Goal: Task Accomplishment & Management: Manage account settings

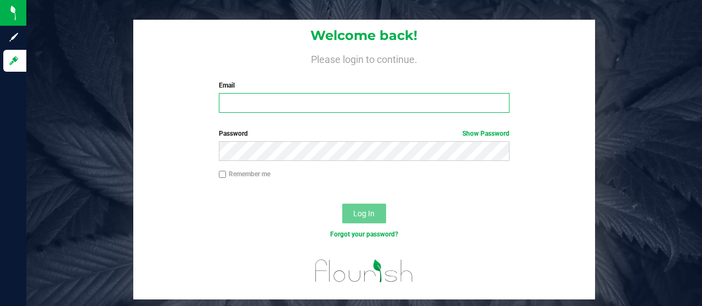
click at [262, 104] on input "Email" at bounding box center [364, 103] width 291 height 20
type input "[EMAIL_ADDRESS][DOMAIN_NAME]"
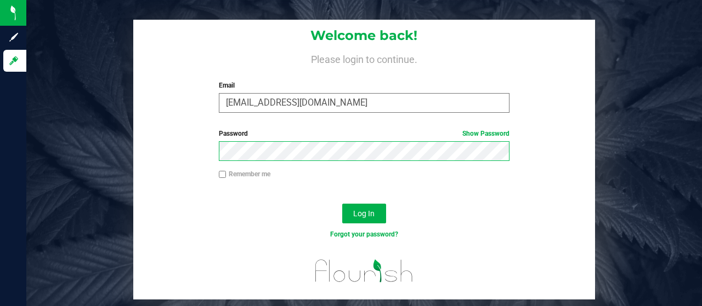
click at [342, 204] on button "Log In" at bounding box center [364, 214] width 44 height 20
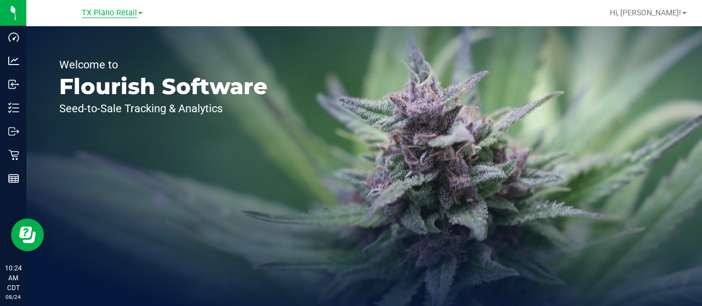
click at [111, 14] on span "TX Plano Retail" at bounding box center [109, 13] width 55 height 10
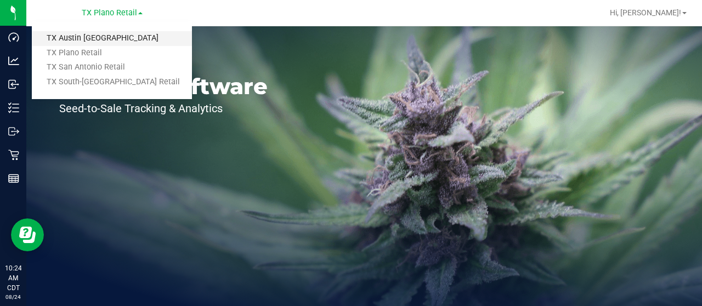
click at [106, 35] on link "TX Austin [GEOGRAPHIC_DATA]" at bounding box center [112, 38] width 160 height 15
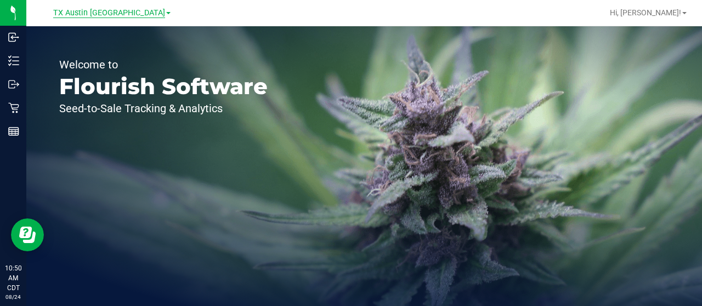
click at [100, 9] on span "TX Austin [GEOGRAPHIC_DATA]" at bounding box center [109, 13] width 112 height 10
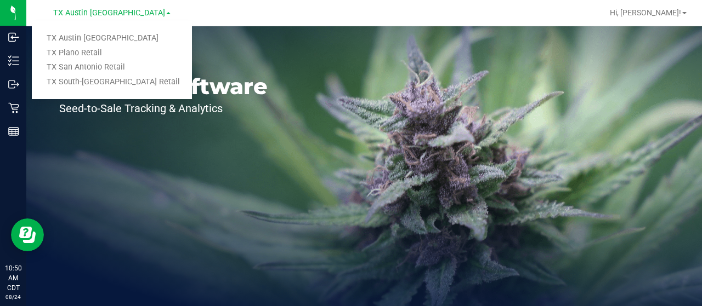
drag, startPoint x: 98, startPoint y: 37, endPoint x: 186, endPoint y: 26, distance: 89.4
click at [98, 36] on link "TX Austin [GEOGRAPHIC_DATA]" at bounding box center [112, 38] width 160 height 15
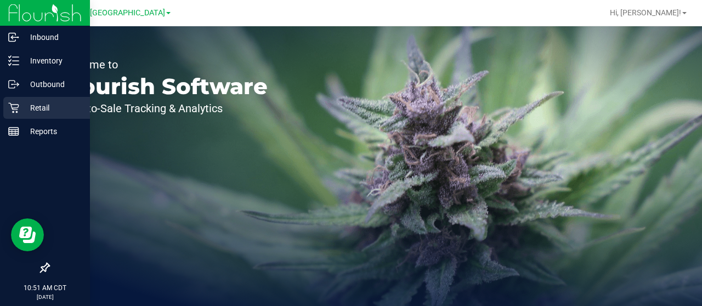
click at [21, 112] on p "Retail" at bounding box center [52, 107] width 66 height 13
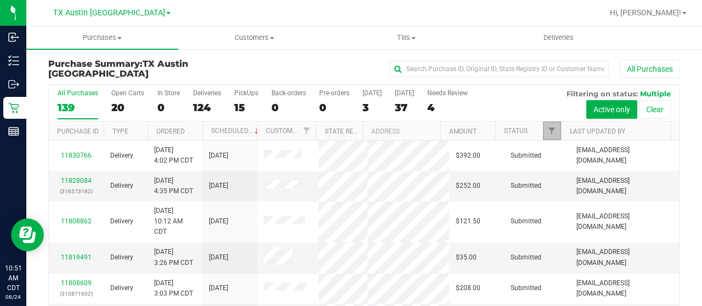
click at [548, 135] on link "Filter" at bounding box center [552, 131] width 18 height 19
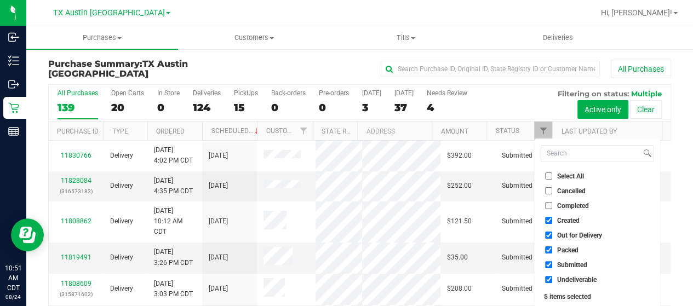
click at [578, 233] on span "Out for Delivery" at bounding box center [580, 235] width 45 height 7
click at [553, 233] on input "Out for Delivery" at bounding box center [548, 235] width 7 height 7
checkbox input "false"
click at [567, 253] on span "Packed" at bounding box center [568, 250] width 21 height 7
click at [553, 253] on input "Packed" at bounding box center [548, 250] width 7 height 7
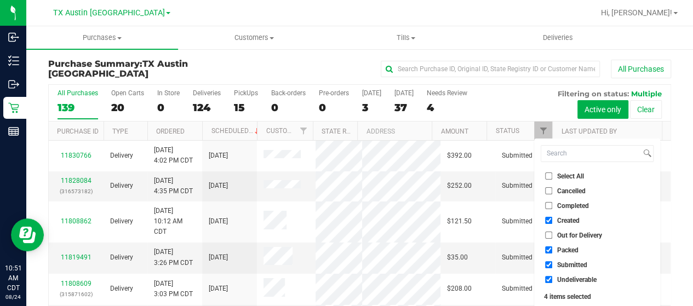
checkbox input "false"
click at [564, 265] on span "Submitted" at bounding box center [573, 265] width 30 height 7
click at [553, 265] on input "Submitted" at bounding box center [548, 264] width 7 height 7
checkbox input "false"
click at [564, 277] on span "Undeliverable" at bounding box center [577, 280] width 39 height 7
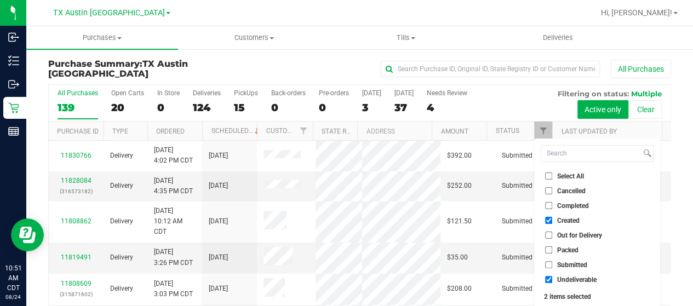
click at [553, 277] on input "Undeliverable" at bounding box center [548, 279] width 7 height 7
checkbox input "false"
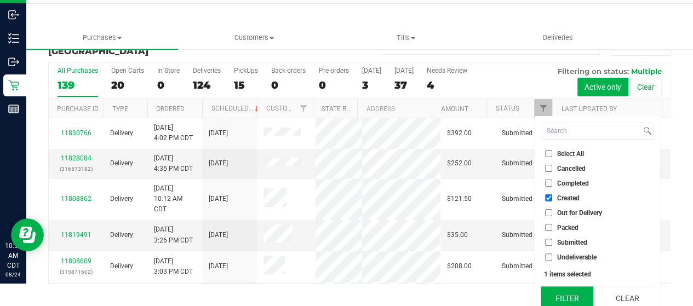
scroll to position [30, 0]
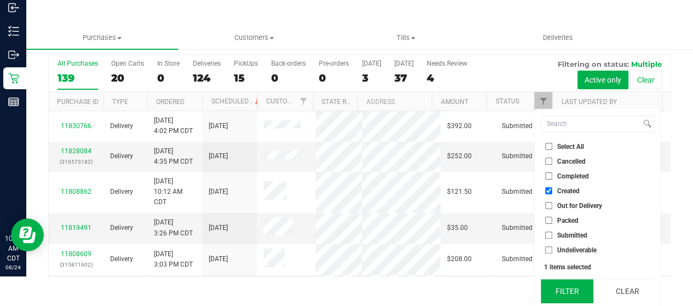
click at [563, 289] on button "Filter" at bounding box center [567, 292] width 53 height 24
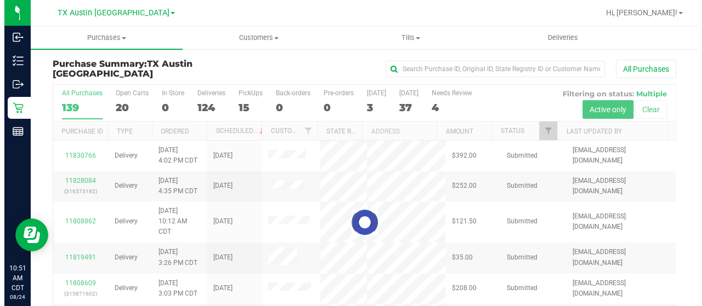
scroll to position [0, 0]
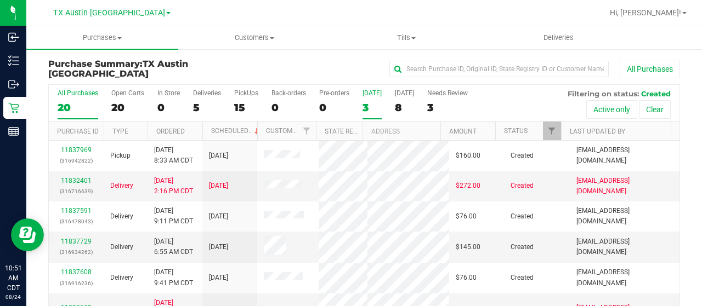
click at [366, 107] on div "3" at bounding box center [371, 107] width 19 height 13
click at [0, 0] on input "[DATE] 3" at bounding box center [0, 0] width 0 height 0
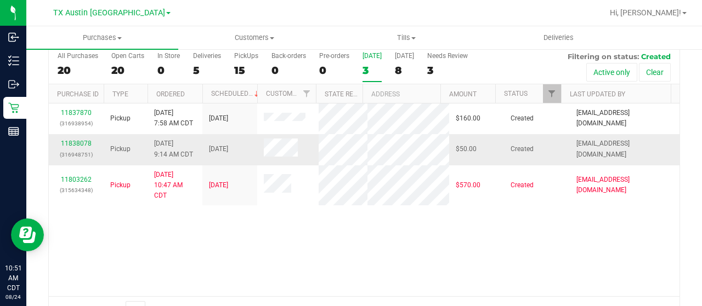
scroll to position [55, 0]
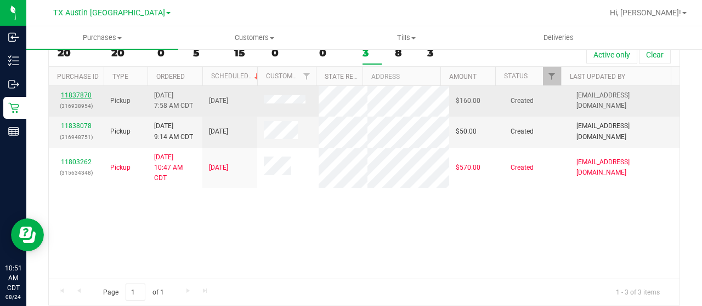
click at [76, 96] on link "11837870" at bounding box center [76, 96] width 31 height 8
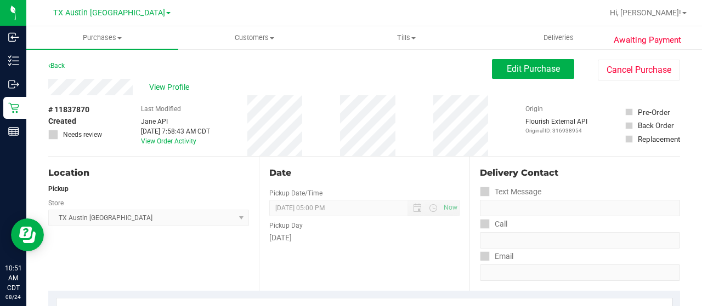
click at [133, 87] on div "View Profile" at bounding box center [269, 87] width 443 height 16
click at [174, 86] on span "View Profile" at bounding box center [171, 88] width 44 height 12
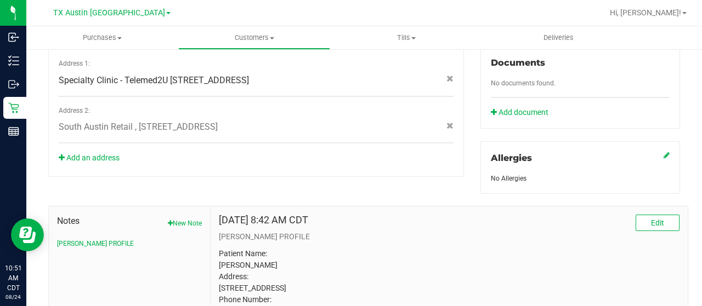
scroll to position [513, 0]
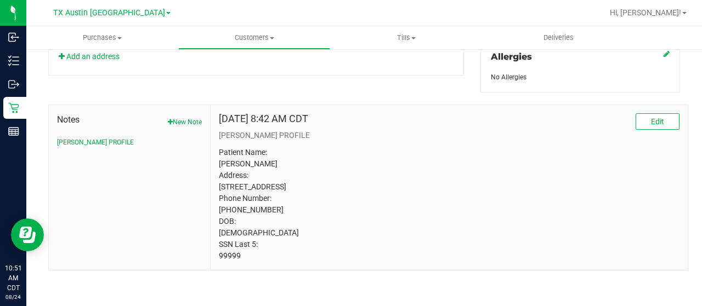
drag, startPoint x: 241, startPoint y: 257, endPoint x: 231, endPoint y: 255, distance: 10.0
click at [215, 256] on div "[DATE] 8:42 AM CDT Edit [PERSON_NAME] PROFILE Patient Name: [PERSON_NAME] Addre…" at bounding box center [449, 187] width 477 height 165
copy p "99999"
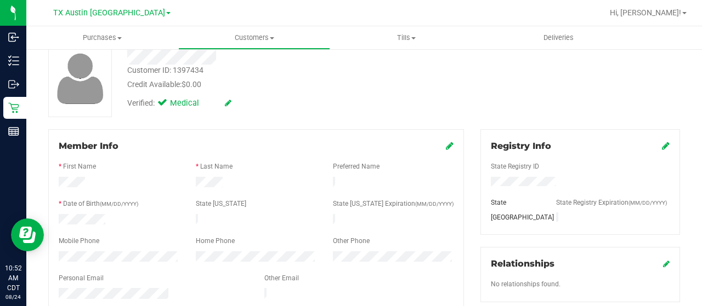
scroll to position [19, 0]
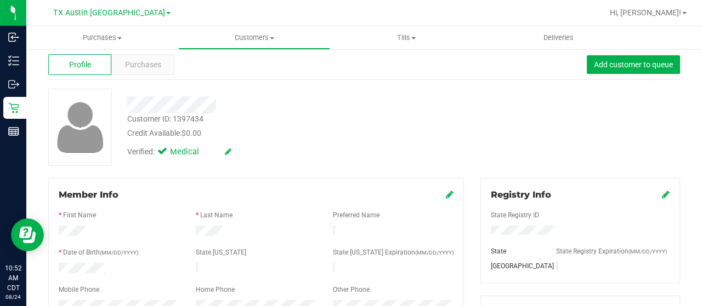
click at [128, 108] on div at bounding box center [281, 104] width 324 height 17
click at [141, 66] on span "Purchases" at bounding box center [143, 65] width 36 height 12
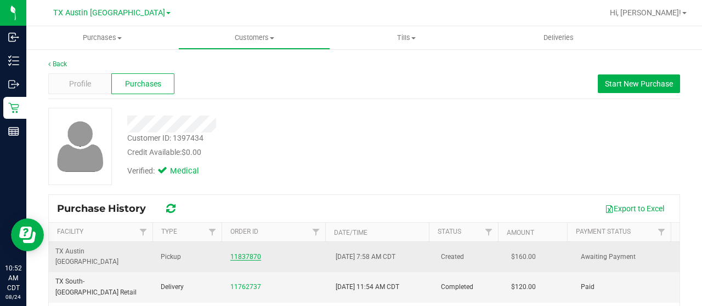
click at [237, 254] on link "11837870" at bounding box center [245, 257] width 31 height 8
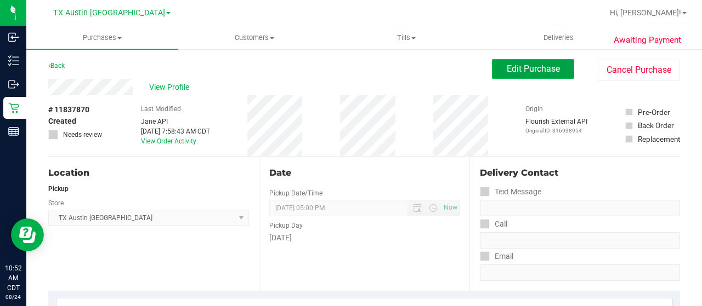
click at [534, 74] on button "Edit Purchase" at bounding box center [533, 69] width 82 height 20
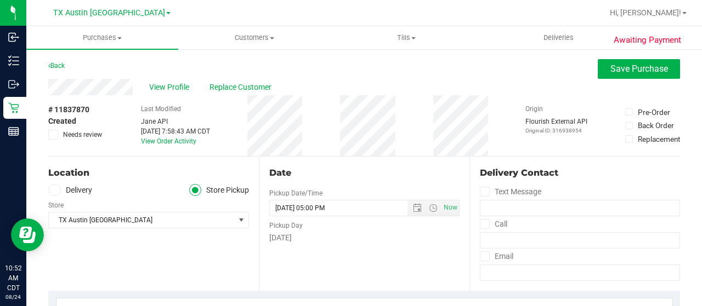
click at [78, 189] on label "Delivery" at bounding box center [70, 190] width 44 height 13
click at [0, 0] on input "Delivery" at bounding box center [0, 0] width 0 height 0
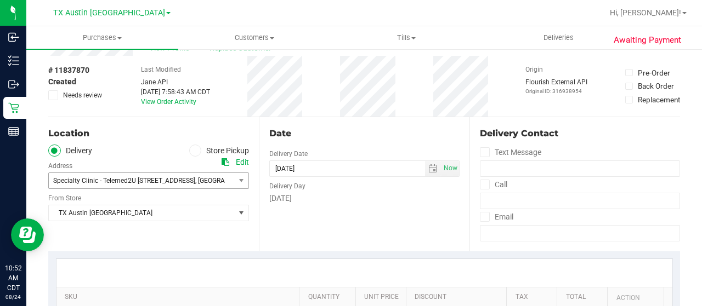
scroll to position [55, 0]
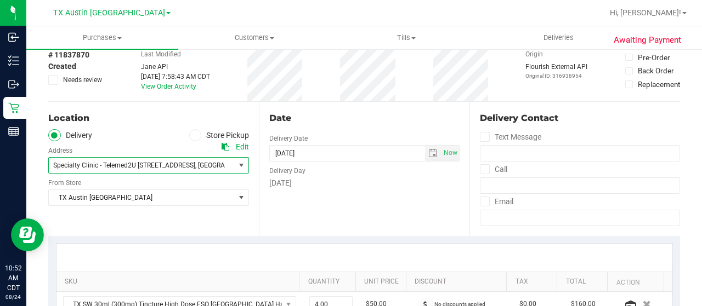
click at [124, 168] on span "Specialty Clinic - Telemed2U [STREET_ADDRESS]" at bounding box center [124, 166] width 142 height 8
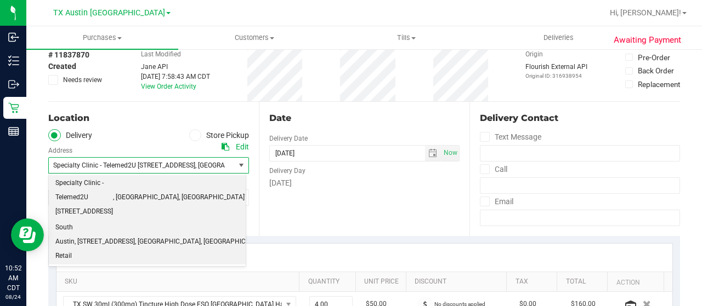
click at [124, 235] on span ", [STREET_ADDRESS]" at bounding box center [105, 242] width 60 height 14
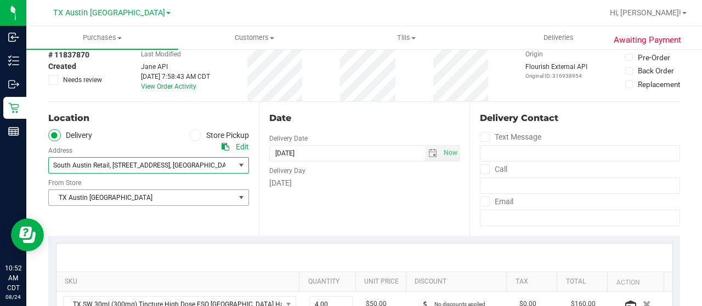
click at [130, 200] on span "TX Austin [GEOGRAPHIC_DATA]" at bounding box center [142, 197] width 186 height 15
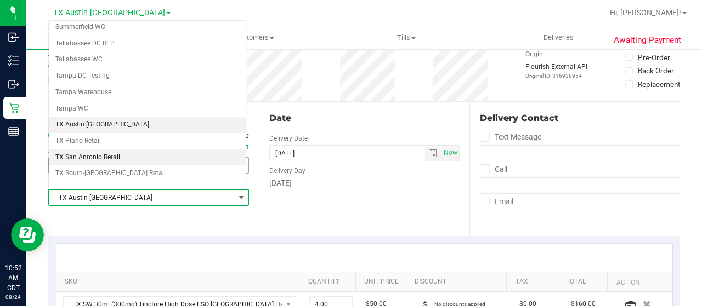
scroll to position [773, 0]
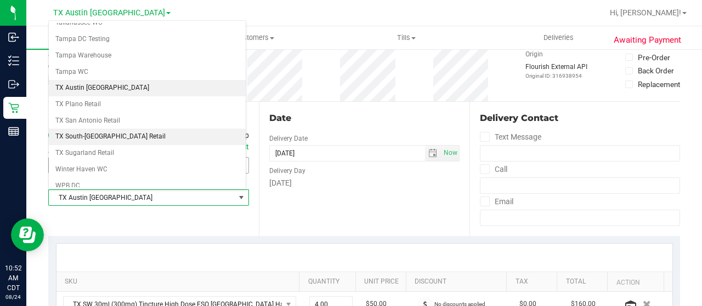
click at [109, 129] on li "TX South-[GEOGRAPHIC_DATA] Retail" at bounding box center [147, 137] width 197 height 16
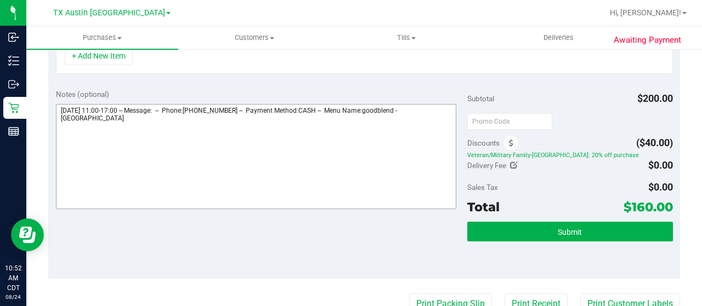
scroll to position [311, 0]
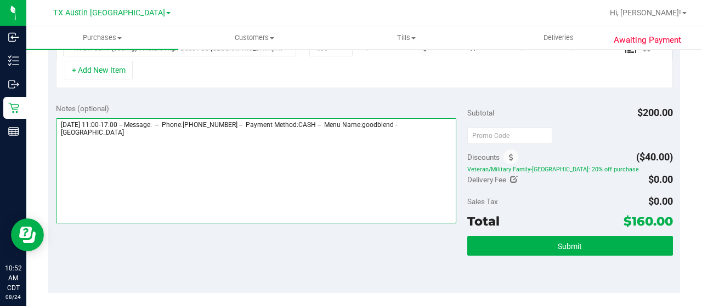
drag, startPoint x: 417, startPoint y: 122, endPoint x: 433, endPoint y: 131, distance: 18.2
click at [433, 131] on textarea at bounding box center [256, 170] width 400 height 105
click at [168, 151] on textarea at bounding box center [256, 170] width 400 height 105
paste textarea "South Austin"
drag, startPoint x: 59, startPoint y: 122, endPoint x: 118, endPoint y: 122, distance: 59.2
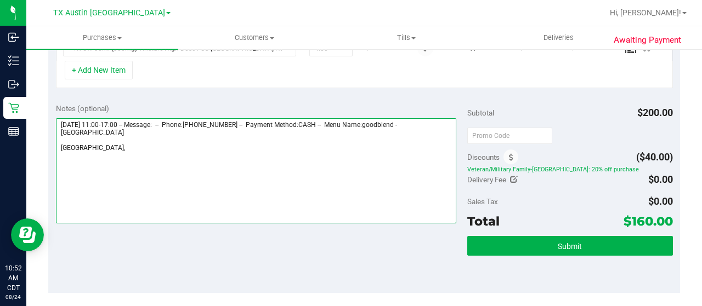
click at [118, 122] on textarea at bounding box center [256, 170] width 400 height 105
click at [139, 154] on textarea at bounding box center [256, 170] width 400 height 105
paste textarea "[DATE]"
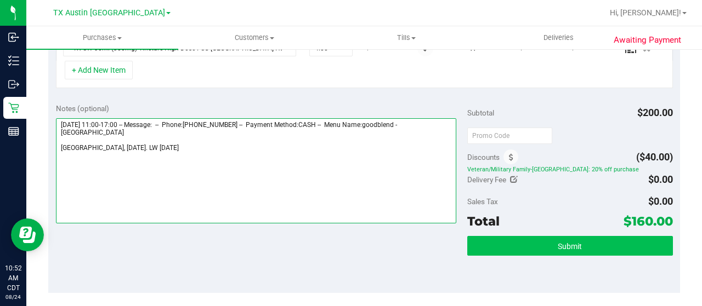
type textarea "[DATE] 11:00-17:00 -- Message: -- Phone:[PHONE_NUMBER] -- Payment Method:CASH -…"
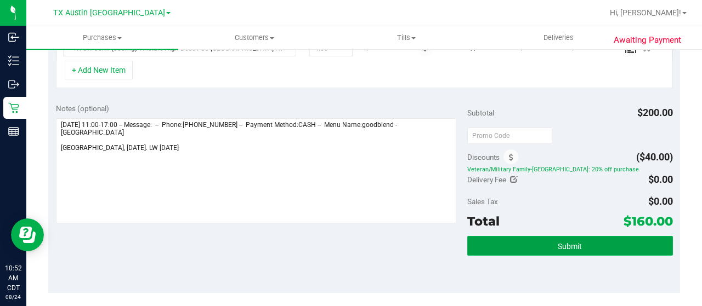
click at [606, 238] on button "Submit" at bounding box center [570, 246] width 206 height 20
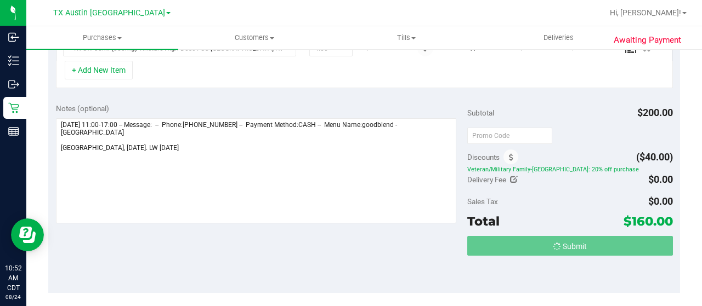
scroll to position [314, 0]
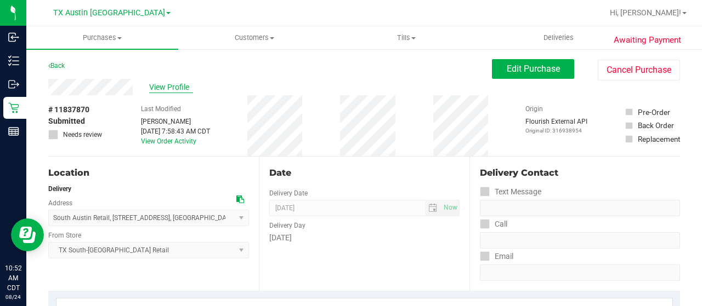
click at [155, 86] on span "View Profile" at bounding box center [171, 88] width 44 height 12
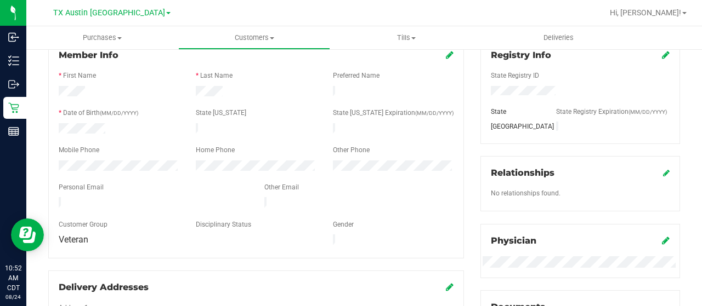
scroll to position [164, 0]
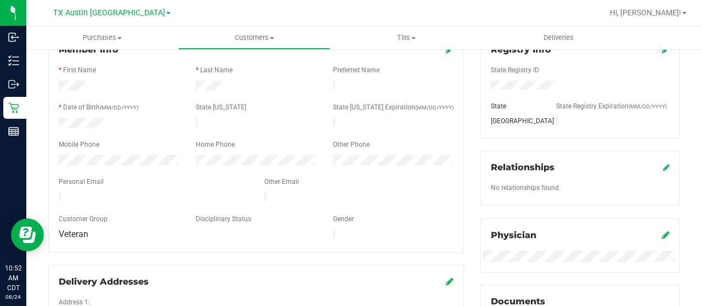
drag, startPoint x: 169, startPoint y: 192, endPoint x: 56, endPoint y: 192, distance: 113.5
click at [56, 192] on div at bounding box center [153, 198] width 206 height 13
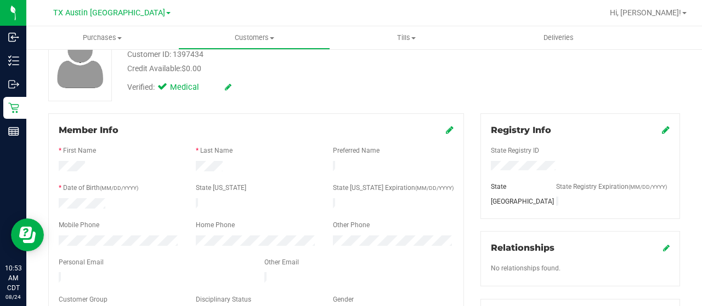
scroll to position [0, 0]
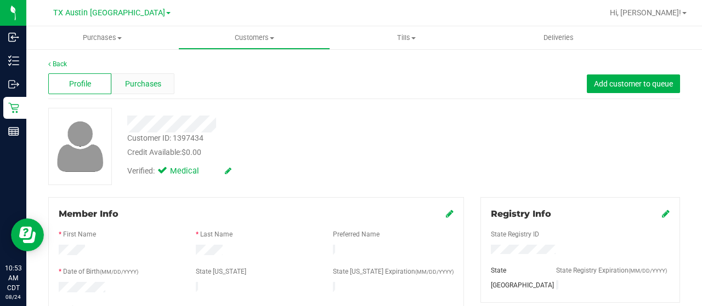
click at [152, 85] on span "Purchases" at bounding box center [143, 84] width 36 height 12
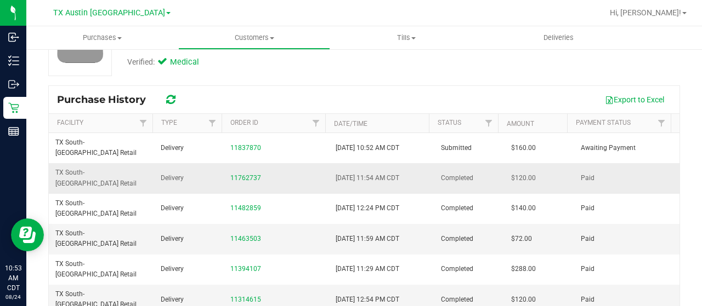
scroll to position [110, 0]
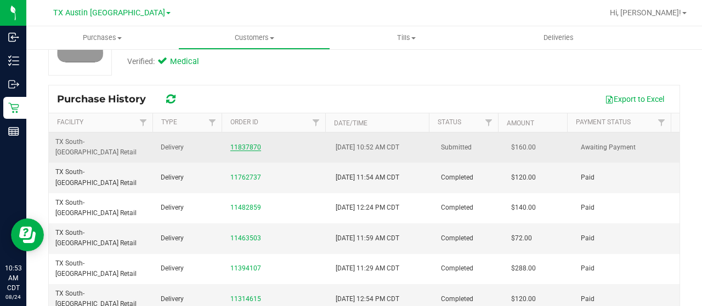
click at [237, 144] on link "11837870" at bounding box center [245, 148] width 31 height 8
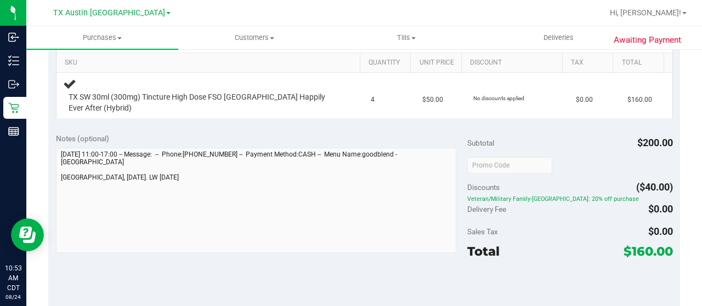
scroll to position [384, 0]
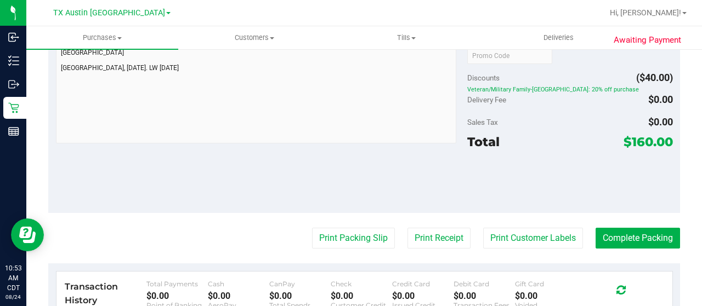
drag, startPoint x: 619, startPoint y: 139, endPoint x: 641, endPoint y: 141, distance: 22.1
click at [641, 141] on span "$160.00" at bounding box center [647, 141] width 49 height 15
copy span "160"
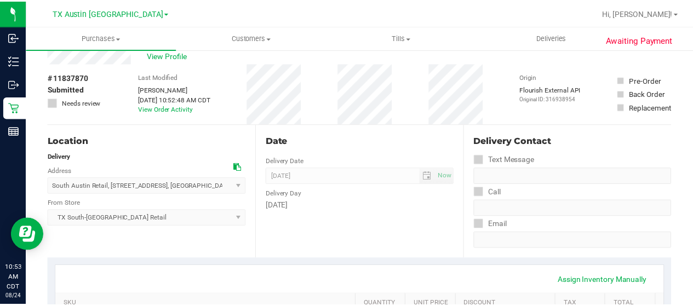
scroll to position [0, 0]
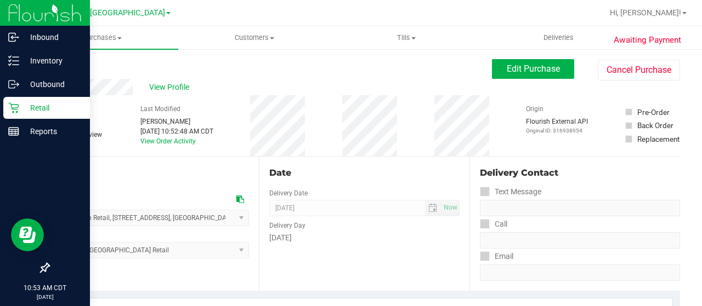
click at [19, 111] on p "Retail" at bounding box center [52, 107] width 66 height 13
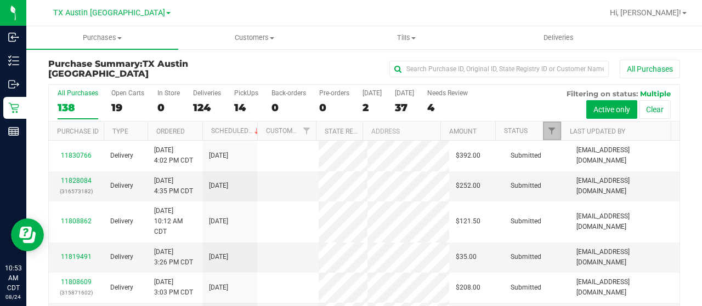
click at [543, 134] on link "Filter" at bounding box center [552, 131] width 18 height 19
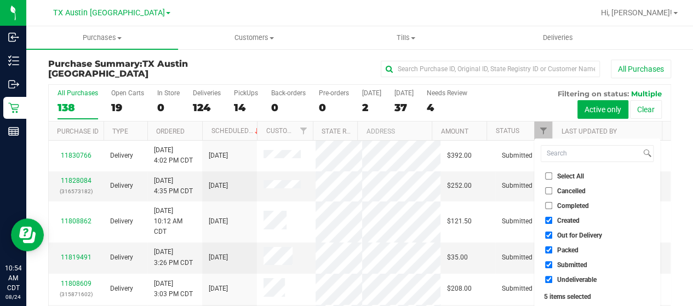
click at [568, 237] on span "Out for Delivery" at bounding box center [580, 235] width 45 height 7
click at [553, 237] on input "Out for Delivery" at bounding box center [548, 235] width 7 height 7
checkbox input "false"
drag, startPoint x: 562, startPoint y: 251, endPoint x: 560, endPoint y: 266, distance: 15.5
click at [562, 251] on span "Packed" at bounding box center [568, 250] width 21 height 7
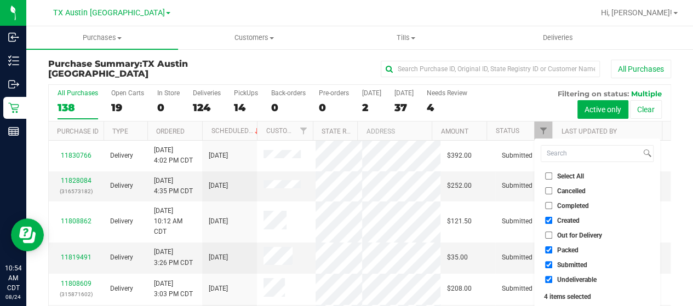
click at [553, 251] on input "Packed" at bounding box center [548, 250] width 7 height 7
checkbox input "false"
click at [559, 266] on span "Submitted" at bounding box center [573, 265] width 30 height 7
click at [560, 283] on li "Undeliverable" at bounding box center [597, 280] width 113 height 12
click at [561, 266] on span "Submitted" at bounding box center [573, 265] width 30 height 7
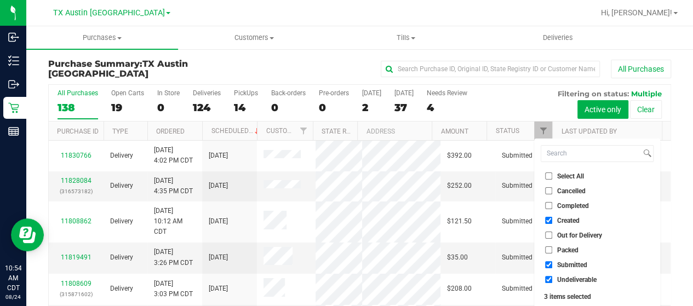
click at [553, 266] on input "Submitted" at bounding box center [548, 264] width 7 height 7
checkbox input "false"
click at [560, 278] on span "Undeliverable" at bounding box center [577, 280] width 39 height 7
click at [553, 278] on input "Undeliverable" at bounding box center [548, 279] width 7 height 7
checkbox input "false"
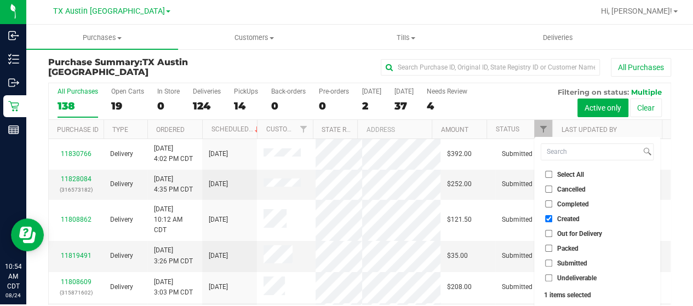
scroll to position [30, 0]
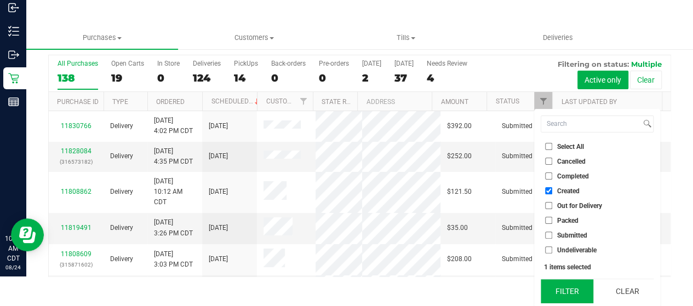
drag, startPoint x: 564, startPoint y: 283, endPoint x: 558, endPoint y: 280, distance: 6.4
click at [563, 283] on button "Filter" at bounding box center [567, 292] width 53 height 24
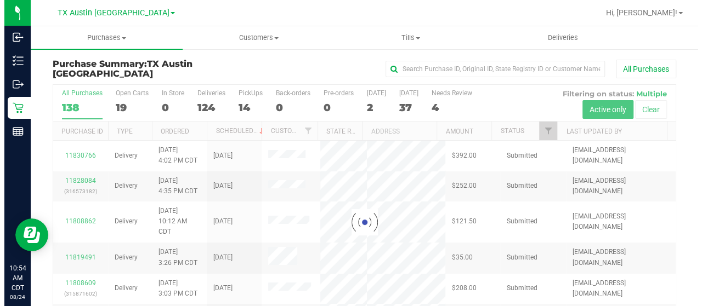
scroll to position [0, 0]
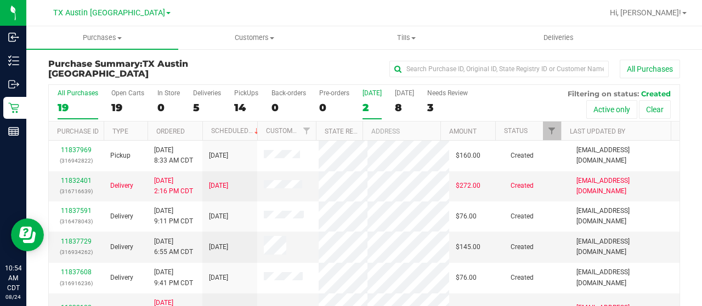
click at [365, 108] on div "2" at bounding box center [371, 107] width 19 height 13
click at [0, 0] on input "[DATE] 2" at bounding box center [0, 0] width 0 height 0
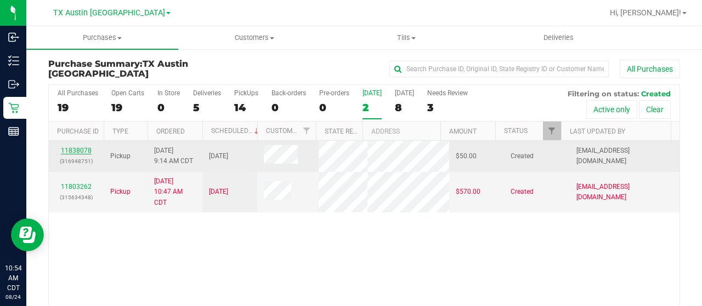
click at [83, 151] on link "11838078" at bounding box center [76, 151] width 31 height 8
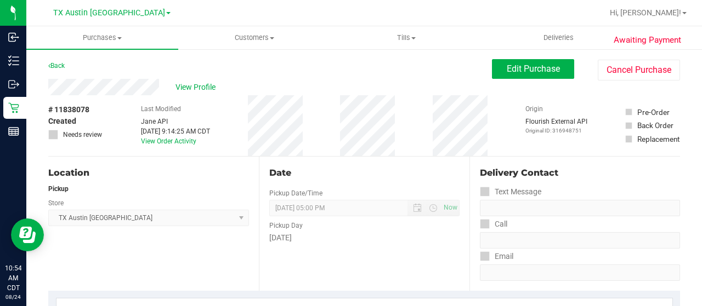
click at [160, 89] on div "View Profile" at bounding box center [269, 87] width 443 height 16
click at [513, 69] on span "Edit Purchase" at bounding box center [533, 69] width 53 height 10
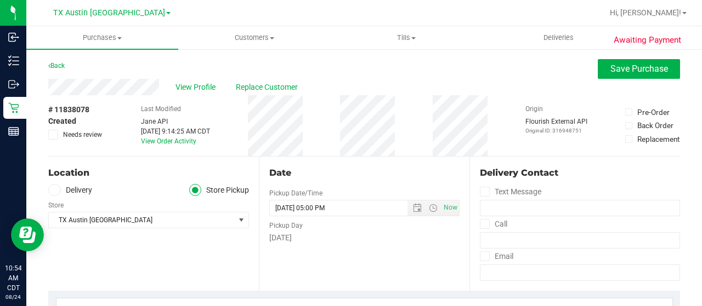
click at [86, 191] on label "Delivery" at bounding box center [70, 190] width 44 height 13
click at [0, 0] on input "Delivery" at bounding box center [0, 0] width 0 height 0
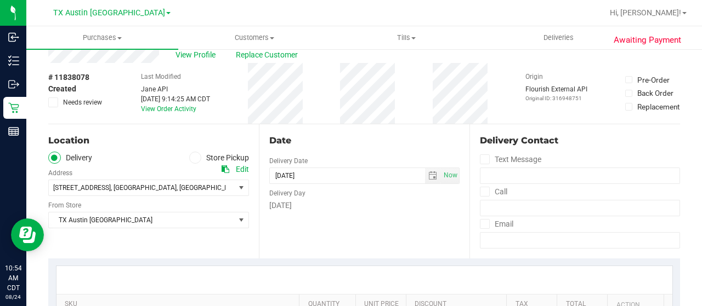
scroll to position [55, 0]
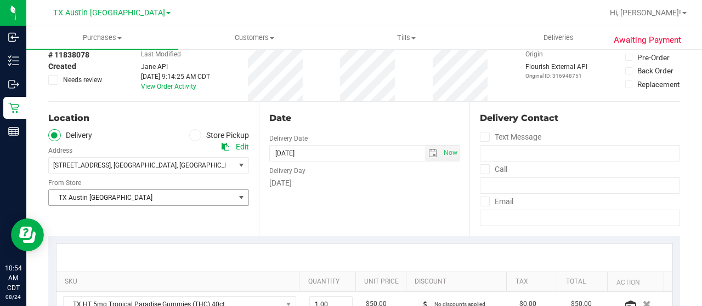
click at [90, 201] on span "TX Austin [GEOGRAPHIC_DATA]" at bounding box center [142, 197] width 186 height 15
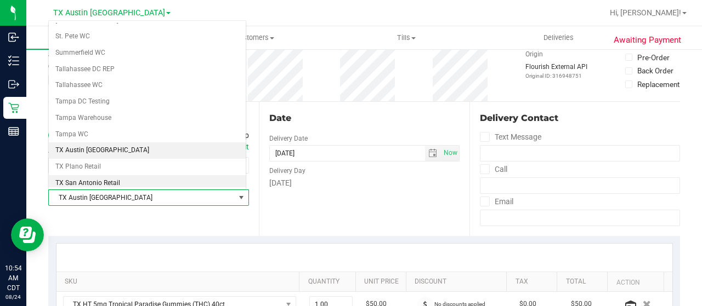
scroll to position [719, 0]
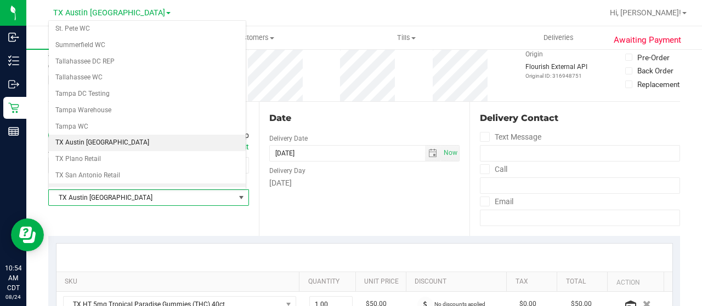
click at [98, 184] on li "TX South-[GEOGRAPHIC_DATA] Retail" at bounding box center [147, 192] width 197 height 16
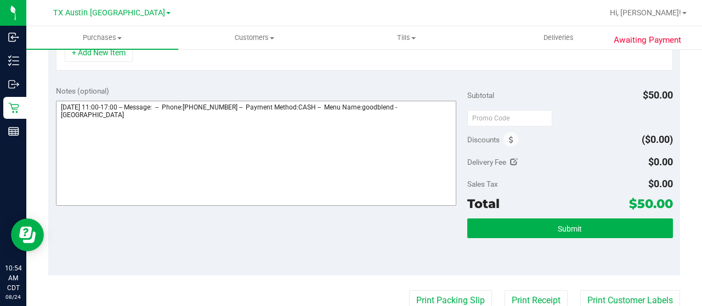
scroll to position [311, 0]
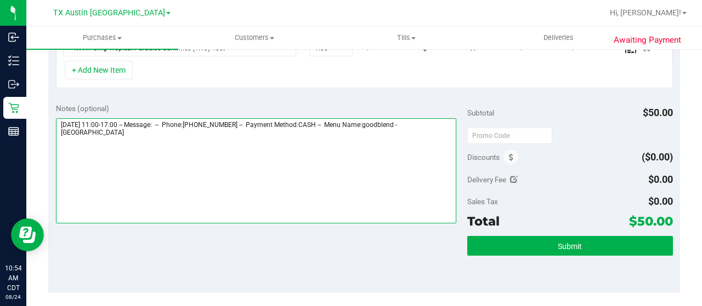
drag, startPoint x: 416, startPoint y: 121, endPoint x: 435, endPoint y: 132, distance: 21.6
click at [435, 132] on textarea at bounding box center [256, 170] width 400 height 105
click at [93, 139] on textarea at bounding box center [256, 170] width 400 height 105
paste textarea "South Austin"
drag, startPoint x: 58, startPoint y: 122, endPoint x: 118, endPoint y: 122, distance: 60.3
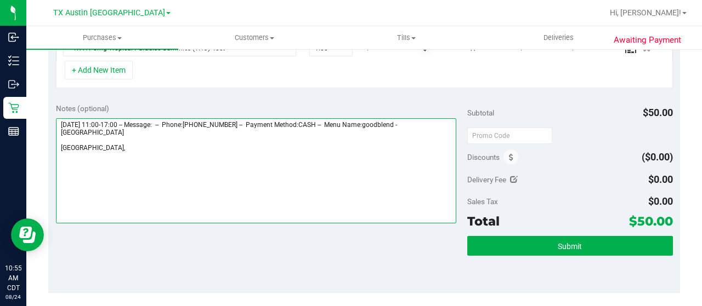
click at [118, 122] on textarea at bounding box center [256, 170] width 400 height 105
click at [121, 151] on textarea at bounding box center [256, 170] width 400 height 105
paste textarea "[DATE]"
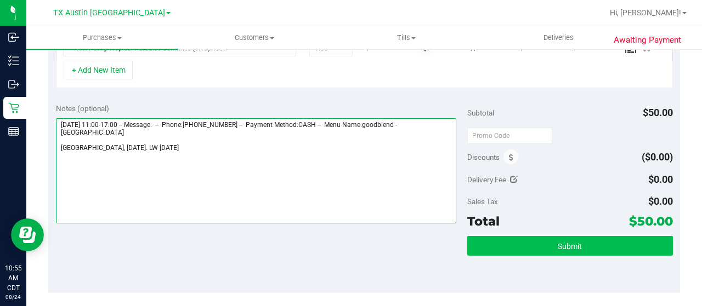
type textarea "[DATE] 11:00-17:00 -- Message: -- Phone:[PHONE_NUMBER] -- Payment Method:CASH -…"
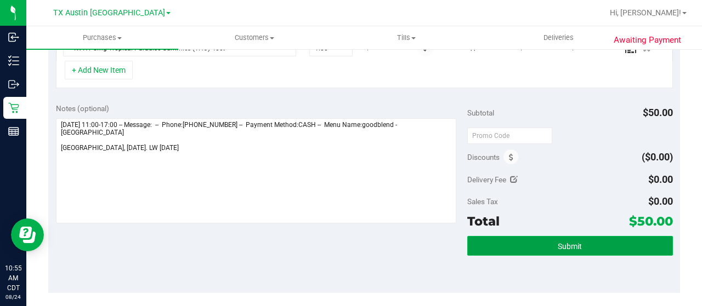
click at [513, 241] on button "Submit" at bounding box center [570, 246] width 206 height 20
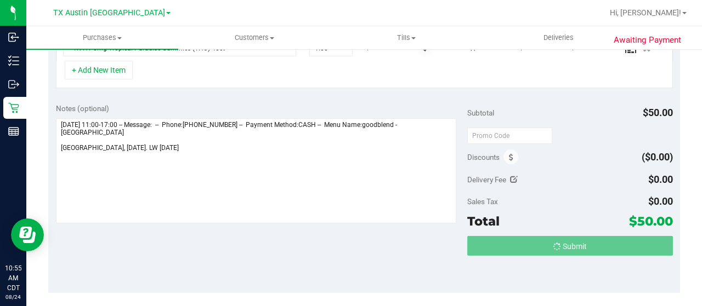
scroll to position [314, 0]
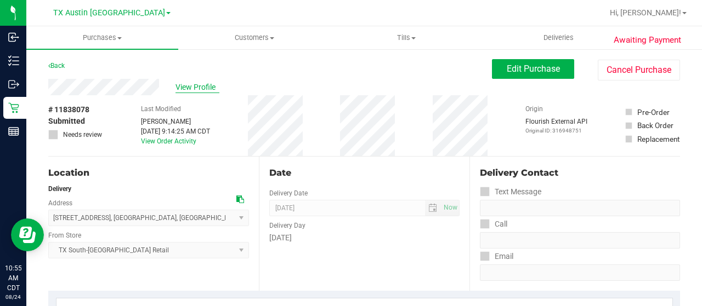
click at [201, 85] on span "View Profile" at bounding box center [197, 88] width 44 height 12
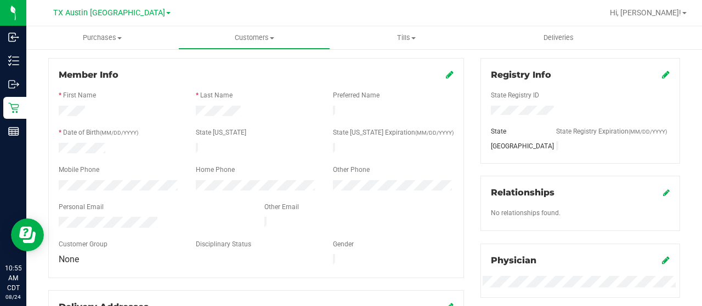
scroll to position [164, 0]
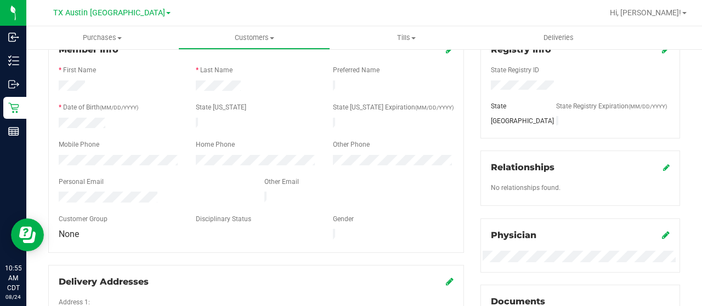
drag, startPoint x: 159, startPoint y: 190, endPoint x: 58, endPoint y: 191, distance: 100.9
click at [57, 192] on div at bounding box center [153, 198] width 206 height 13
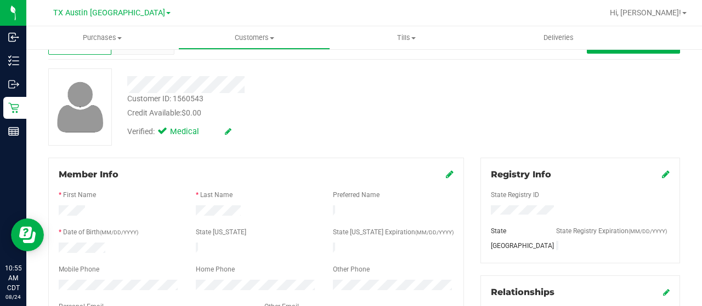
scroll to position [0, 0]
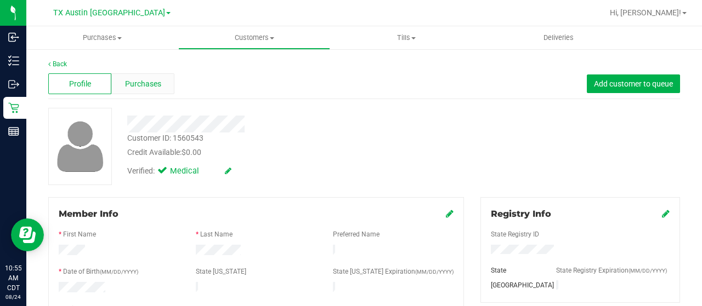
click at [134, 86] on span "Purchases" at bounding box center [143, 84] width 36 height 12
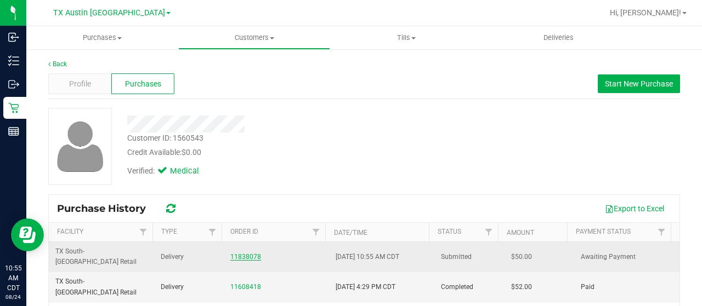
click at [241, 253] on link "11838078" at bounding box center [245, 257] width 31 height 8
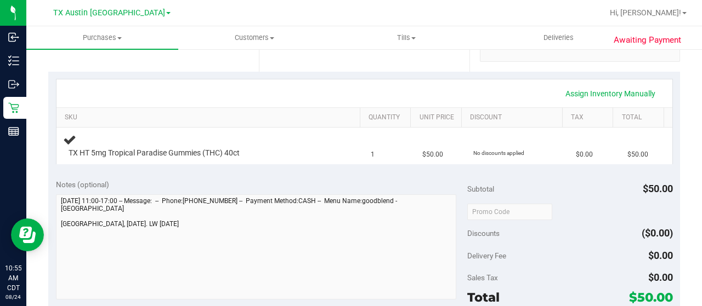
scroll to position [329, 0]
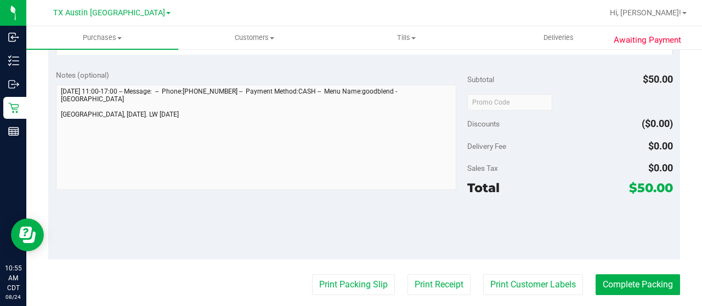
drag, startPoint x: 629, startPoint y: 186, endPoint x: 642, endPoint y: 187, distance: 13.7
click at [642, 187] on span "$50.00" at bounding box center [651, 187] width 44 height 15
copy span "50"
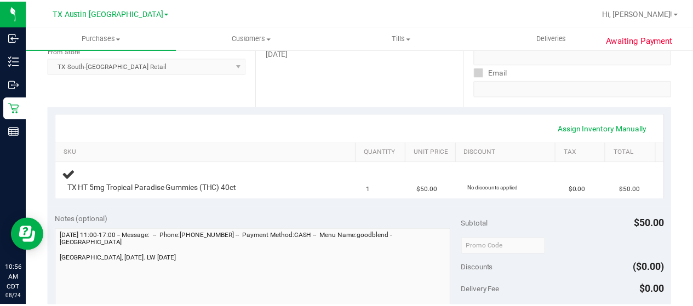
scroll to position [0, 0]
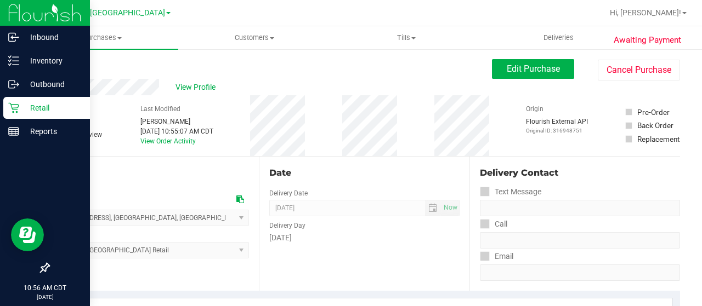
click at [24, 107] on p "Retail" at bounding box center [52, 107] width 66 height 13
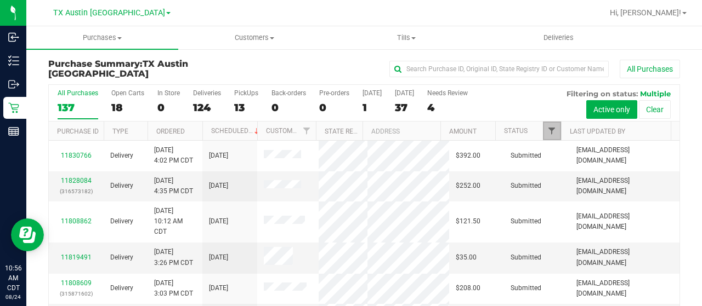
click at [548, 128] on span "Filter" at bounding box center [551, 131] width 9 height 9
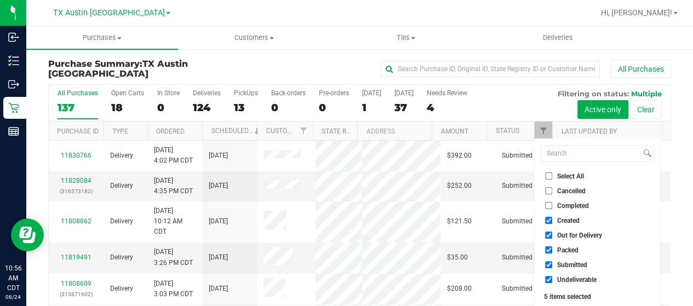
click at [569, 232] on span "Out for Delivery" at bounding box center [580, 235] width 45 height 7
click at [553, 232] on input "Out for Delivery" at bounding box center [548, 235] width 7 height 7
checkbox input "false"
click at [562, 253] on span "Packed" at bounding box center [568, 250] width 21 height 7
click at [553, 253] on input "Packed" at bounding box center [548, 250] width 7 height 7
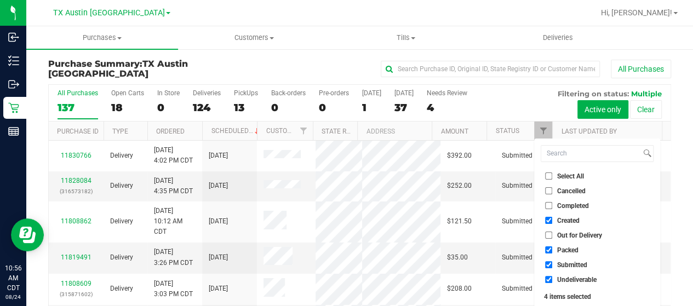
checkbox input "false"
click at [562, 264] on span "Submitted" at bounding box center [573, 265] width 30 height 7
click at [553, 264] on input "Submitted" at bounding box center [548, 264] width 7 height 7
checkbox input "false"
click at [560, 281] on span "Undeliverable" at bounding box center [577, 280] width 39 height 7
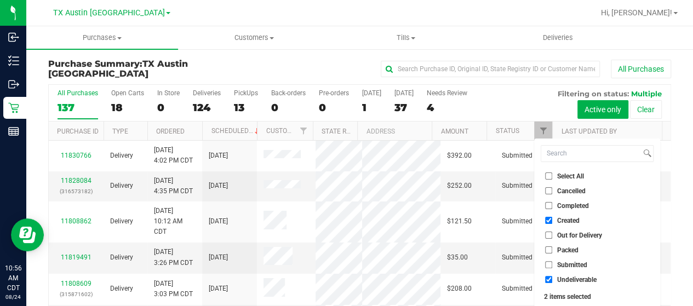
click at [553, 281] on input "Undeliverable" at bounding box center [548, 279] width 7 height 7
checkbox input "false"
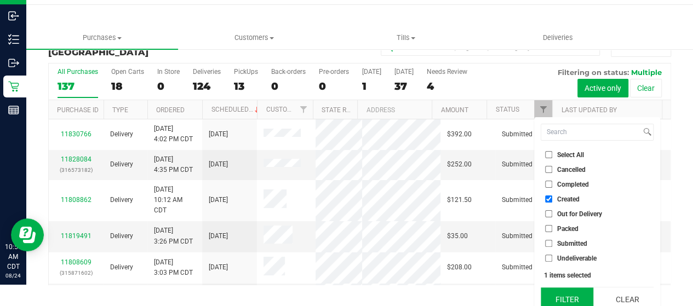
scroll to position [30, 0]
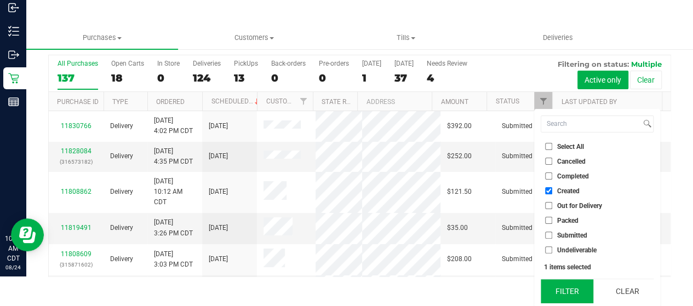
click at [554, 294] on button "Filter" at bounding box center [567, 292] width 53 height 24
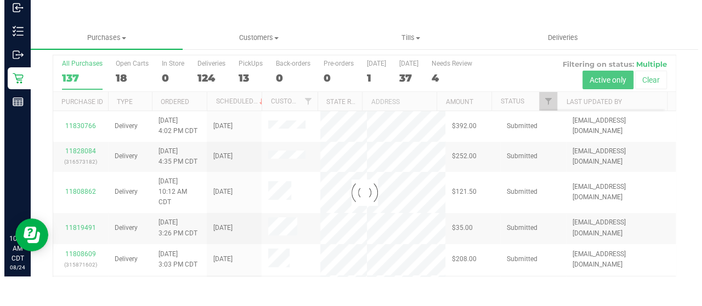
scroll to position [0, 0]
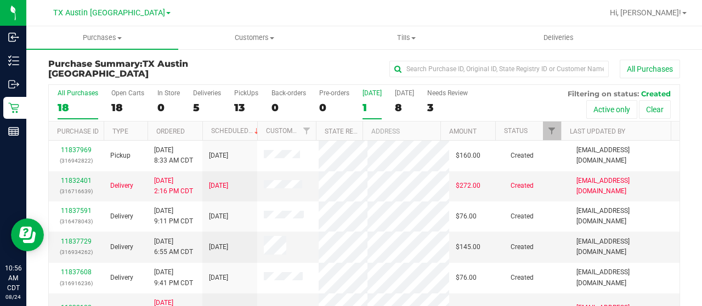
click at [365, 109] on div "1" at bounding box center [371, 107] width 19 height 13
click at [0, 0] on input "[DATE] 1" at bounding box center [0, 0] width 0 height 0
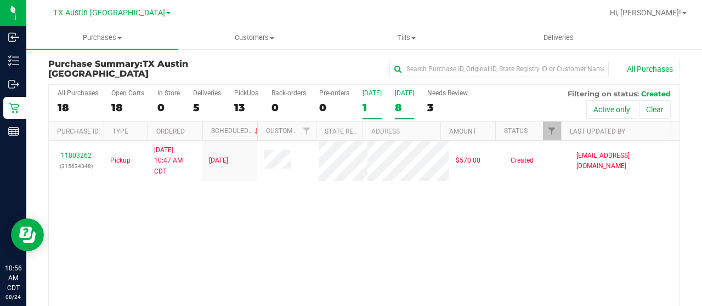
click at [401, 104] on div "8" at bounding box center [404, 107] width 19 height 13
click at [0, 0] on input "[DATE] 8" at bounding box center [0, 0] width 0 height 0
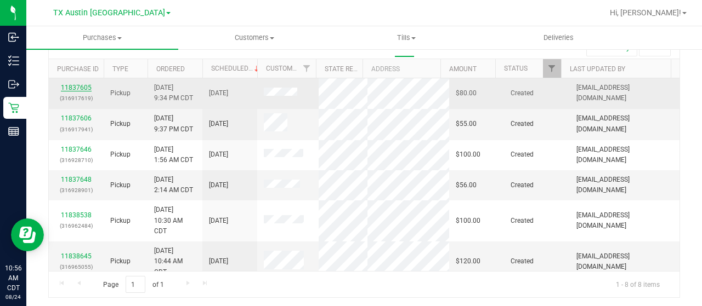
click at [75, 87] on link "11837605" at bounding box center [76, 88] width 31 height 8
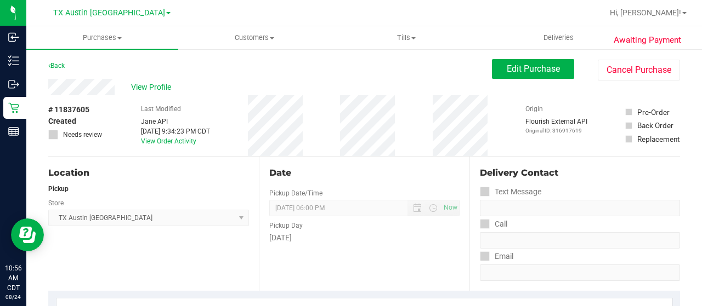
click at [116, 86] on div "View Profile" at bounding box center [269, 87] width 443 height 16
click at [141, 84] on span "View Profile" at bounding box center [153, 88] width 44 height 12
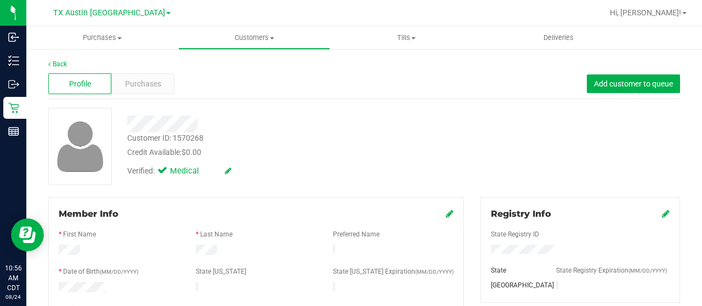
drag, startPoint x: 198, startPoint y: 123, endPoint x: 121, endPoint y: 123, distance: 77.3
click at [121, 123] on div at bounding box center [281, 124] width 324 height 17
click at [135, 76] on div "Purchases" at bounding box center [142, 83] width 63 height 21
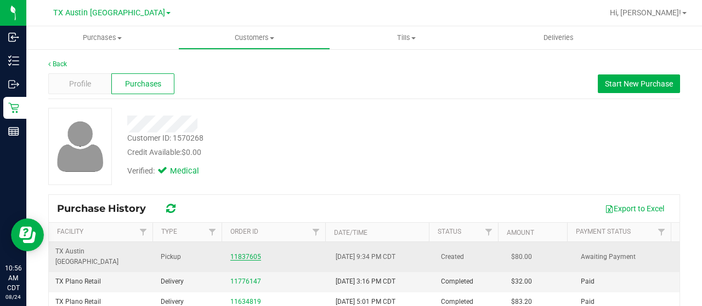
click at [231, 253] on link "11837605" at bounding box center [245, 257] width 31 height 8
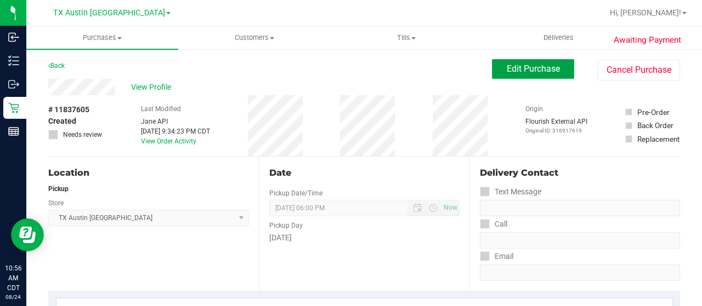
click at [516, 67] on span "Edit Purchase" at bounding box center [533, 69] width 53 height 10
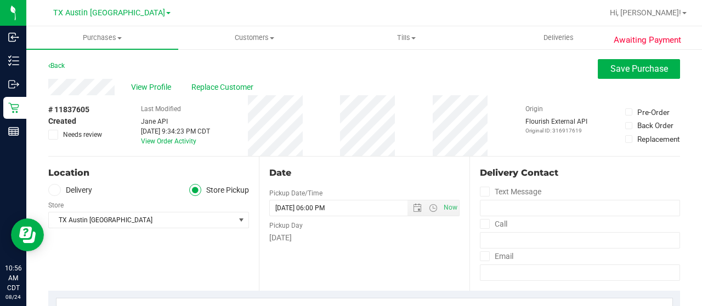
click at [76, 194] on label "Delivery" at bounding box center [70, 190] width 44 height 13
click at [0, 0] on input "Delivery" at bounding box center [0, 0] width 0 height 0
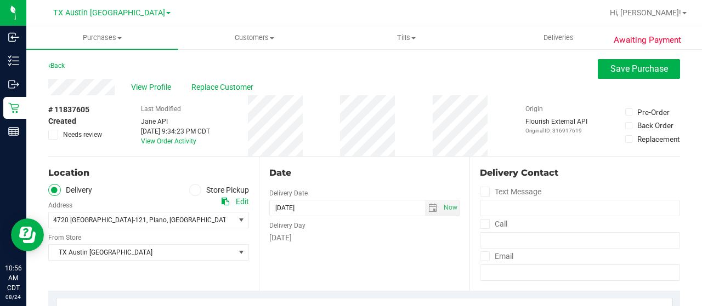
scroll to position [55, 0]
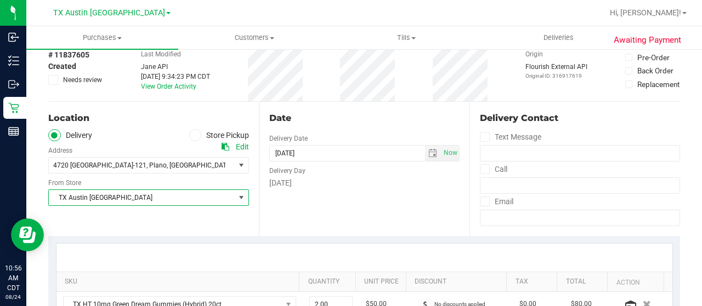
click at [95, 200] on span "TX Austin [GEOGRAPHIC_DATA]" at bounding box center [142, 197] width 186 height 15
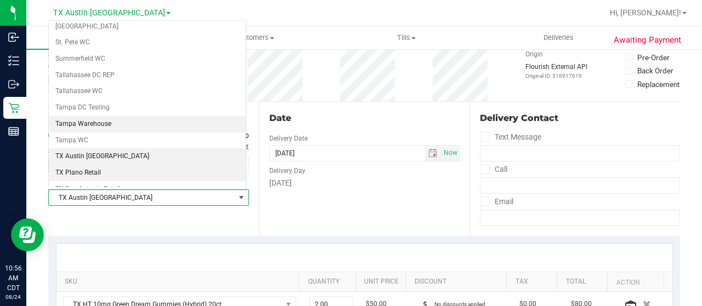
scroll to position [719, 0]
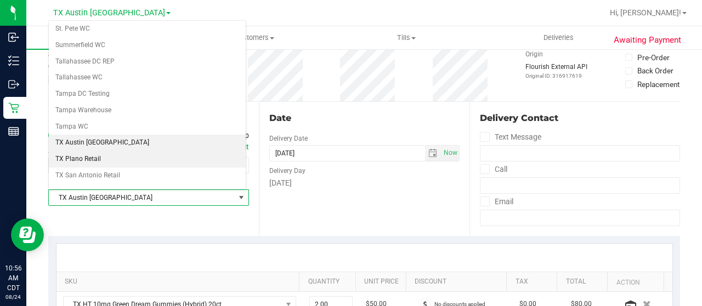
click at [114, 151] on li "TX Plano Retail" at bounding box center [147, 159] width 197 height 16
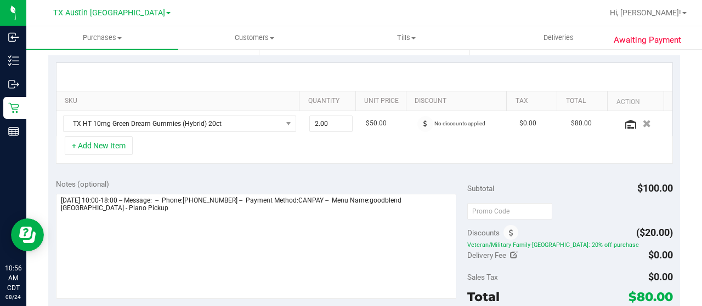
scroll to position [274, 0]
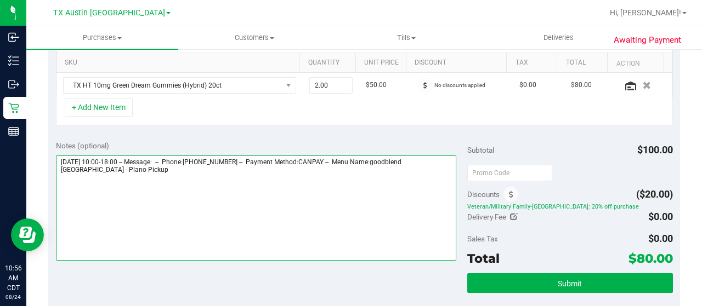
drag, startPoint x: 106, startPoint y: 168, endPoint x: 60, endPoint y: 167, distance: 46.1
click at [60, 167] on textarea at bounding box center [256, 208] width 400 height 105
click at [152, 177] on textarea at bounding box center [256, 208] width 400 height 105
paste textarea "Plano Pickup"
drag, startPoint x: 59, startPoint y: 156, endPoint x: 120, endPoint y: 157, distance: 60.9
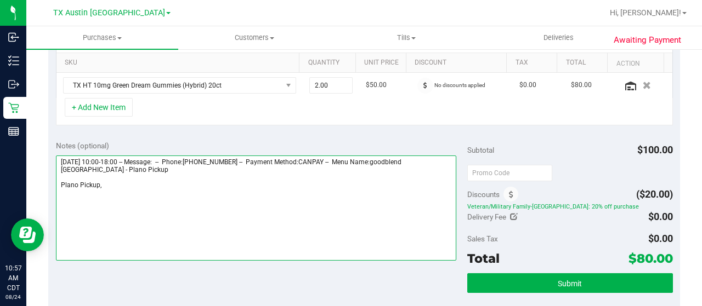
click at [120, 157] on textarea at bounding box center [256, 208] width 400 height 105
click at [136, 184] on textarea at bounding box center [256, 208] width 400 height 105
paste textarea "[DATE]"
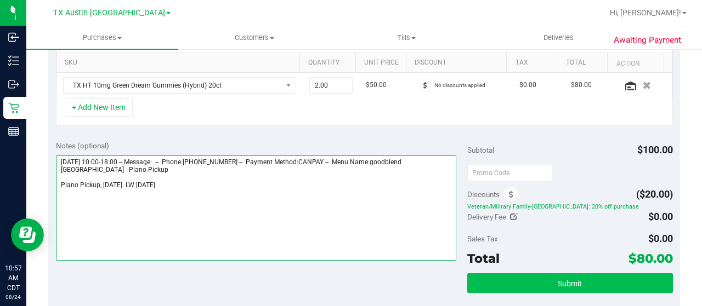
type textarea "[DATE] 10:00-18:00 -- Message: -- Phone:[PHONE_NUMBER] -- Payment Method:CANPAY…"
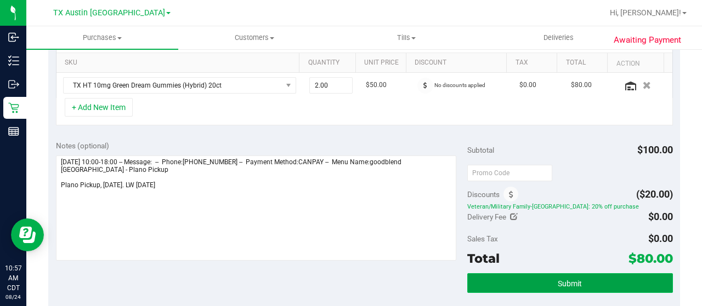
click at [531, 280] on button "Submit" at bounding box center [570, 284] width 206 height 20
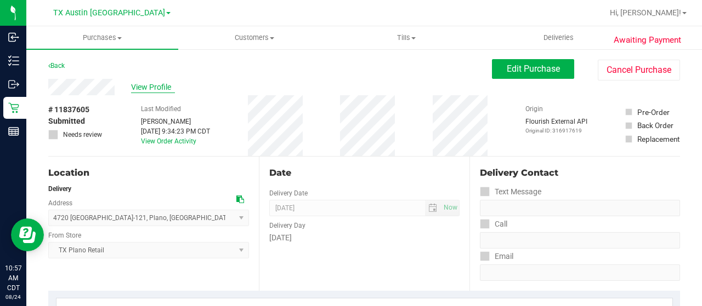
click at [165, 86] on span "View Profile" at bounding box center [153, 88] width 44 height 12
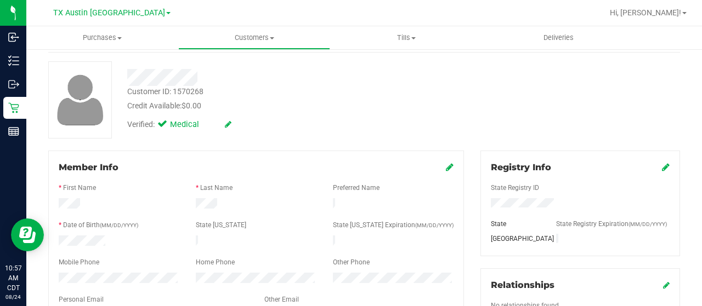
scroll to position [110, 0]
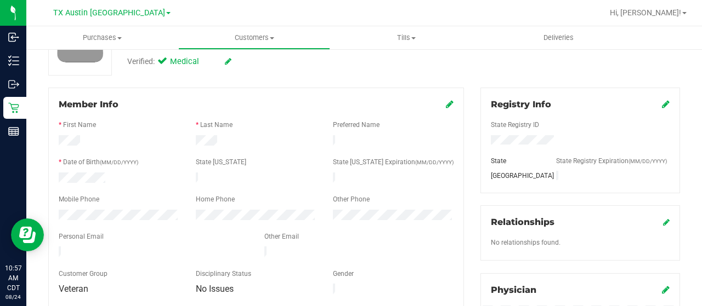
drag, startPoint x: 169, startPoint y: 245, endPoint x: 81, endPoint y: 240, distance: 88.4
click at [81, 240] on form "Member Info * First Name * Last Name Preferred Name * Date of Birth (MM/DD/YYYY…" at bounding box center [256, 197] width 395 height 199
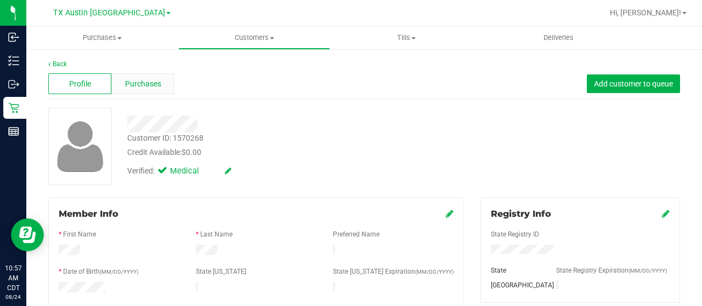
click at [148, 84] on span "Purchases" at bounding box center [143, 84] width 36 height 12
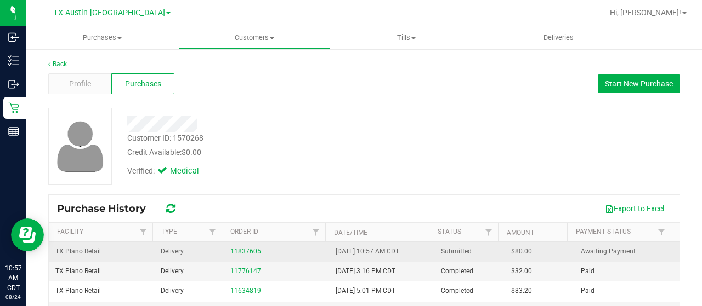
click at [236, 251] on link "11837605" at bounding box center [245, 252] width 31 height 8
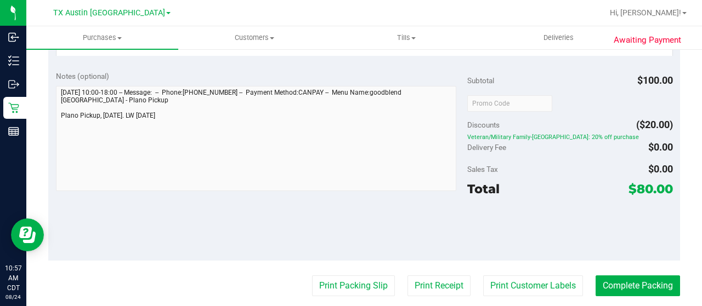
scroll to position [329, 0]
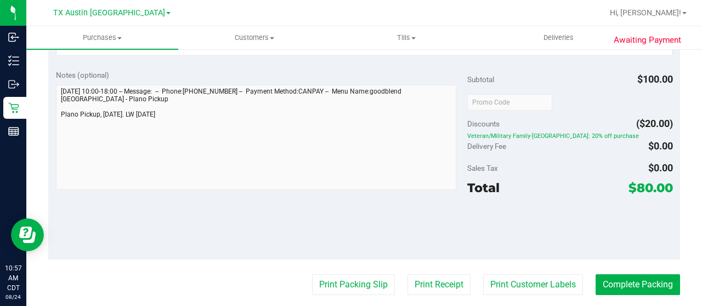
drag, startPoint x: 627, startPoint y: 189, endPoint x: 644, endPoint y: 190, distance: 17.6
click at [644, 190] on span "$80.00" at bounding box center [650, 187] width 44 height 15
copy span "80"
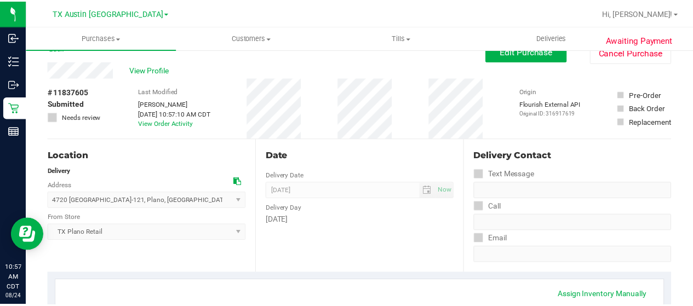
scroll to position [0, 0]
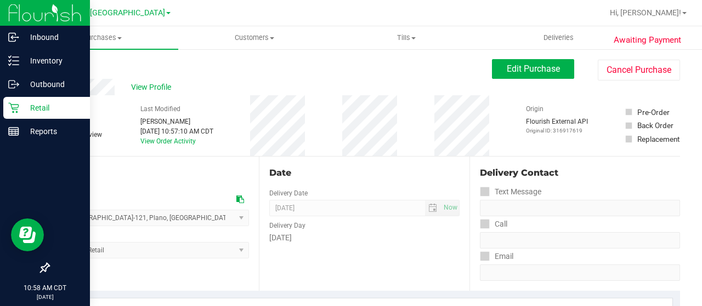
click at [15, 111] on icon at bounding box center [13, 108] width 11 height 11
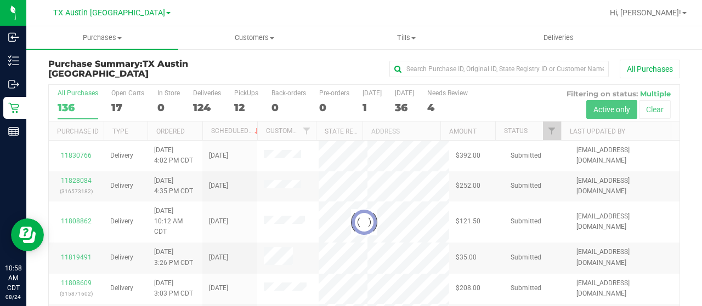
click at [542, 129] on div at bounding box center [364, 222] width 630 height 275
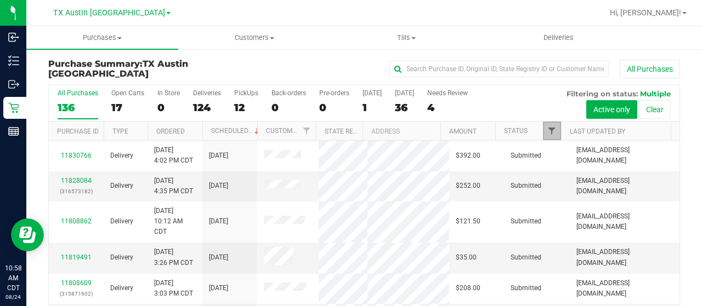
click at [547, 132] on span "Filter" at bounding box center [551, 131] width 9 height 9
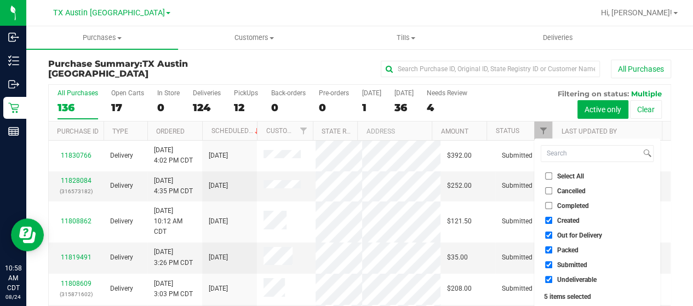
click at [567, 239] on li "Out for Delivery" at bounding box center [597, 236] width 113 height 12
click at [565, 249] on span "Packed" at bounding box center [568, 250] width 21 height 7
click at [553, 249] on input "Packed" at bounding box center [548, 250] width 7 height 7
checkbox input "false"
click at [566, 236] on span "Out for Delivery" at bounding box center [580, 235] width 45 height 7
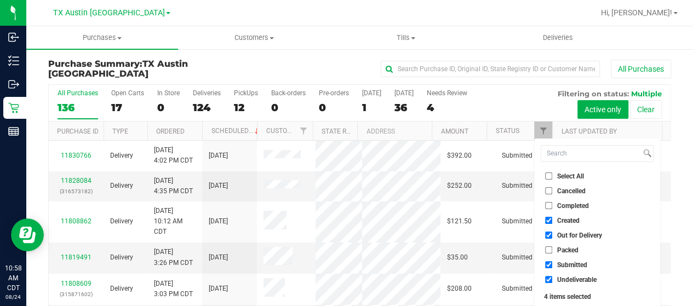
click at [553, 236] on input "Out for Delivery" at bounding box center [548, 235] width 7 height 7
checkbox input "false"
drag, startPoint x: 562, startPoint y: 264, endPoint x: 561, endPoint y: 280, distance: 15.9
click at [562, 264] on span "Submitted" at bounding box center [573, 265] width 30 height 7
click at [553, 264] on input "Submitted" at bounding box center [548, 264] width 7 height 7
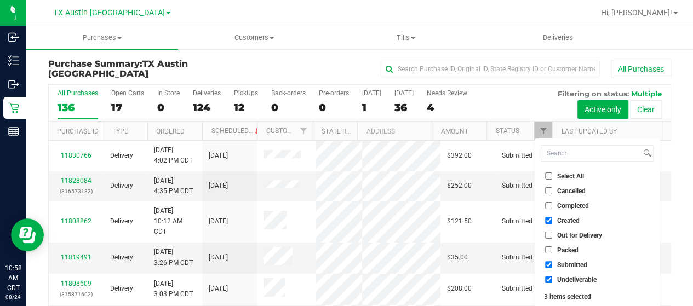
checkbox input "false"
click at [561, 280] on span "Undeliverable" at bounding box center [577, 280] width 39 height 7
click at [553, 280] on input "Undeliverable" at bounding box center [548, 279] width 7 height 7
checkbox input "false"
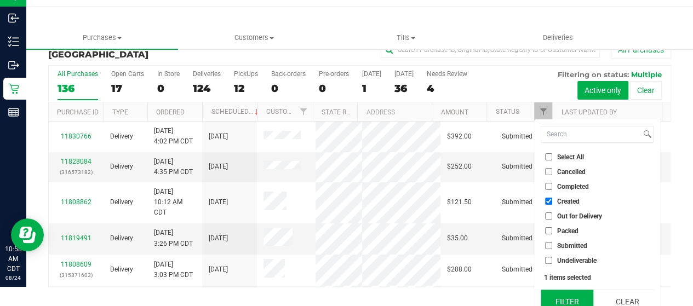
scroll to position [30, 0]
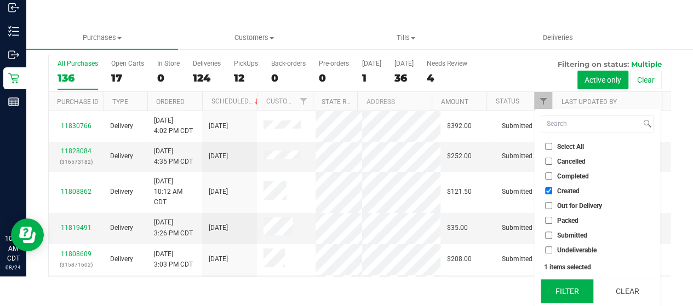
click at [561, 291] on button "Filter" at bounding box center [567, 292] width 53 height 24
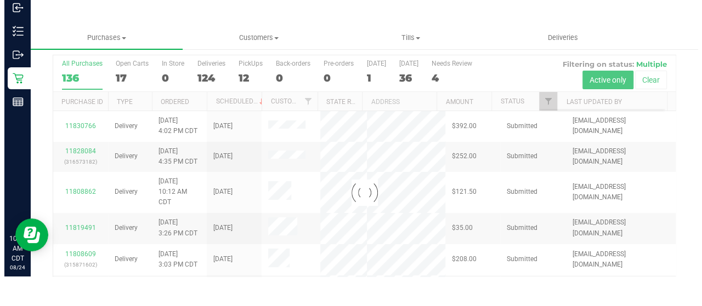
scroll to position [0, 0]
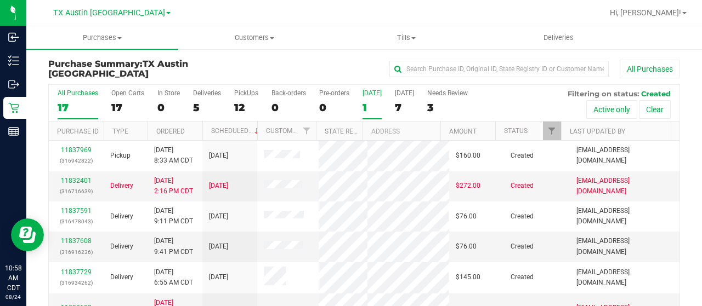
click at [365, 111] on div "1" at bounding box center [371, 107] width 19 height 13
click at [0, 0] on input "[DATE] 1" at bounding box center [0, 0] width 0 height 0
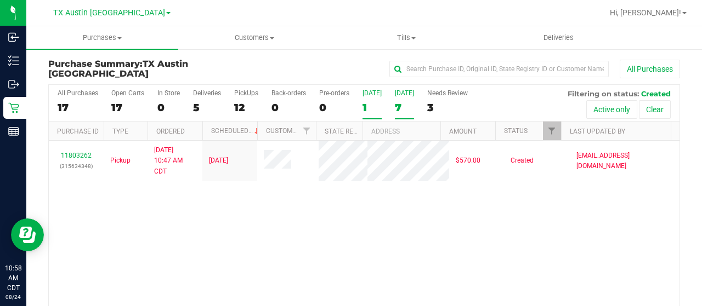
click at [396, 101] on div "7" at bounding box center [404, 107] width 19 height 13
click at [0, 0] on input "[DATE] 7" at bounding box center [0, 0] width 0 height 0
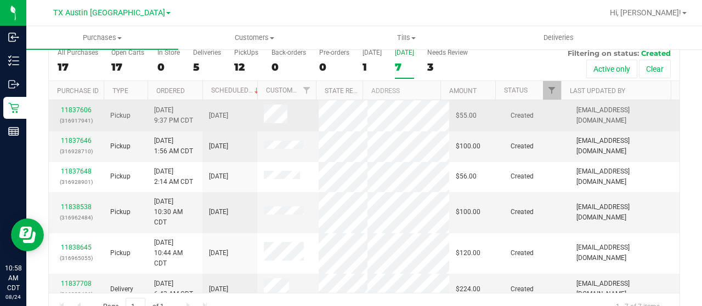
scroll to position [55, 0]
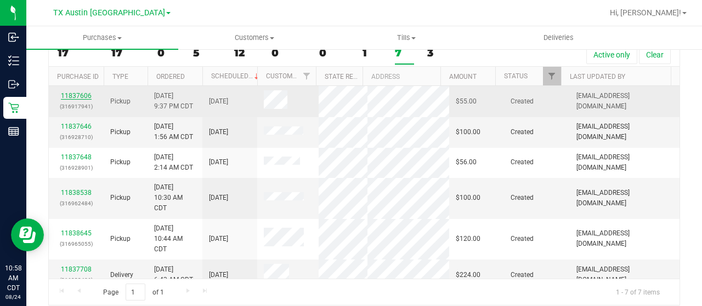
click at [78, 92] on link "11837606" at bounding box center [76, 96] width 31 height 8
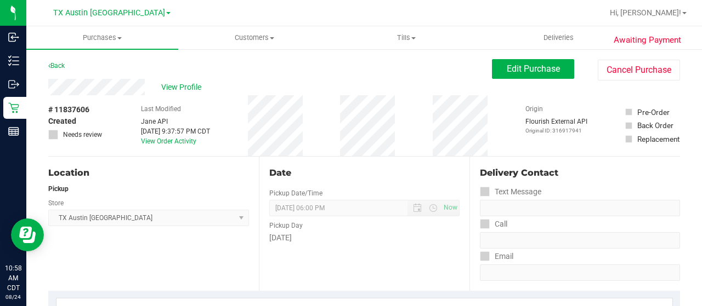
click at [147, 89] on div "View Profile" at bounding box center [269, 87] width 443 height 16
click at [507, 73] on span "Edit Purchase" at bounding box center [533, 69] width 53 height 10
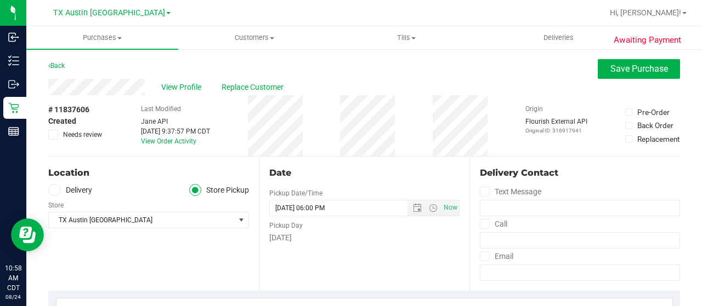
click at [68, 190] on label "Delivery" at bounding box center [70, 190] width 44 height 13
click at [0, 0] on input "Delivery" at bounding box center [0, 0] width 0 height 0
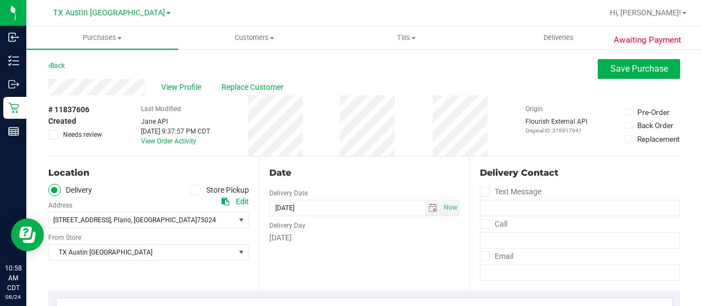
scroll to position [55, 0]
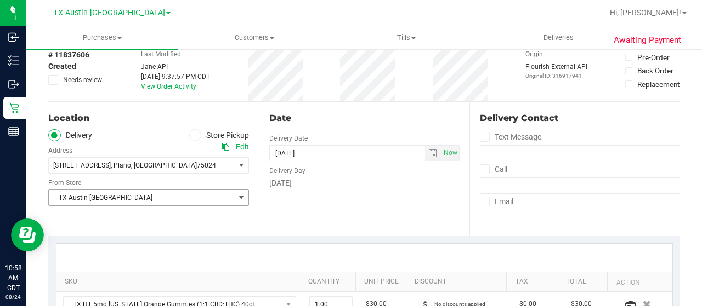
click at [104, 201] on span "TX Austin [GEOGRAPHIC_DATA]" at bounding box center [142, 197] width 186 height 15
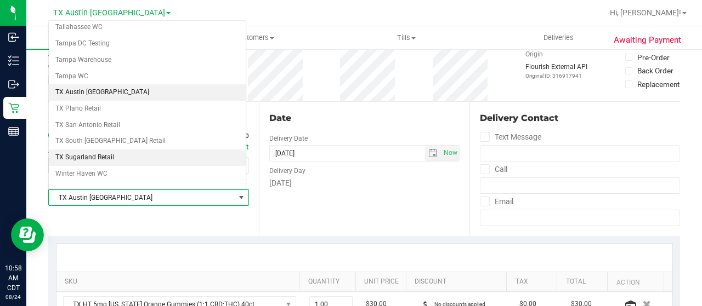
scroll to position [773, 0]
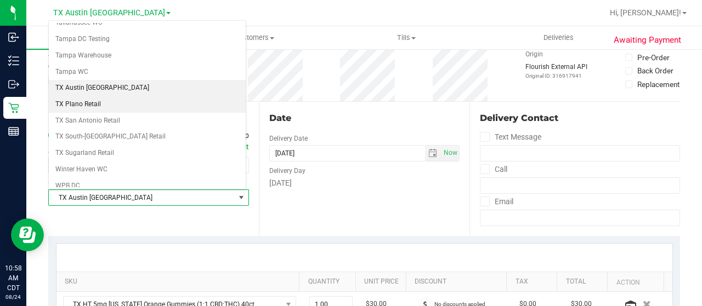
click at [112, 96] on li "TX Plano Retail" at bounding box center [147, 104] width 197 height 16
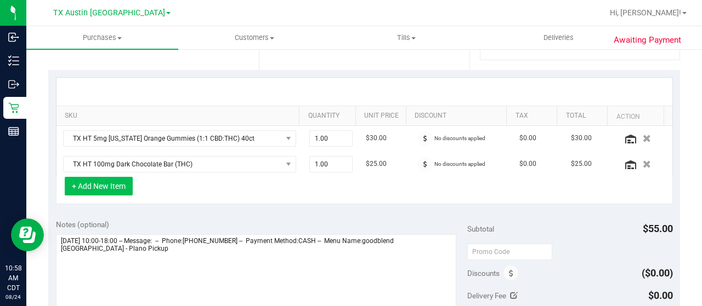
scroll to position [274, 0]
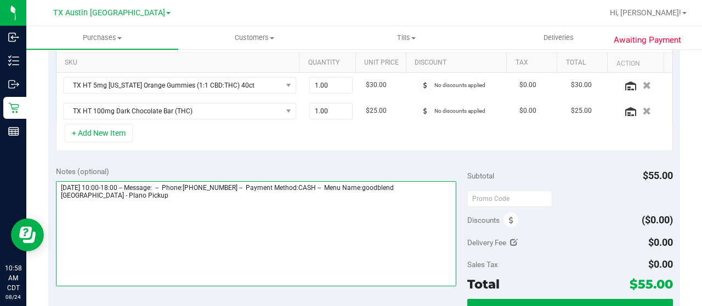
drag, startPoint x: 427, startPoint y: 184, endPoint x: 435, endPoint y: 200, distance: 17.9
click at [435, 200] on textarea at bounding box center [256, 233] width 400 height 105
click at [134, 203] on textarea at bounding box center [256, 233] width 400 height 105
click at [109, 220] on textarea at bounding box center [256, 233] width 400 height 105
paste textarea "Plano Pickup"
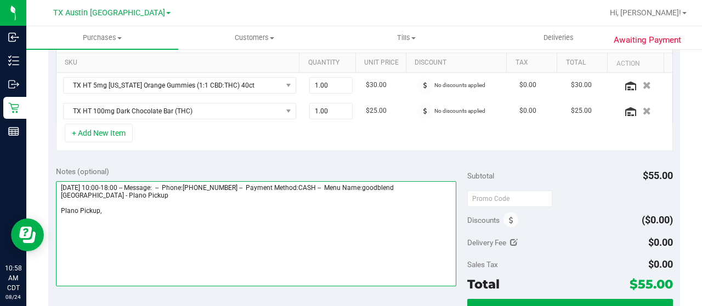
drag, startPoint x: 59, startPoint y: 184, endPoint x: 120, endPoint y: 184, distance: 60.9
click at [120, 184] on textarea at bounding box center [256, 233] width 400 height 105
click at [149, 209] on textarea at bounding box center [256, 233] width 400 height 105
paste textarea "[DATE]"
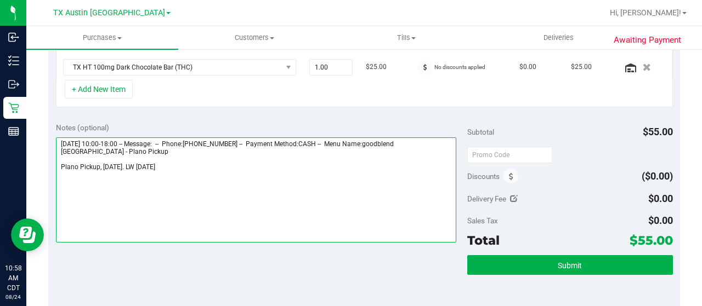
scroll to position [384, 0]
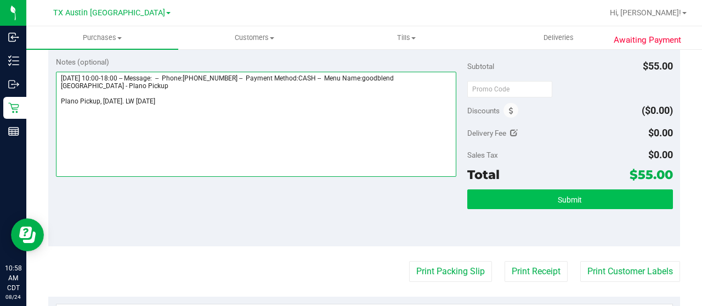
type textarea "[DATE] 10:00-18:00 -- Message: -- Phone:[PHONE_NUMBER] -- Payment Method:CASH -…"
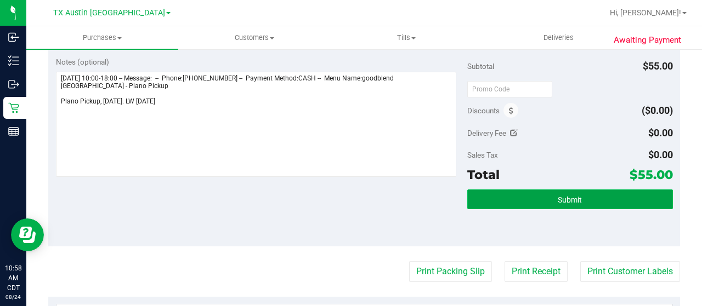
click at [525, 203] on button "Submit" at bounding box center [570, 200] width 206 height 20
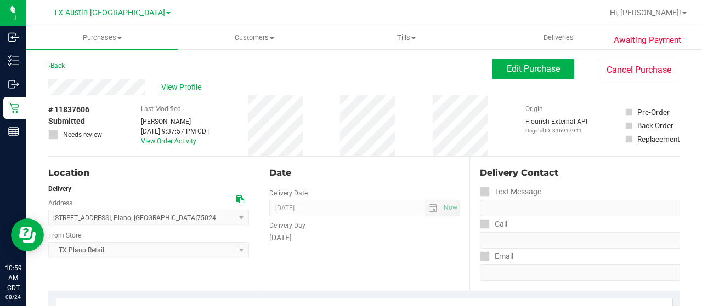
click at [183, 86] on span "View Profile" at bounding box center [183, 88] width 44 height 12
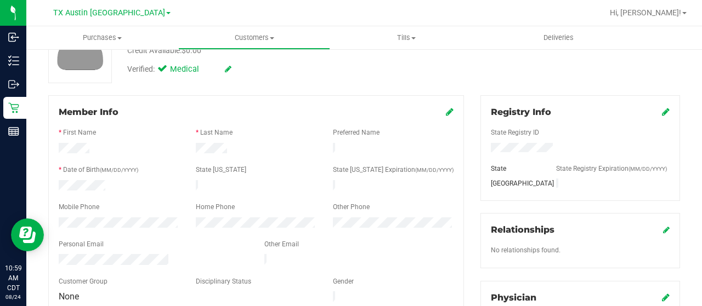
scroll to position [110, 0]
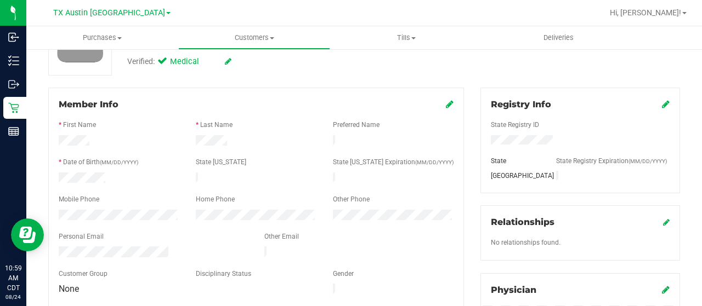
drag, startPoint x: 170, startPoint y: 246, endPoint x: 58, endPoint y: 249, distance: 112.4
click at [57, 249] on div at bounding box center [153, 253] width 206 height 13
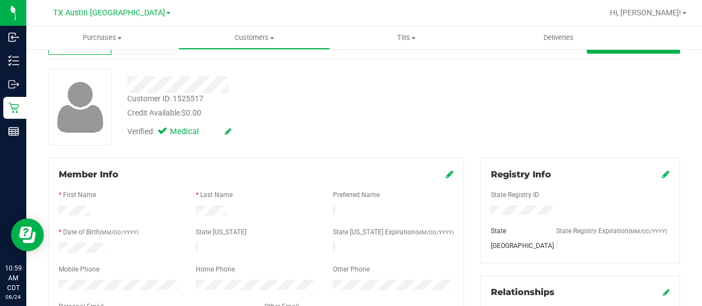
scroll to position [0, 0]
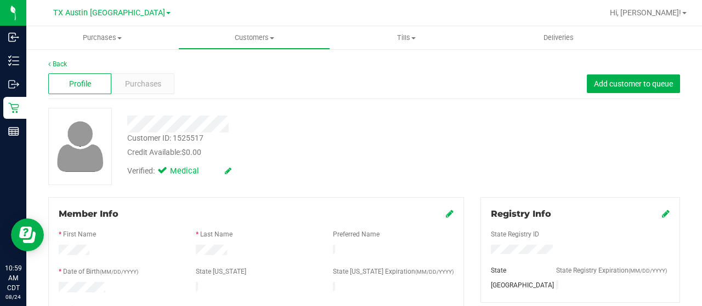
click at [129, 121] on div at bounding box center [281, 124] width 324 height 17
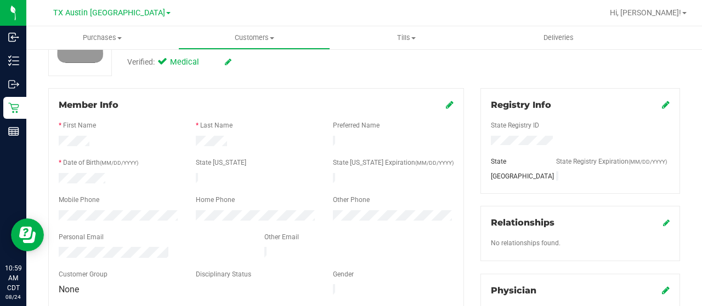
scroll to position [110, 0]
drag, startPoint x: 170, startPoint y: 246, endPoint x: 53, endPoint y: 247, distance: 117.3
click at [53, 247] on div at bounding box center [153, 253] width 206 height 13
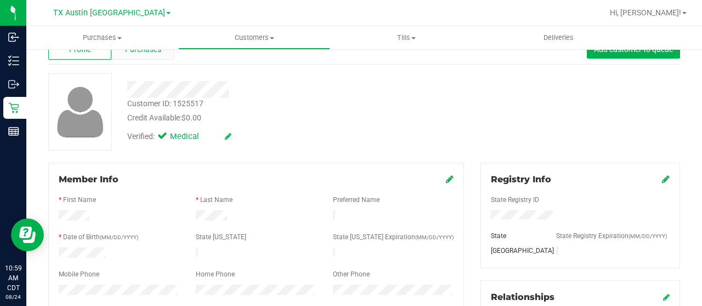
scroll to position [0, 0]
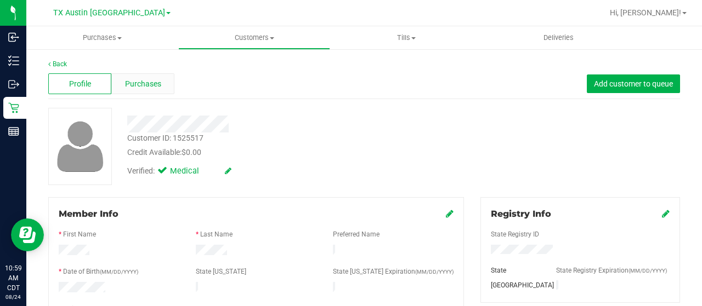
click at [159, 77] on div "Purchases" at bounding box center [142, 83] width 63 height 21
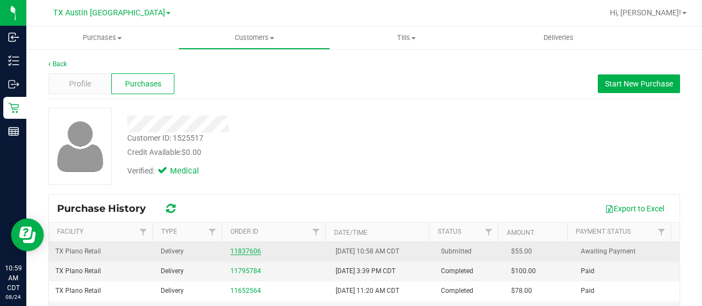
click at [235, 248] on link "11837606" at bounding box center [245, 252] width 31 height 8
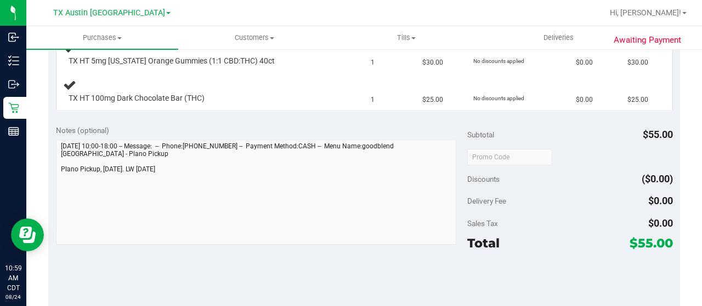
scroll to position [329, 0]
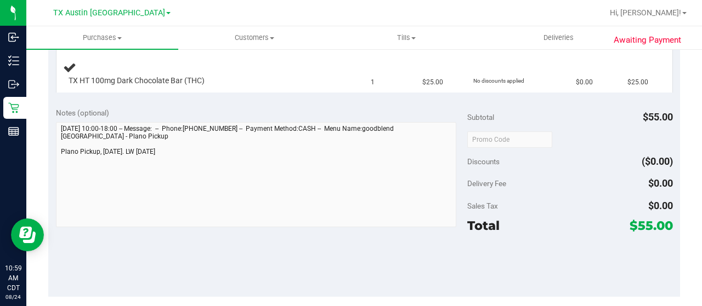
drag, startPoint x: 629, startPoint y: 221, endPoint x: 641, endPoint y: 220, distance: 12.2
click at [641, 220] on span "$55.00" at bounding box center [650, 225] width 43 height 15
copy span "55"
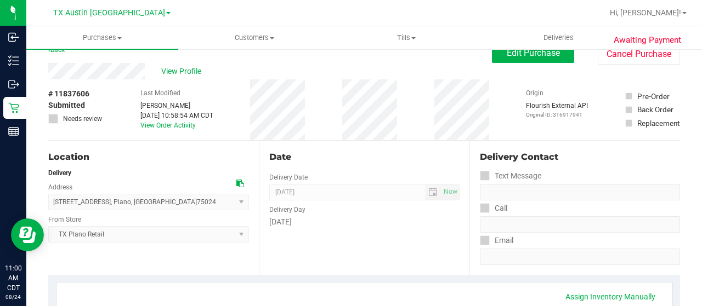
scroll to position [0, 0]
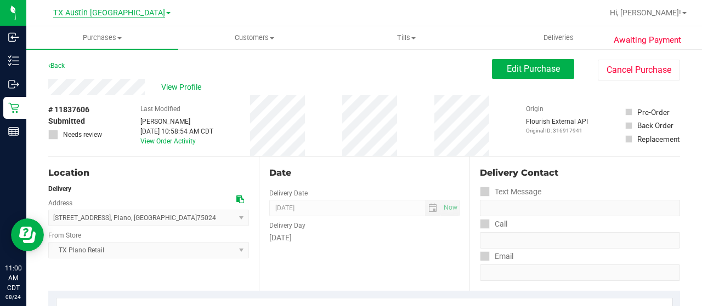
click at [111, 9] on span "TX Austin [GEOGRAPHIC_DATA]" at bounding box center [109, 13] width 112 height 10
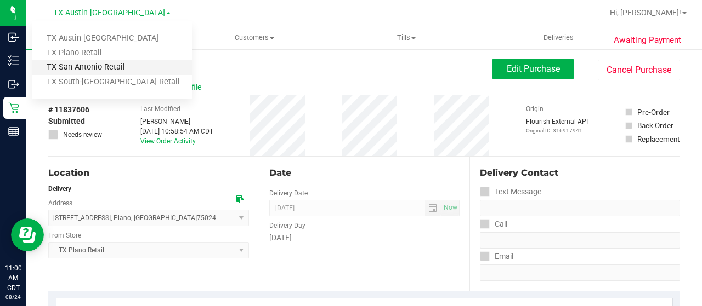
click at [104, 70] on link "TX San Antonio Retail" at bounding box center [112, 67] width 160 height 15
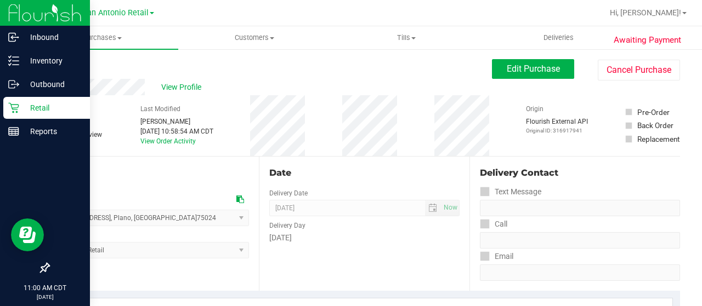
click at [18, 108] on icon at bounding box center [13, 108] width 11 height 11
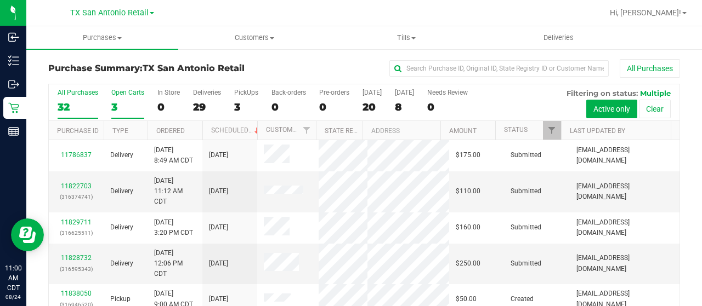
click at [117, 110] on div "3" at bounding box center [127, 107] width 33 height 13
click at [0, 0] on input "Open Carts 3" at bounding box center [0, 0] width 0 height 0
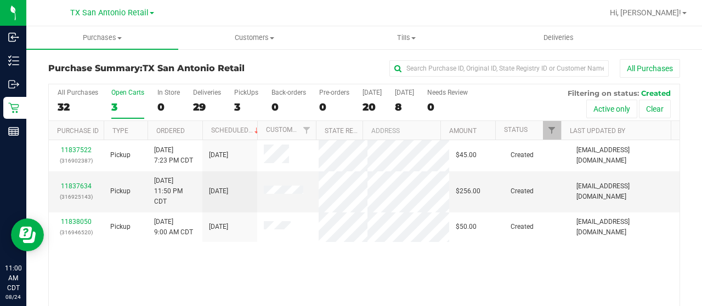
click at [122, 19] on div "[GEOGRAPHIC_DATA] [GEOGRAPHIC_DATA] Retail [GEOGRAPHIC_DATA] [GEOGRAPHIC_DATA] …" at bounding box center [112, 12] width 84 height 13
click at [122, 13] on span "TX San Antonio Retail" at bounding box center [109, 13] width 78 height 10
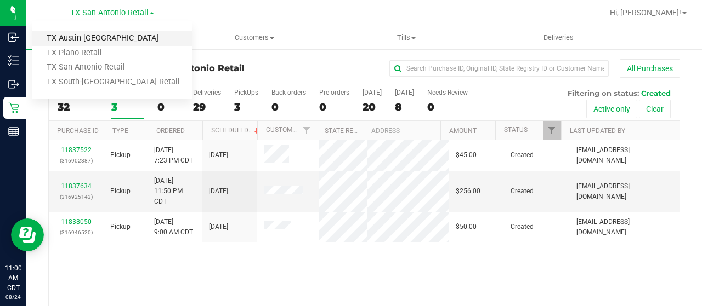
click at [115, 42] on link "TX Austin [GEOGRAPHIC_DATA]" at bounding box center [112, 38] width 160 height 15
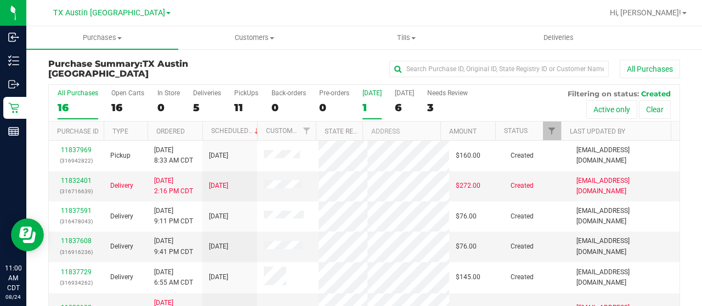
click at [374, 106] on div "1" at bounding box center [371, 107] width 19 height 13
click at [0, 0] on input "[DATE] 1" at bounding box center [0, 0] width 0 height 0
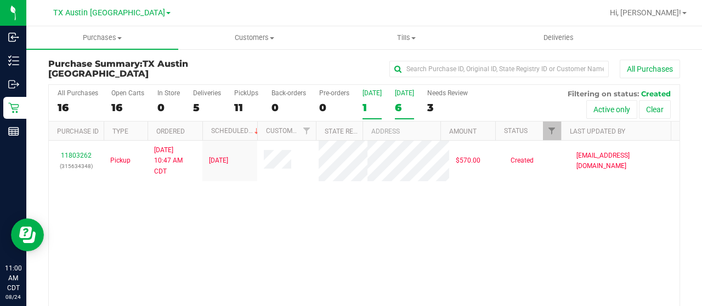
click at [401, 107] on div "6" at bounding box center [404, 107] width 19 height 13
click at [0, 0] on input "[DATE] 6" at bounding box center [0, 0] width 0 height 0
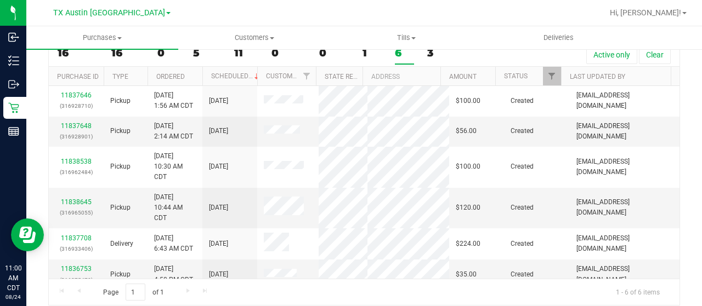
scroll to position [62, 0]
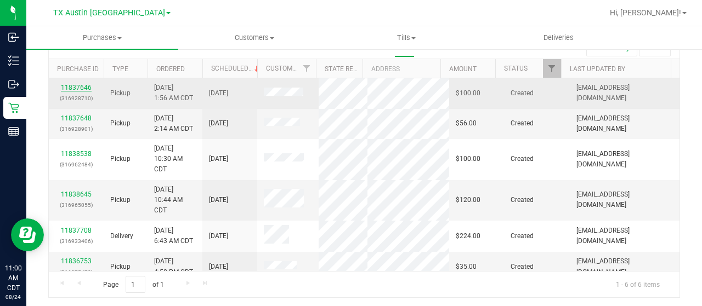
click at [77, 84] on link "11837646" at bounding box center [76, 88] width 31 height 8
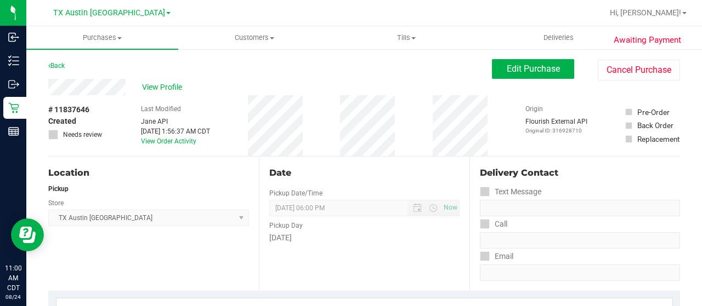
click at [127, 89] on div "View Profile" at bounding box center [269, 87] width 443 height 16
click at [122, 70] on div "Back Edit Purchase Cancel Purchase" at bounding box center [364, 69] width 632 height 20
click at [48, 89] on div "View Profile" at bounding box center [269, 87] width 443 height 16
click at [550, 71] on span "Edit Purchase" at bounding box center [533, 69] width 53 height 10
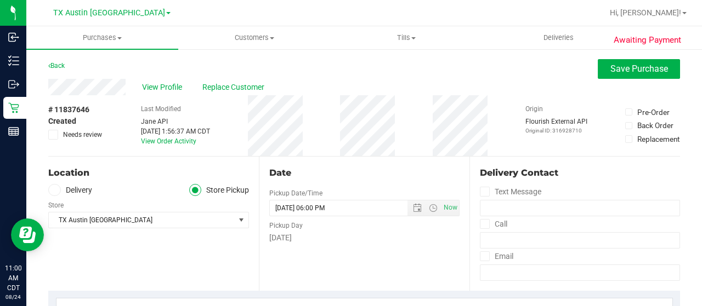
click at [79, 188] on label "Delivery" at bounding box center [70, 190] width 44 height 13
click at [0, 0] on input "Delivery" at bounding box center [0, 0] width 0 height 0
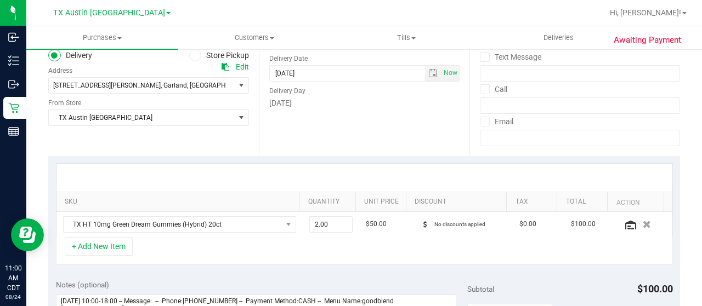
scroll to position [164, 0]
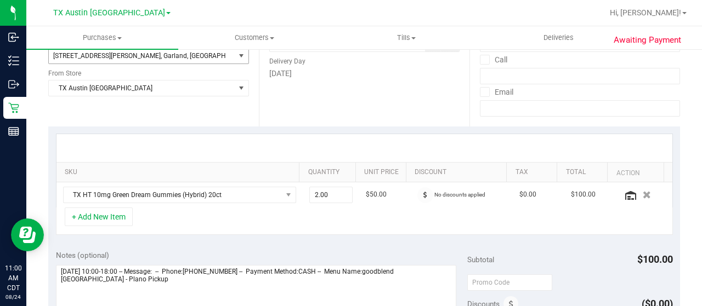
click at [253, 56] on span "75040" at bounding box center [262, 56] width 19 height 8
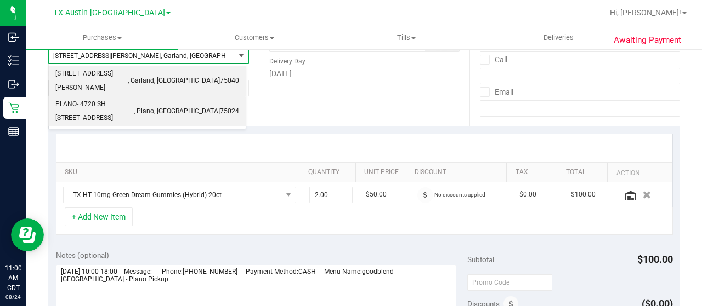
click at [134, 98] on span "PLANO- 4720 SH [STREET_ADDRESS]" at bounding box center [94, 112] width 78 height 28
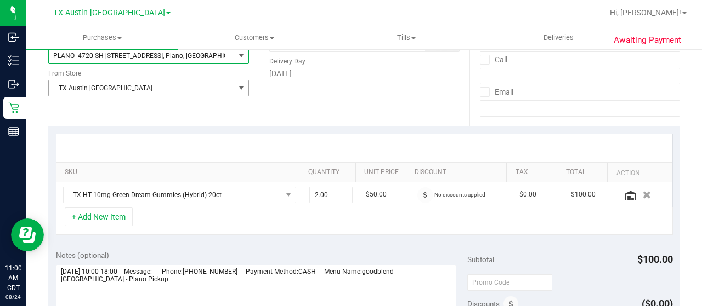
click at [135, 87] on span "TX Austin [GEOGRAPHIC_DATA]" at bounding box center [142, 88] width 186 height 15
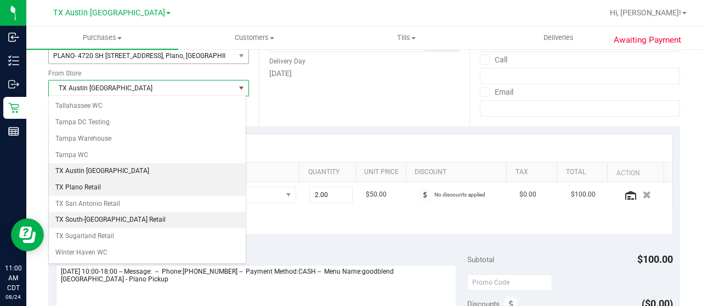
scroll to position [773, 0]
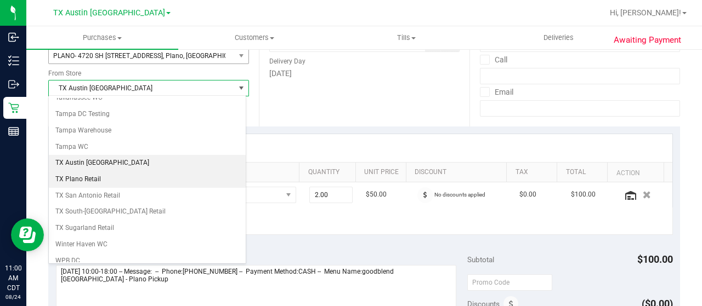
click at [107, 172] on li "TX Plano Retail" at bounding box center [147, 180] width 197 height 16
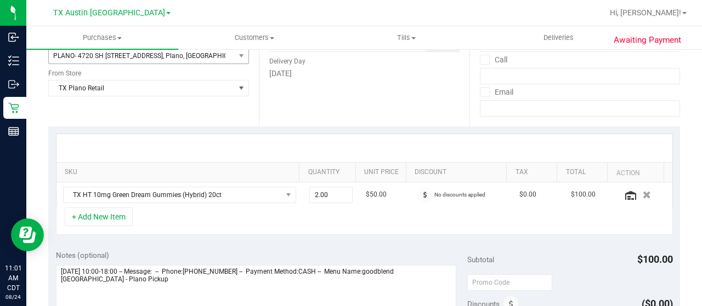
click at [182, 133] on div "SKU Quantity Unit Price Discount Tax Total Action TX HT 10mg Green Dream Gummie…" at bounding box center [364, 185] width 632 height 116
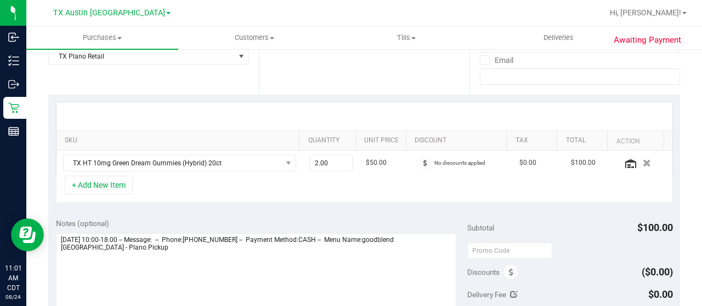
scroll to position [219, 0]
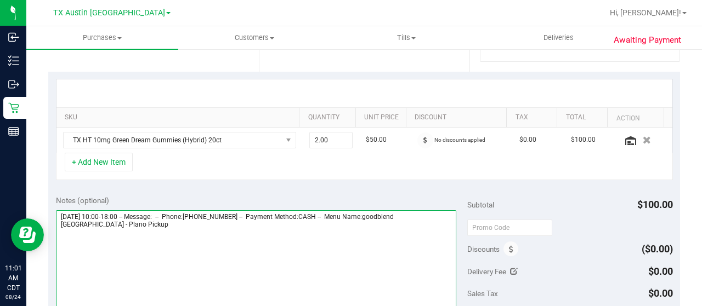
drag, startPoint x: 428, startPoint y: 214, endPoint x: 437, endPoint y: 225, distance: 14.3
click at [437, 225] on textarea at bounding box center [256, 263] width 400 height 105
click at [178, 232] on textarea at bounding box center [256, 263] width 400 height 105
paste textarea "Plano Pickup"
drag, startPoint x: 59, startPoint y: 214, endPoint x: 120, endPoint y: 212, distance: 60.3
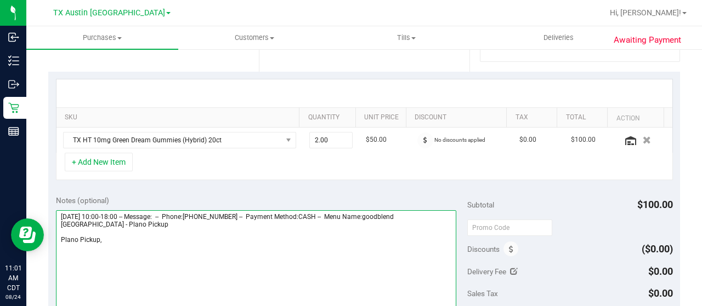
click at [120, 212] on textarea at bounding box center [256, 263] width 400 height 105
click at [191, 242] on textarea at bounding box center [256, 263] width 400 height 105
paste textarea "[DATE]"
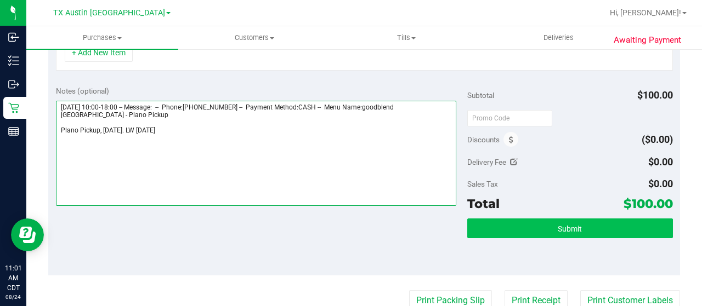
type textarea "[DATE] 10:00-18:00 -- Message: -- Phone:[PHONE_NUMBER] -- Payment Method:CASH -…"
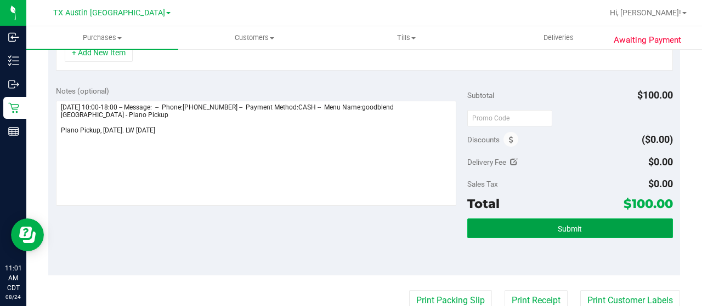
click at [591, 229] on button "Submit" at bounding box center [570, 229] width 206 height 20
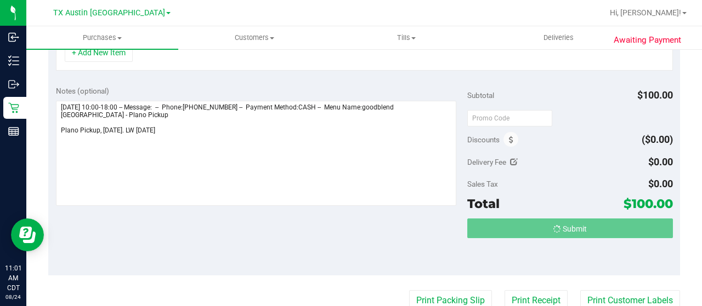
scroll to position [311, 0]
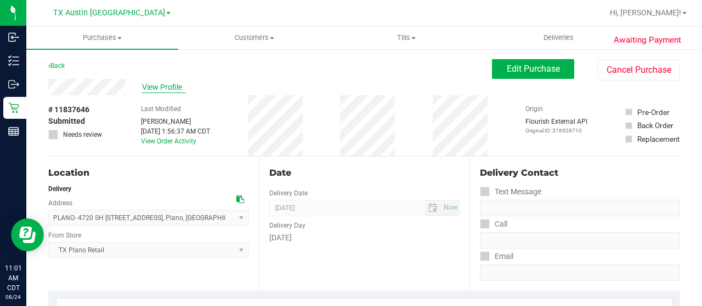
click at [164, 86] on span "View Profile" at bounding box center [164, 88] width 44 height 12
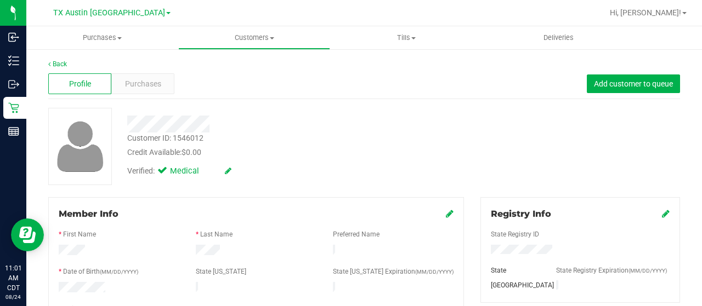
scroll to position [110, 0]
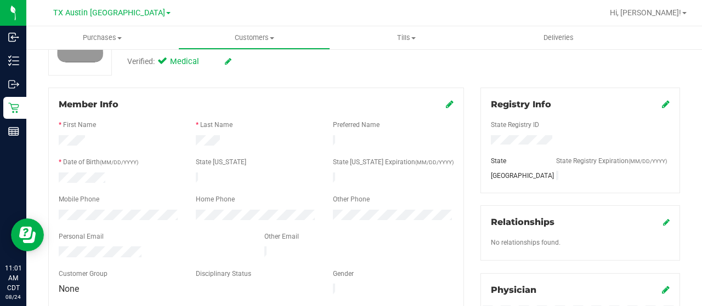
drag, startPoint x: 150, startPoint y: 246, endPoint x: 84, endPoint y: 240, distance: 65.5
click at [55, 247] on div at bounding box center [153, 253] width 206 height 13
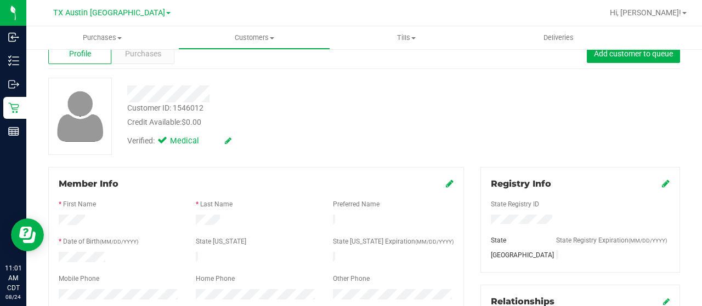
scroll to position [0, 0]
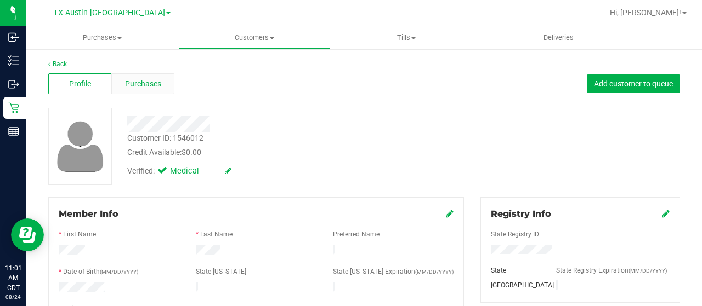
click at [150, 89] on span "Purchases" at bounding box center [143, 84] width 36 height 12
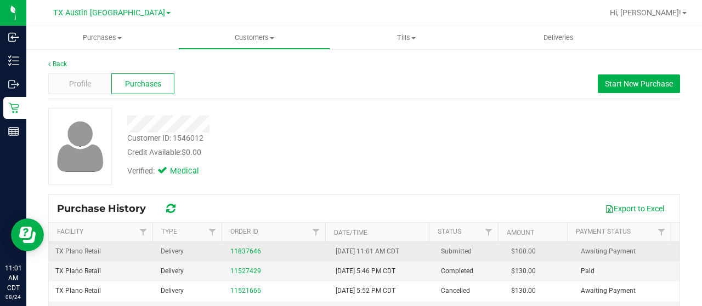
scroll to position [55, 0]
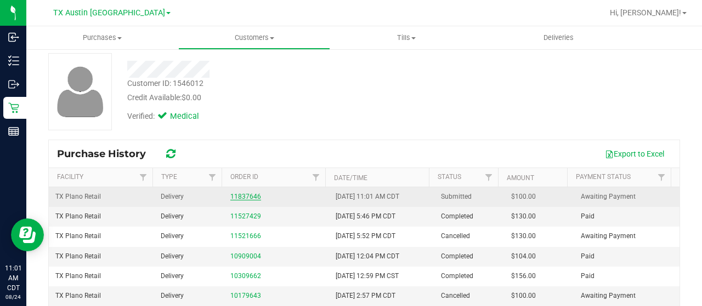
click at [242, 196] on link "11837646" at bounding box center [245, 197] width 31 height 8
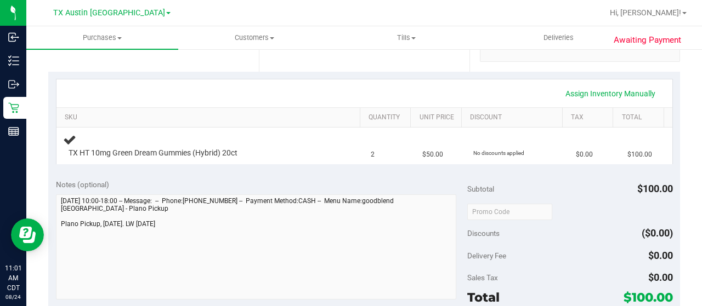
scroll to position [274, 0]
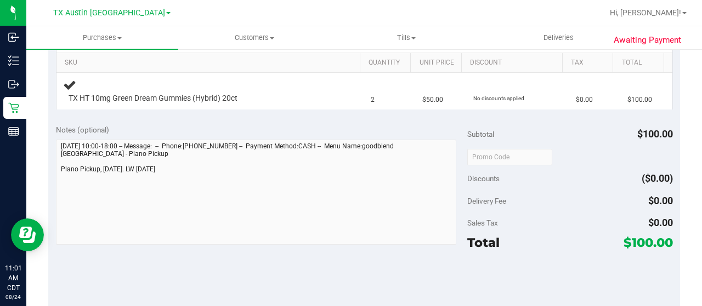
click at [54, 172] on div "Notes (optional) Subtotal $100.00 Discounts ($0.00) Delivery Fee $0.00 Sales Ta…" at bounding box center [364, 215] width 632 height 197
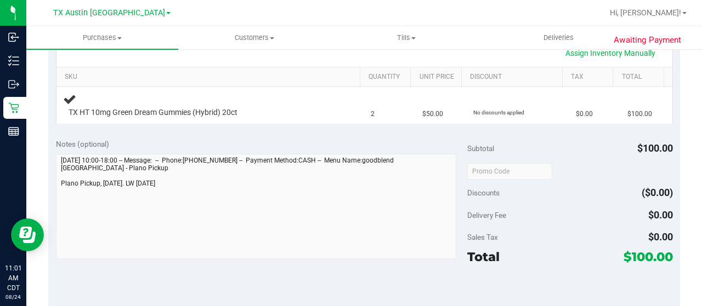
scroll to position [329, 0]
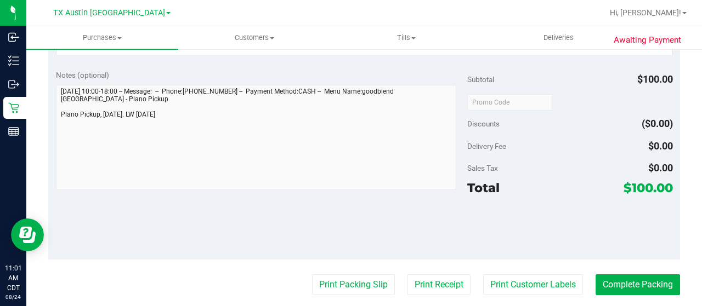
drag, startPoint x: 623, startPoint y: 185, endPoint x: 644, endPoint y: 185, distance: 20.8
click at [644, 185] on span "$100.00" at bounding box center [647, 187] width 49 height 15
copy span "100"
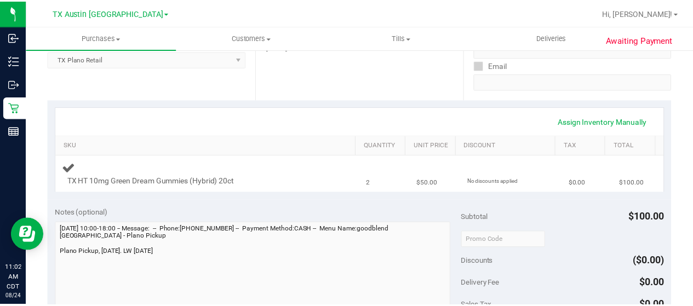
scroll to position [0, 0]
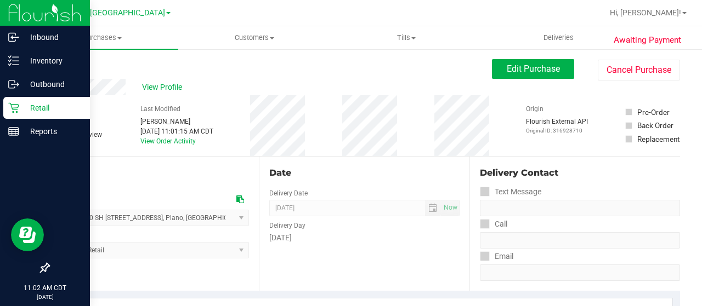
click at [23, 110] on p "Retail" at bounding box center [52, 107] width 66 height 13
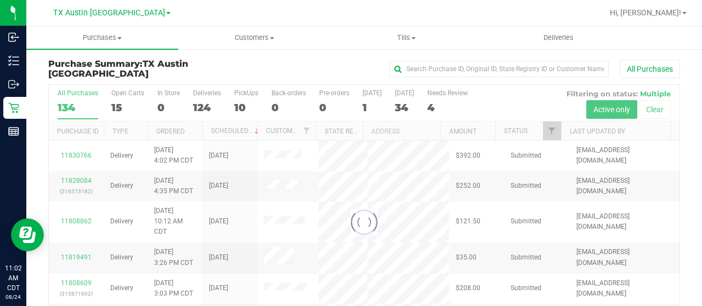
click at [543, 130] on div at bounding box center [364, 222] width 630 height 275
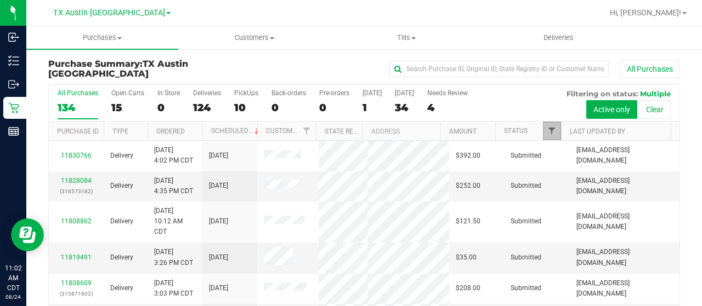
click at [547, 132] on span "Filter" at bounding box center [551, 131] width 9 height 9
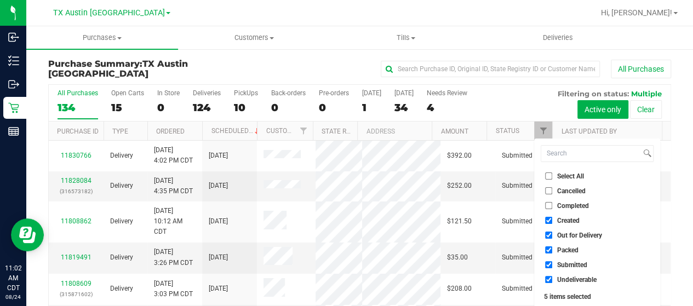
click at [570, 235] on span "Out for Delivery" at bounding box center [580, 235] width 45 height 7
click at [553, 235] on input "Out for Delivery" at bounding box center [548, 235] width 7 height 7
checkbox input "false"
click at [560, 251] on span "Packed" at bounding box center [568, 250] width 21 height 7
click at [553, 251] on input "Packed" at bounding box center [548, 250] width 7 height 7
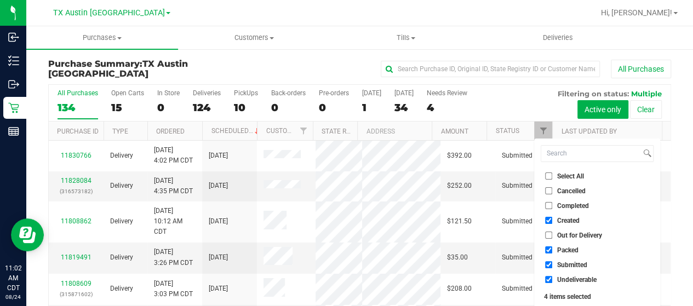
checkbox input "false"
click at [560, 265] on span "Submitted" at bounding box center [573, 265] width 30 height 7
click at [553, 265] on input "Submitted" at bounding box center [548, 264] width 7 height 7
checkbox input "false"
click at [559, 280] on span "Undeliverable" at bounding box center [577, 280] width 39 height 7
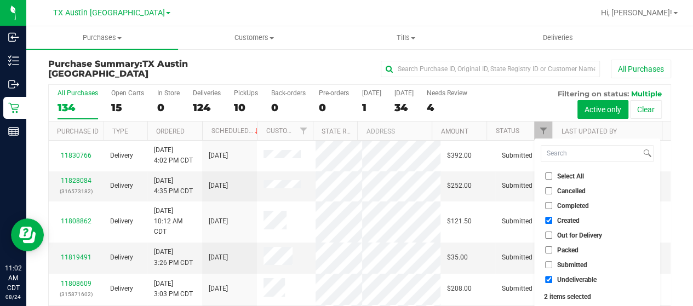
click at [553, 280] on input "Undeliverable" at bounding box center [548, 279] width 7 height 7
checkbox input "false"
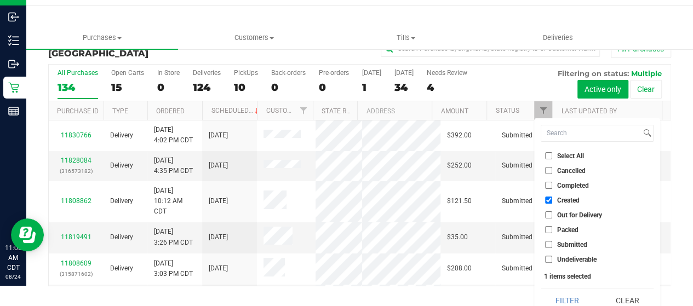
scroll to position [30, 0]
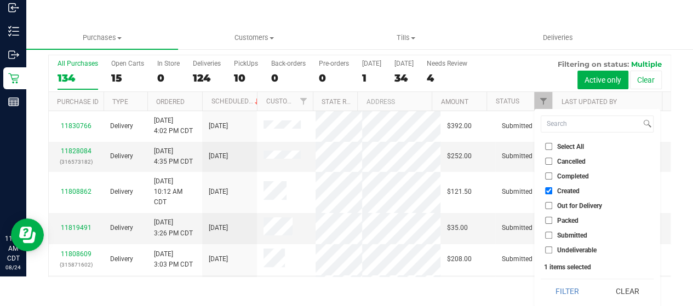
drag, startPoint x: 566, startPoint y: 285, endPoint x: 536, endPoint y: 243, distance: 51.0
click at [566, 283] on button "Filter" at bounding box center [567, 292] width 53 height 24
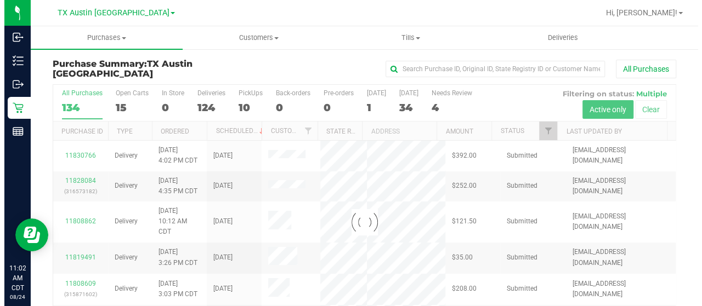
scroll to position [0, 0]
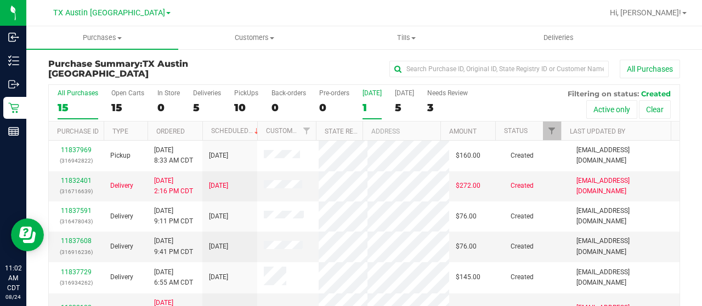
click at [365, 110] on div "1" at bounding box center [371, 107] width 19 height 13
click at [0, 0] on input "[DATE] 1" at bounding box center [0, 0] width 0 height 0
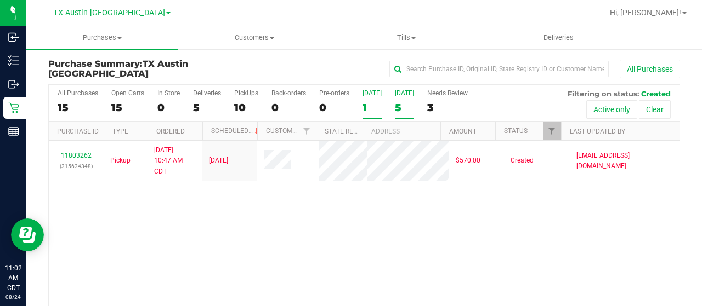
click at [402, 106] on div "5" at bounding box center [404, 107] width 19 height 13
click at [0, 0] on input "[DATE] 5" at bounding box center [0, 0] width 0 height 0
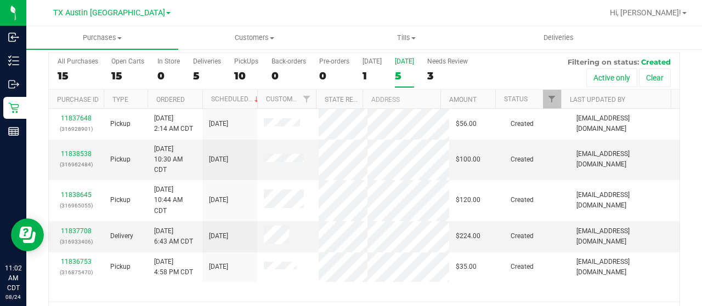
scroll to position [62, 0]
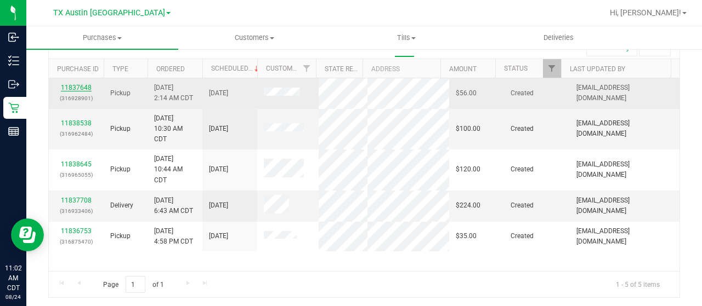
click at [69, 86] on link "11837648" at bounding box center [76, 88] width 31 height 8
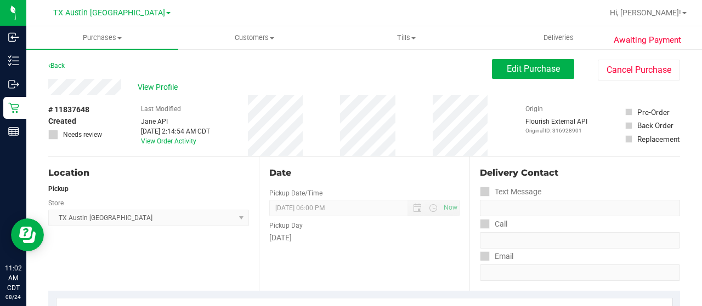
click at [123, 89] on div "View Profile" at bounding box center [269, 87] width 443 height 16
click at [115, 72] on div "Back Edit Purchase Cancel Purchase" at bounding box center [364, 69] width 632 height 20
drag, startPoint x: 122, startPoint y: 88, endPoint x: 47, endPoint y: 90, distance: 75.1
click at [507, 71] on span "Edit Purchase" at bounding box center [533, 69] width 53 height 10
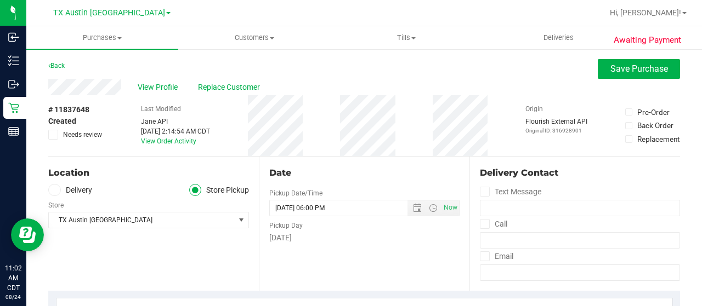
click at [79, 192] on label "Delivery" at bounding box center [70, 190] width 44 height 13
click at [0, 0] on input "Delivery" at bounding box center [0, 0] width 0 height 0
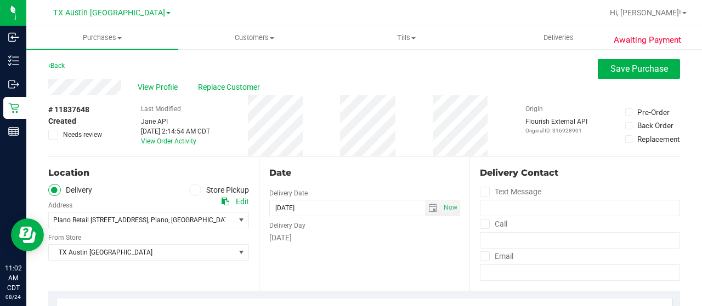
scroll to position [55, 0]
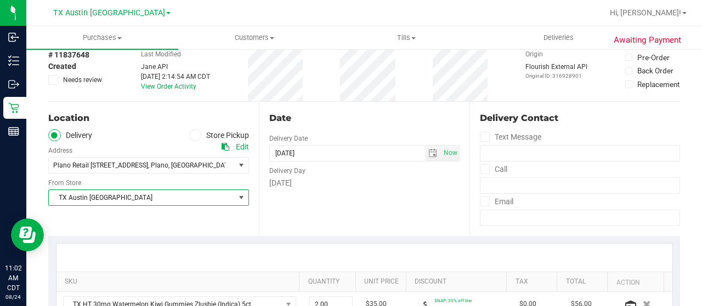
click at [99, 197] on span "TX Austin [GEOGRAPHIC_DATA]" at bounding box center [142, 197] width 186 height 15
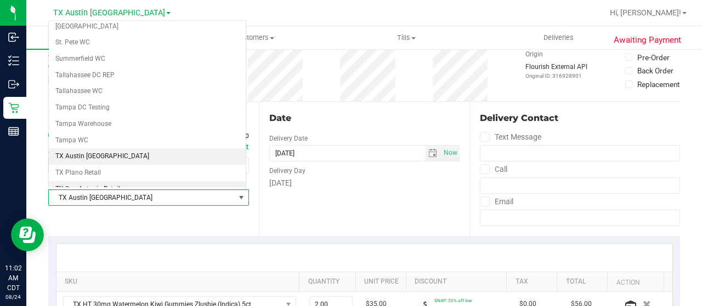
scroll to position [719, 0]
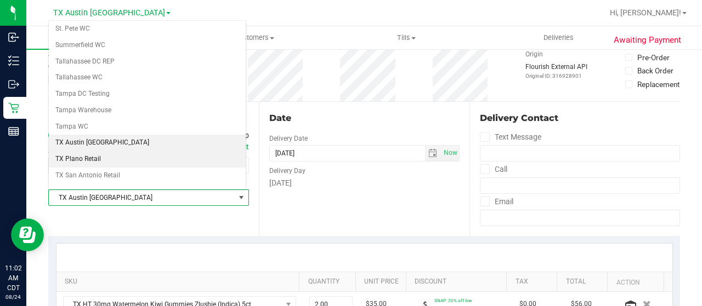
click at [108, 151] on li "TX Plano Retail" at bounding box center [147, 159] width 197 height 16
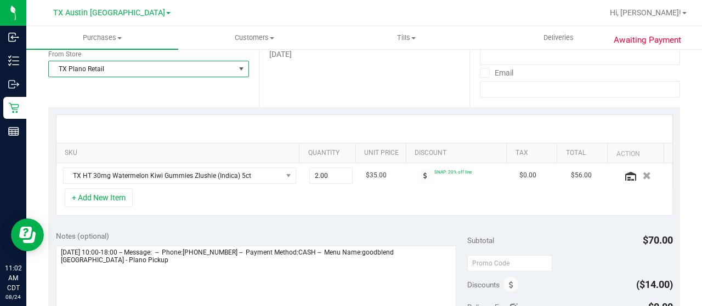
scroll to position [274, 0]
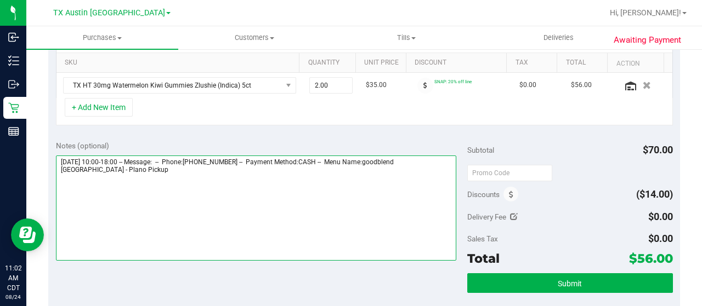
drag, startPoint x: 428, startPoint y: 160, endPoint x: 438, endPoint y: 170, distance: 14.0
click at [438, 170] on textarea at bounding box center [256, 208] width 400 height 105
click at [128, 175] on textarea at bounding box center [256, 208] width 400 height 105
paste textarea "Plano Pickup"
drag, startPoint x: 59, startPoint y: 158, endPoint x: 120, endPoint y: 156, distance: 60.9
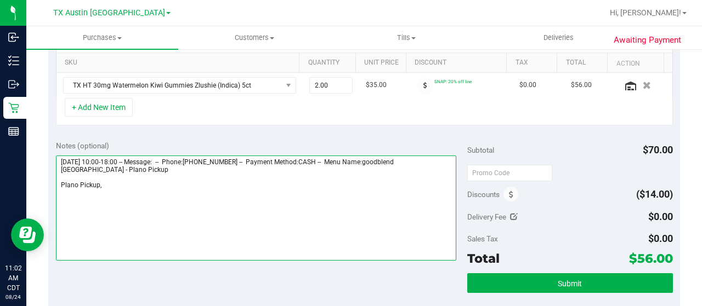
click at [120, 156] on textarea at bounding box center [256, 208] width 400 height 105
click at [138, 192] on textarea at bounding box center [256, 208] width 400 height 105
paste textarea "[DATE]"
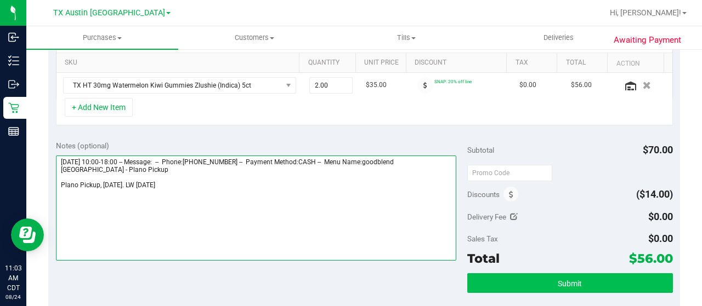
type textarea "[DATE] 10:00-18:00 -- Message: -- Phone:[PHONE_NUMBER] -- Payment Method:CASH -…"
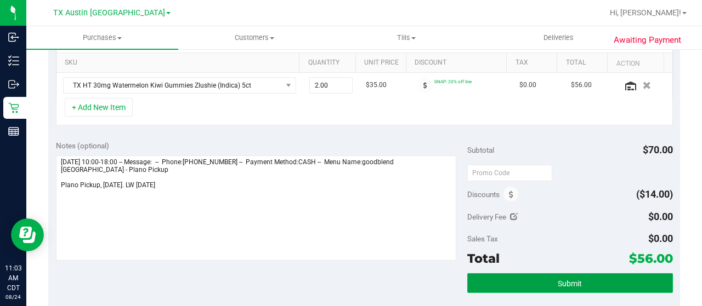
click at [527, 281] on button "Submit" at bounding box center [570, 284] width 206 height 20
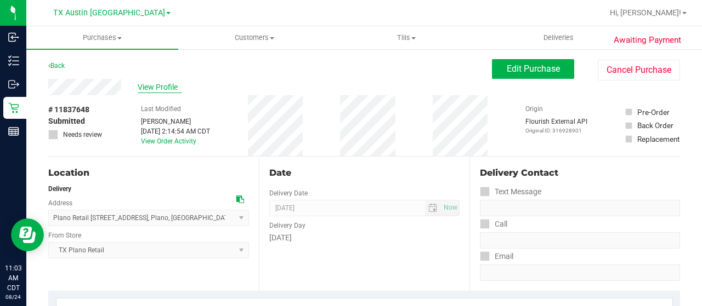
click at [163, 83] on span "View Profile" at bounding box center [160, 88] width 44 height 12
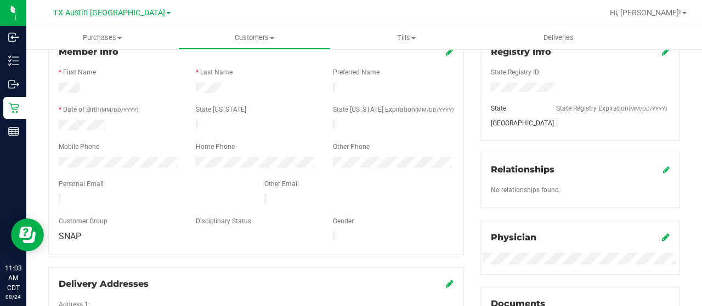
scroll to position [164, 0]
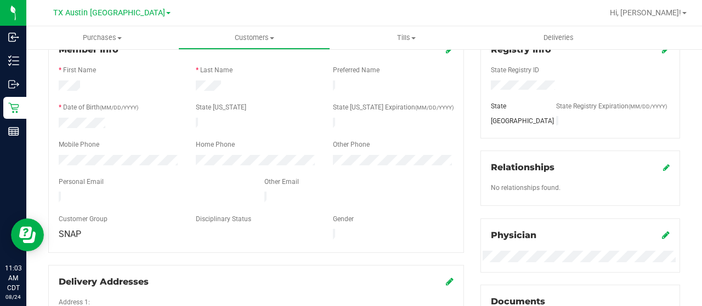
drag, startPoint x: 158, startPoint y: 188, endPoint x: 58, endPoint y: 192, distance: 100.4
click at [58, 192] on div at bounding box center [153, 198] width 206 height 13
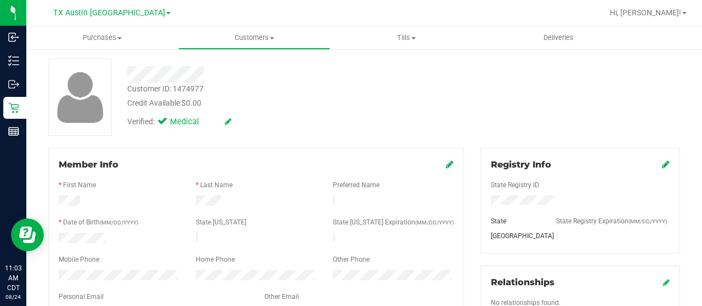
scroll to position [0, 0]
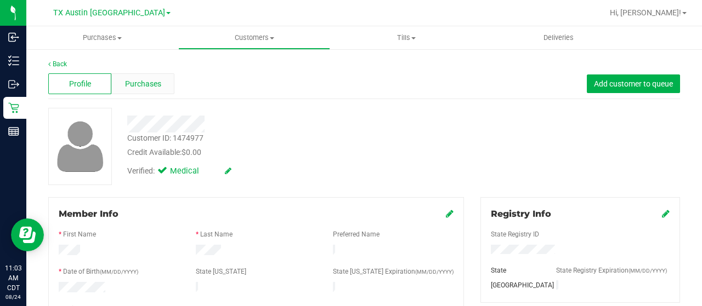
click at [134, 83] on span "Purchases" at bounding box center [143, 84] width 36 height 12
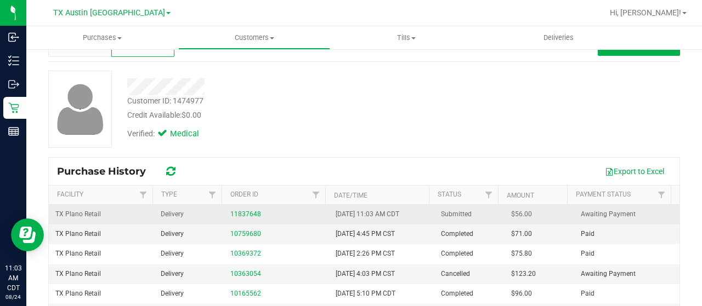
scroll to position [55, 0]
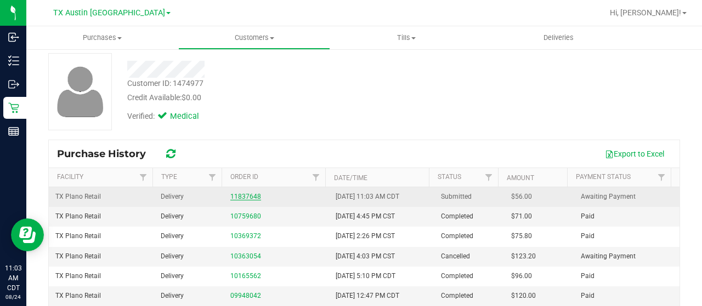
click at [240, 193] on link "11837648" at bounding box center [245, 197] width 31 height 8
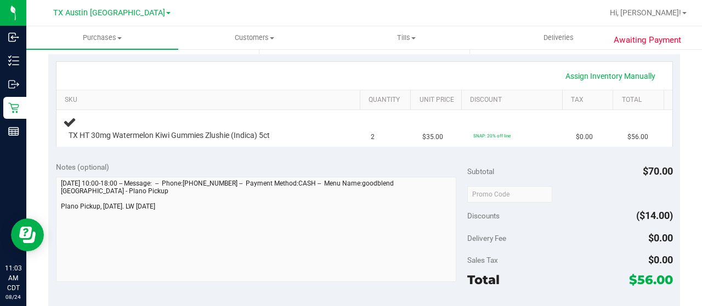
scroll to position [274, 0]
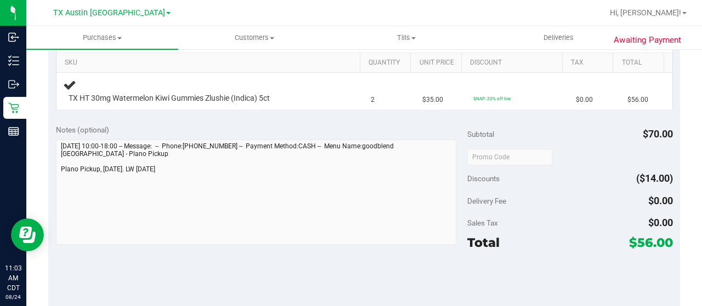
drag, startPoint x: 630, startPoint y: 240, endPoint x: 644, endPoint y: 240, distance: 13.7
click at [644, 240] on span "$56.00" at bounding box center [651, 242] width 44 height 15
copy span "56"
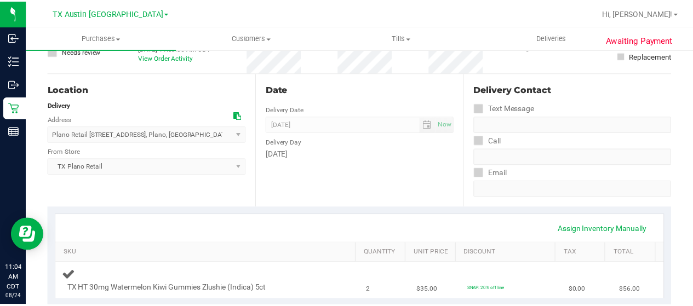
scroll to position [0, 0]
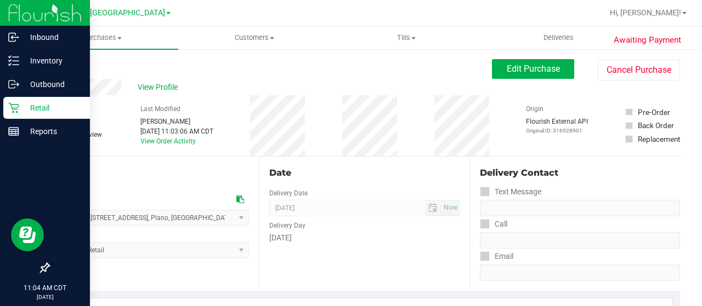
click at [17, 111] on icon at bounding box center [13, 108] width 10 height 10
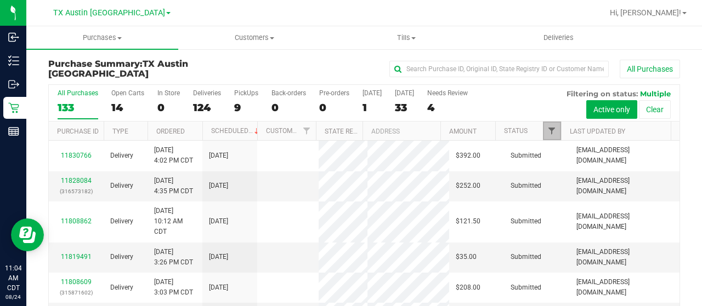
click at [547, 130] on span "Filter" at bounding box center [551, 131] width 9 height 9
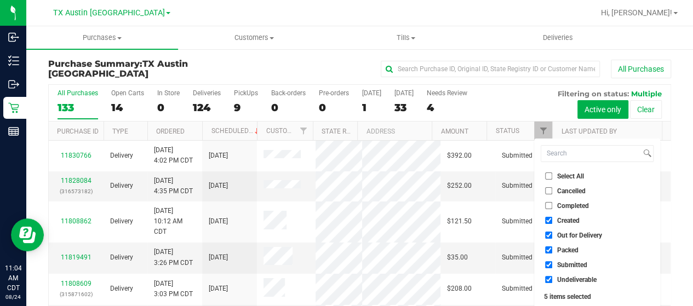
click at [565, 234] on span "Out for Delivery" at bounding box center [580, 235] width 45 height 7
click at [553, 234] on input "Out for Delivery" at bounding box center [548, 235] width 7 height 7
checkbox input "false"
click at [561, 253] on span "Packed" at bounding box center [568, 250] width 21 height 7
click at [553, 253] on input "Packed" at bounding box center [548, 250] width 7 height 7
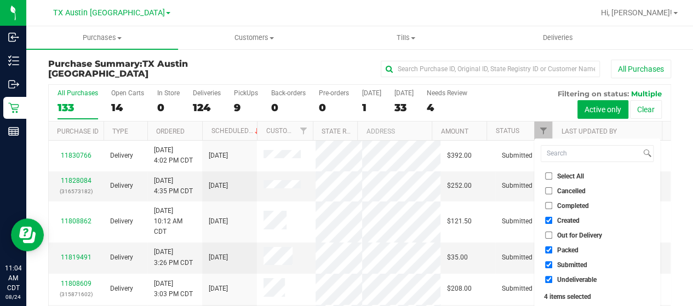
checkbox input "false"
click at [564, 265] on span "Submitted" at bounding box center [573, 265] width 30 height 7
click at [553, 265] on input "Submitted" at bounding box center [548, 264] width 7 height 7
checkbox input "false"
click at [562, 283] on span "Undeliverable" at bounding box center [577, 280] width 39 height 7
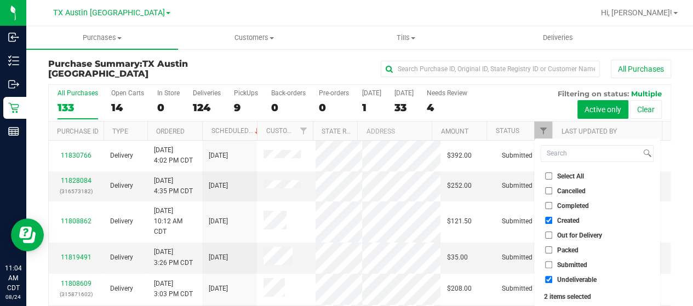
click at [553, 283] on input "Undeliverable" at bounding box center [548, 279] width 7 height 7
checkbox input "false"
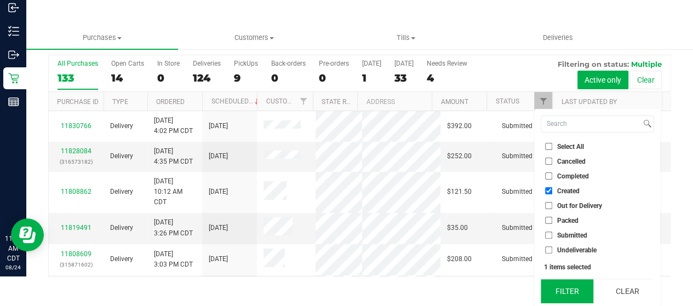
click at [562, 287] on button "Filter" at bounding box center [567, 292] width 53 height 24
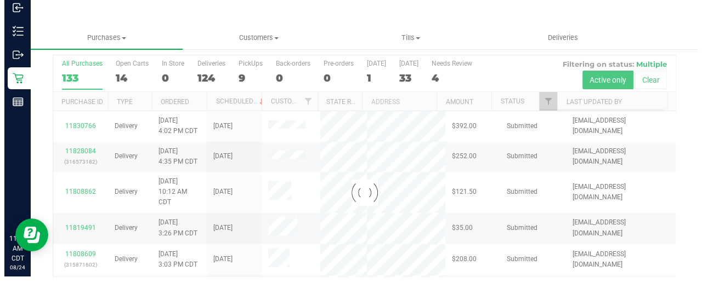
scroll to position [0, 0]
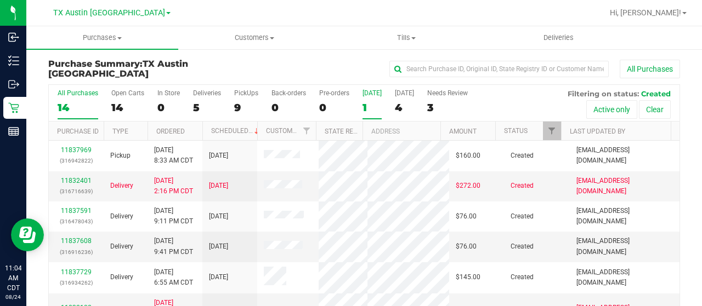
click at [365, 109] on div "1" at bounding box center [371, 107] width 19 height 13
click at [0, 0] on input "[DATE] 1" at bounding box center [0, 0] width 0 height 0
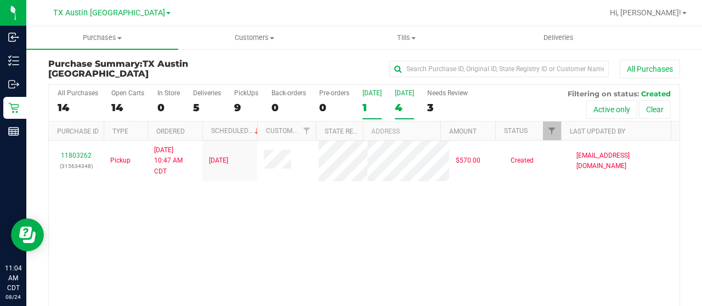
click at [402, 106] on div "4" at bounding box center [404, 107] width 19 height 13
click at [0, 0] on input "[DATE] 4" at bounding box center [0, 0] width 0 height 0
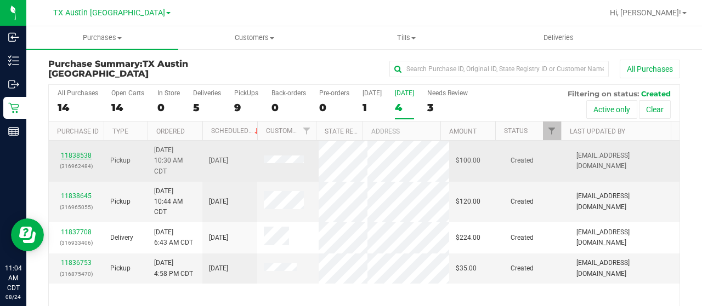
click at [64, 155] on link "11838538" at bounding box center [76, 156] width 31 height 8
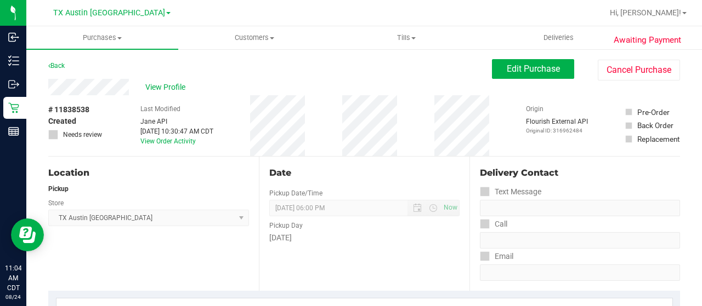
click at [129, 88] on div "View Profile" at bounding box center [269, 87] width 443 height 16
drag, startPoint x: 100, startPoint y: 70, endPoint x: 116, endPoint y: 78, distance: 18.4
click at [100, 70] on div "Back Edit Purchase Cancel Purchase" at bounding box center [364, 69] width 632 height 20
drag, startPoint x: 129, startPoint y: 89, endPoint x: 43, endPoint y: 90, distance: 86.1
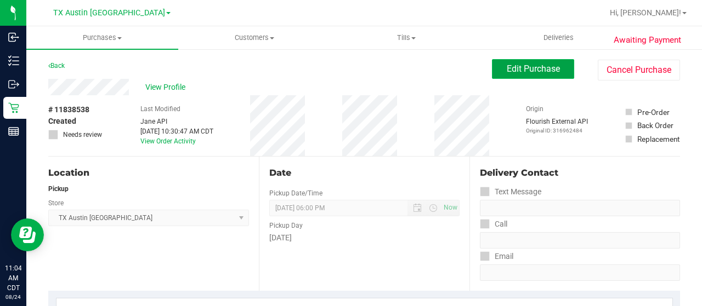
click at [527, 70] on span "Edit Purchase" at bounding box center [533, 69] width 53 height 10
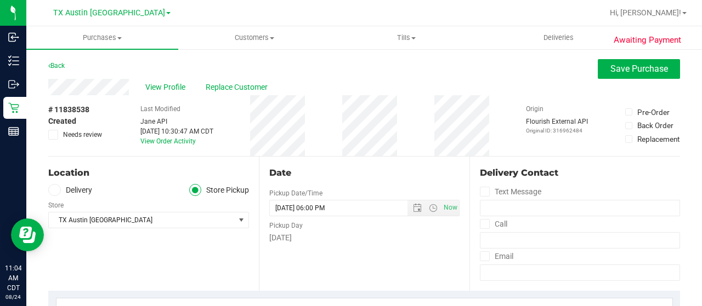
click at [78, 192] on label "Delivery" at bounding box center [70, 190] width 44 height 13
click at [0, 0] on input "Delivery" at bounding box center [0, 0] width 0 height 0
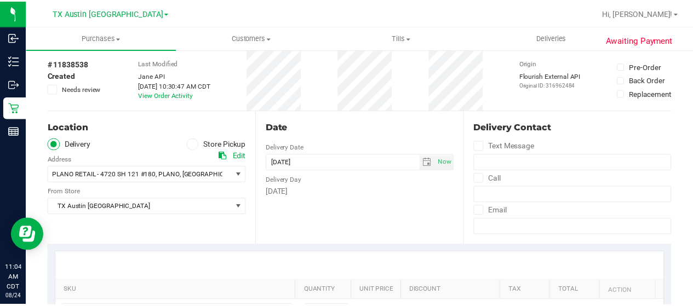
scroll to position [110, 0]
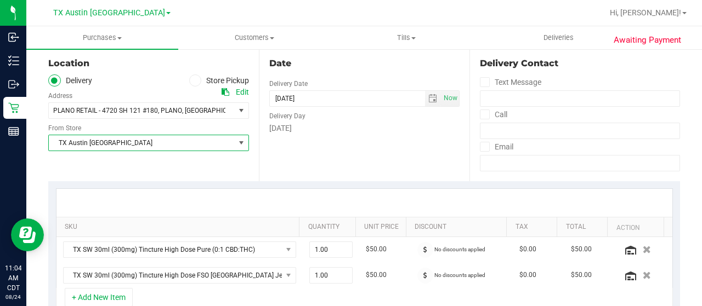
click at [101, 145] on span "TX Austin [GEOGRAPHIC_DATA]" at bounding box center [142, 142] width 186 height 15
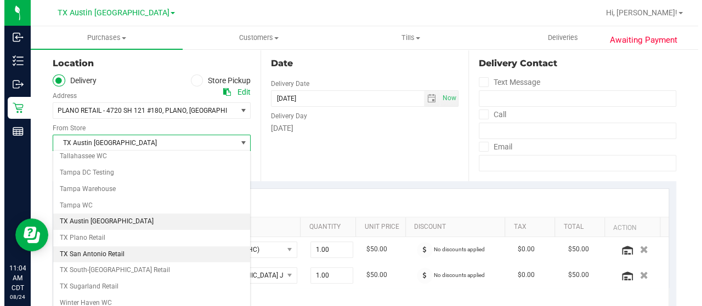
scroll to position [773, 0]
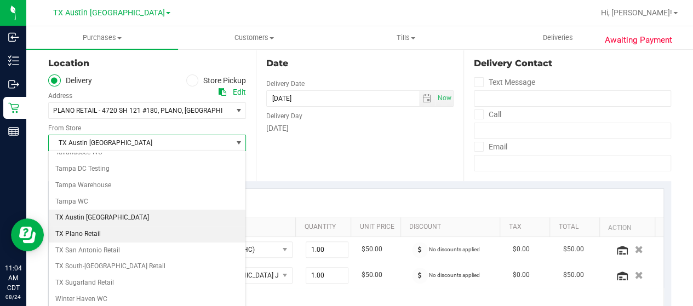
click at [100, 226] on li "TX Plano Retail" at bounding box center [147, 234] width 197 height 16
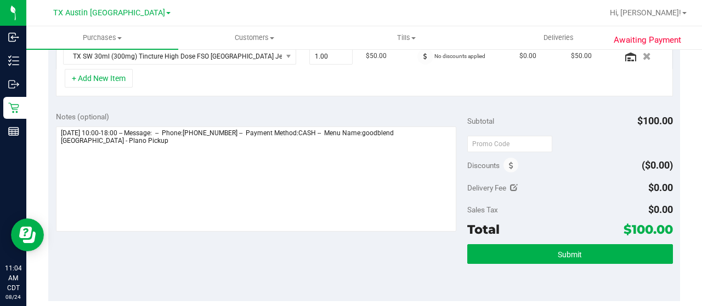
scroll to position [311, 0]
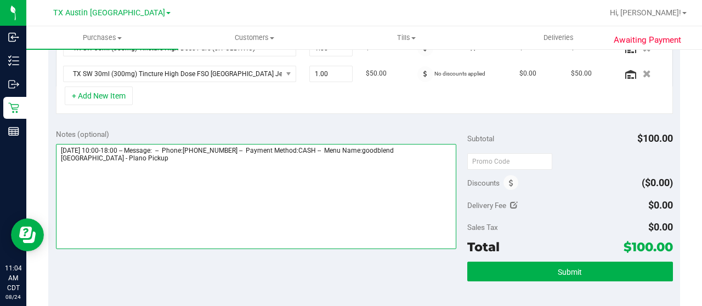
drag, startPoint x: 427, startPoint y: 146, endPoint x: 443, endPoint y: 158, distance: 20.0
click at [443, 158] on textarea at bounding box center [256, 196] width 400 height 105
click at [137, 162] on textarea at bounding box center [256, 196] width 400 height 105
click at [127, 178] on textarea at bounding box center [256, 196] width 400 height 105
paste textarea "Plano Pickup"
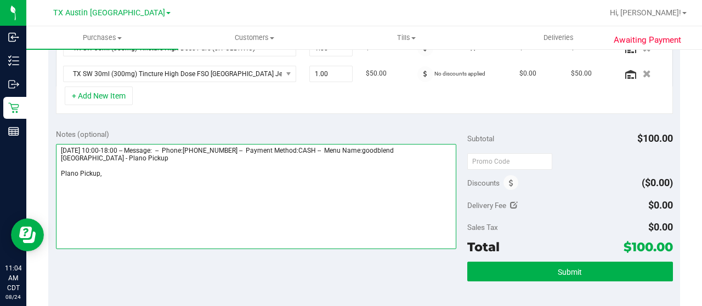
drag, startPoint x: 60, startPoint y: 146, endPoint x: 121, endPoint y: 147, distance: 60.9
click at [121, 147] on textarea at bounding box center [256, 196] width 400 height 105
click at [128, 175] on textarea at bounding box center [256, 196] width 400 height 105
paste textarea "[DATE]"
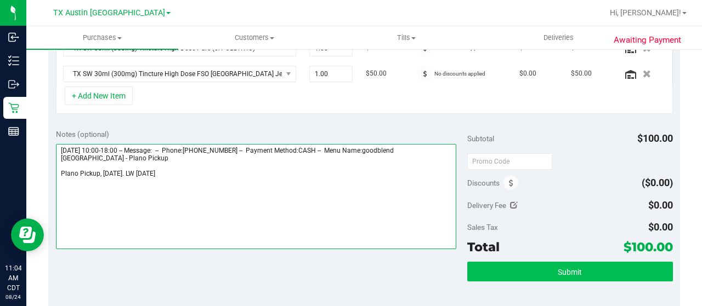
type textarea "[DATE] 10:00-18:00 -- Message: -- Phone:[PHONE_NUMBER] -- Payment Method:CASH -…"
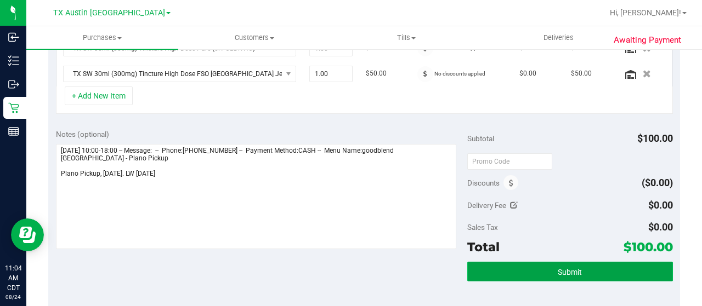
click at [518, 272] on button "Submit" at bounding box center [570, 272] width 206 height 20
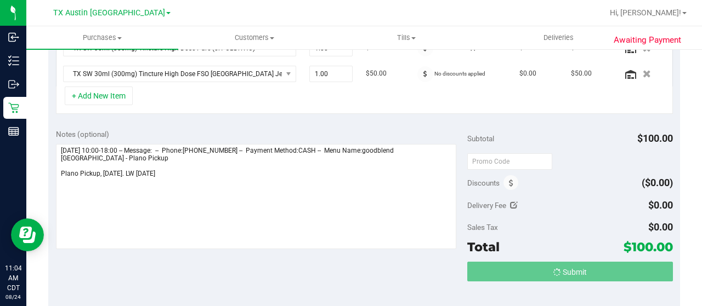
scroll to position [314, 0]
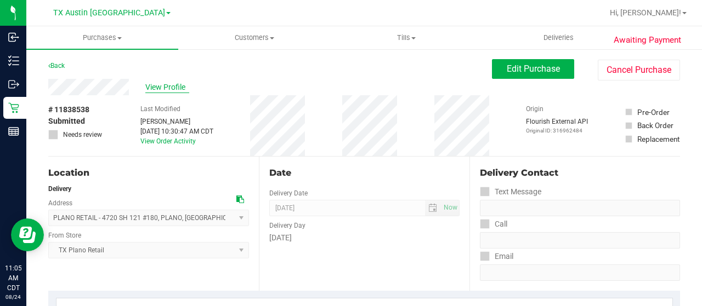
click at [172, 84] on span "View Profile" at bounding box center [167, 88] width 44 height 12
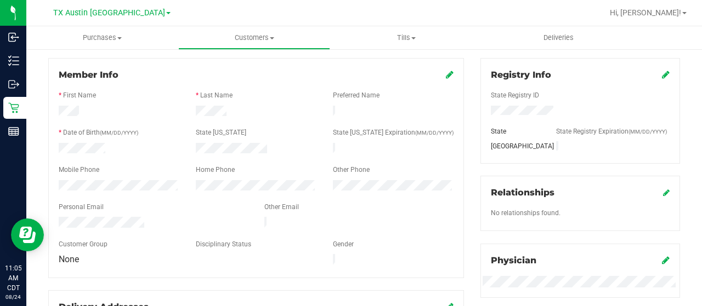
scroll to position [164, 0]
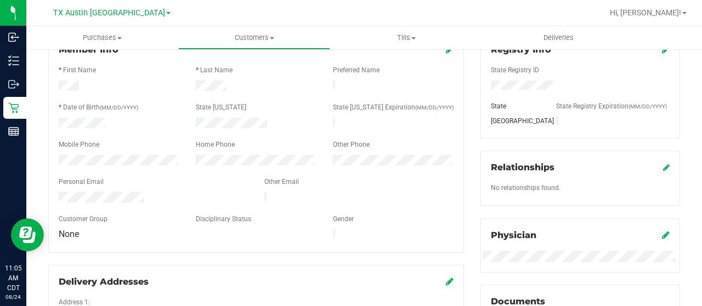
drag, startPoint x: 145, startPoint y: 194, endPoint x: 56, endPoint y: 195, distance: 89.4
click at [56, 195] on div at bounding box center [153, 198] width 206 height 13
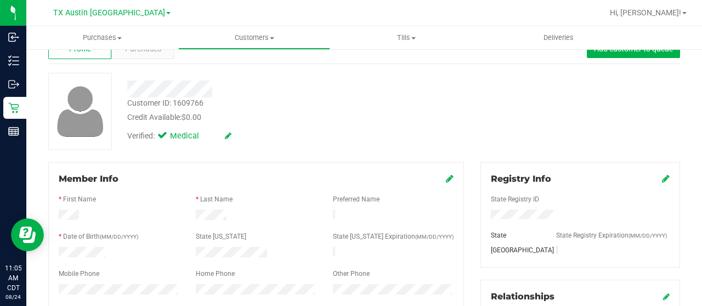
scroll to position [0, 0]
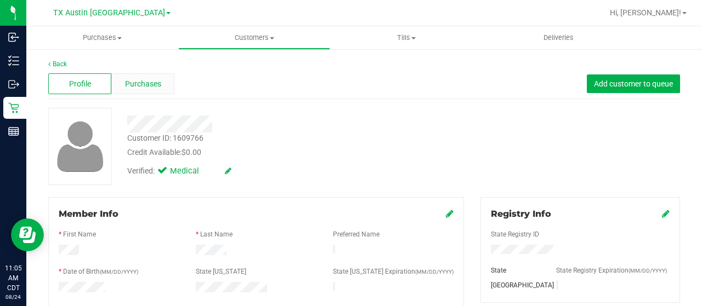
click at [149, 81] on span "Purchases" at bounding box center [143, 84] width 36 height 12
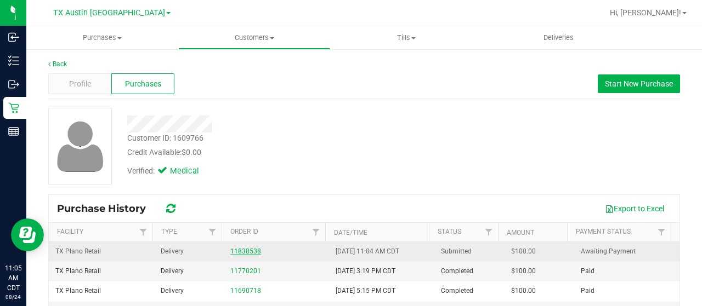
click at [230, 248] on link "11838538" at bounding box center [245, 252] width 31 height 8
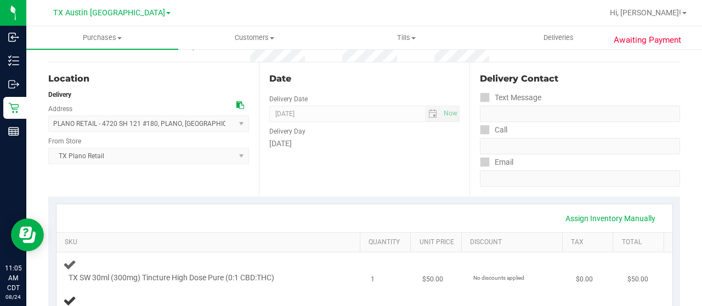
scroll to position [219, 0]
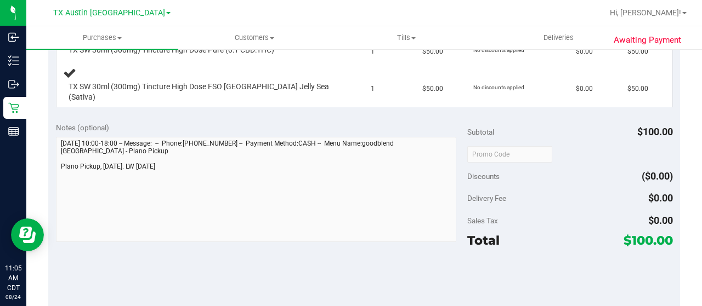
scroll to position [384, 0]
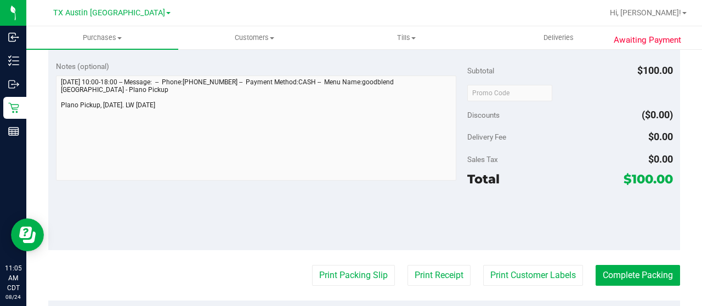
drag, startPoint x: 622, startPoint y: 169, endPoint x: 643, endPoint y: 169, distance: 20.8
click at [643, 172] on span "$100.00" at bounding box center [647, 179] width 49 height 15
copy span "100"
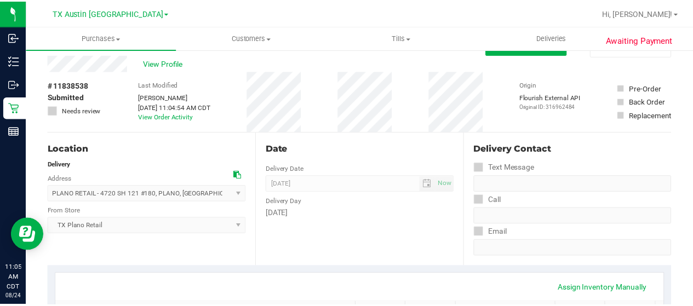
scroll to position [0, 0]
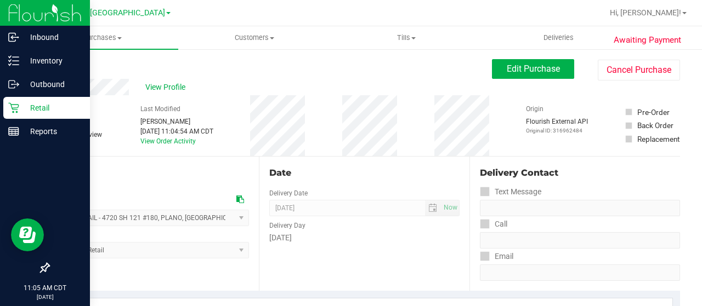
click at [39, 105] on p "Retail" at bounding box center [52, 107] width 66 height 13
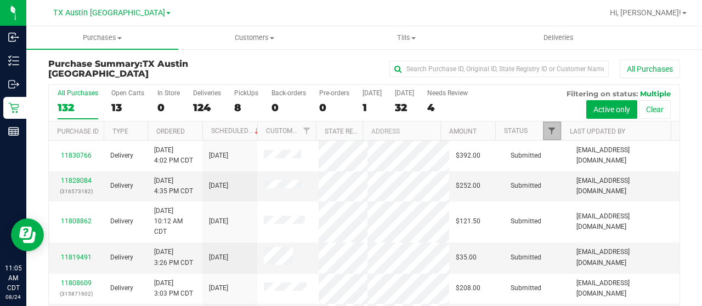
click at [547, 130] on span "Filter" at bounding box center [551, 131] width 9 height 9
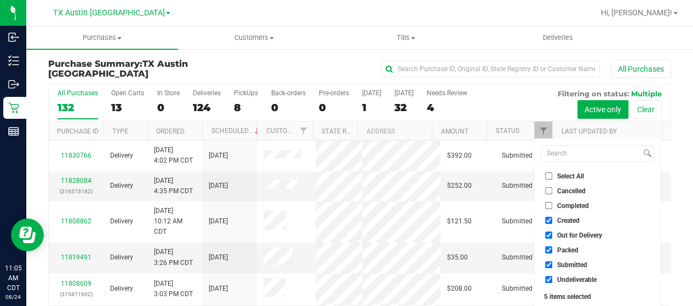
click at [579, 233] on span "Out for Delivery" at bounding box center [580, 235] width 45 height 7
click at [553, 233] on input "Out for Delivery" at bounding box center [548, 235] width 7 height 7
checkbox input "false"
click at [569, 248] on span "Packed" at bounding box center [568, 250] width 21 height 7
click at [553, 248] on input "Packed" at bounding box center [548, 250] width 7 height 7
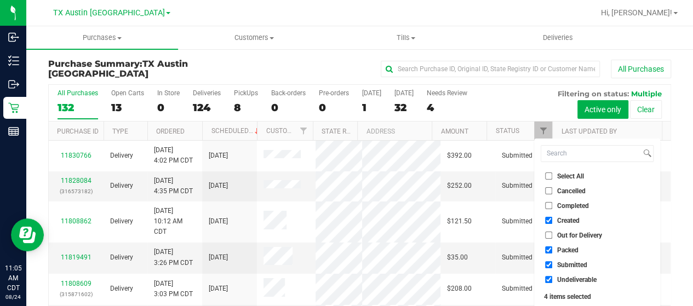
checkbox input "false"
click at [565, 265] on span "Submitted" at bounding box center [573, 265] width 30 height 7
click at [553, 265] on input "Submitted" at bounding box center [548, 264] width 7 height 7
checkbox input "false"
click at [565, 277] on span "Undeliverable" at bounding box center [577, 280] width 39 height 7
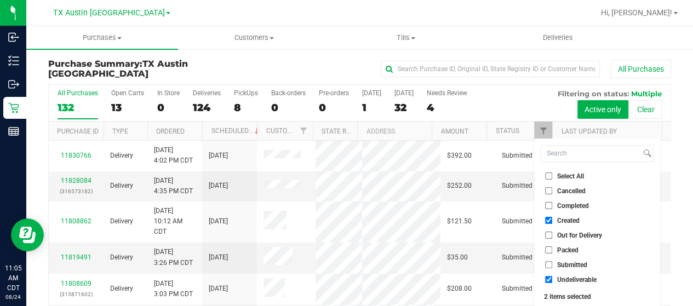
click at [553, 277] on input "Undeliverable" at bounding box center [548, 279] width 7 height 7
checkbox input "false"
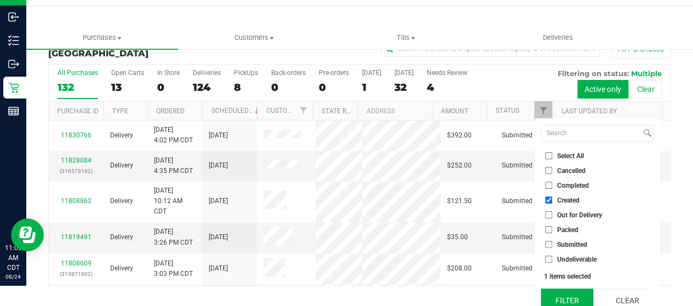
scroll to position [30, 0]
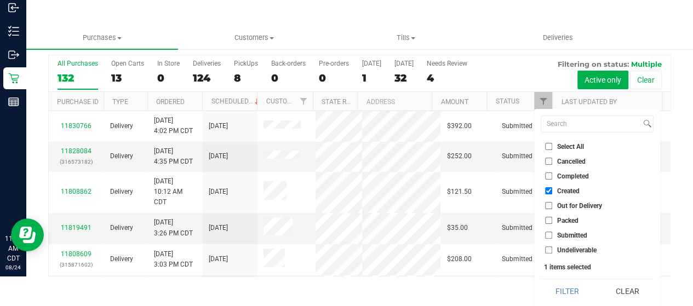
click at [566, 283] on button "Filter" at bounding box center [567, 292] width 53 height 24
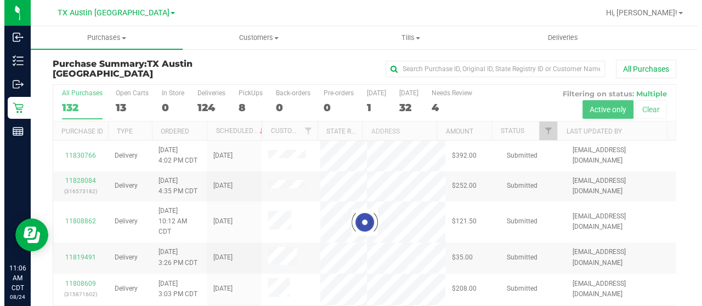
scroll to position [0, 0]
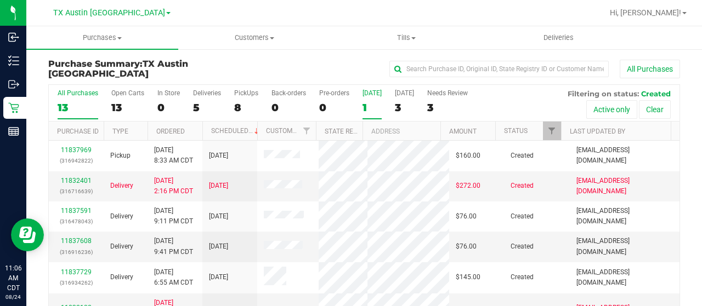
click at [367, 107] on div "1" at bounding box center [371, 107] width 19 height 13
click at [0, 0] on input "[DATE] 1" at bounding box center [0, 0] width 0 height 0
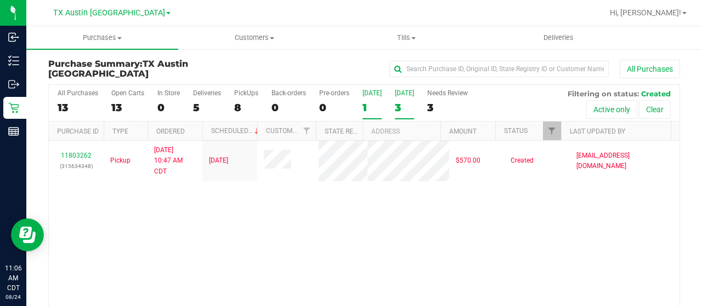
click at [405, 103] on div "3" at bounding box center [404, 107] width 19 height 13
click at [0, 0] on input "[DATE] 3" at bounding box center [0, 0] width 0 height 0
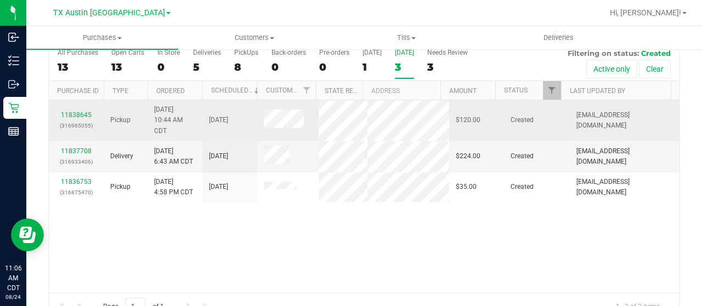
scroll to position [55, 0]
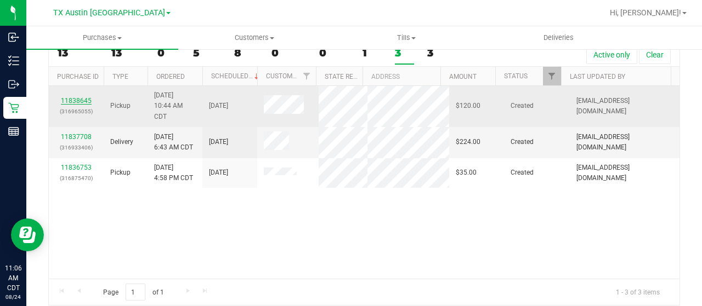
click at [73, 100] on link "11838645" at bounding box center [76, 101] width 31 height 8
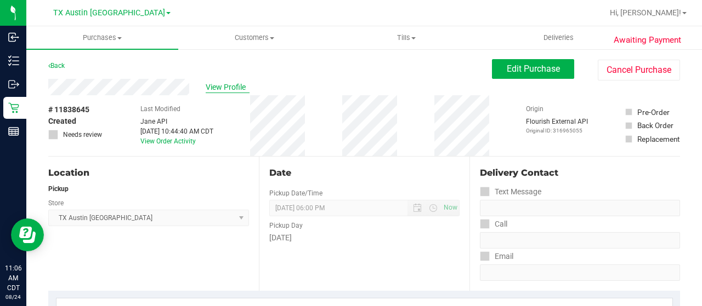
click at [209, 87] on span "View Profile" at bounding box center [228, 88] width 44 height 12
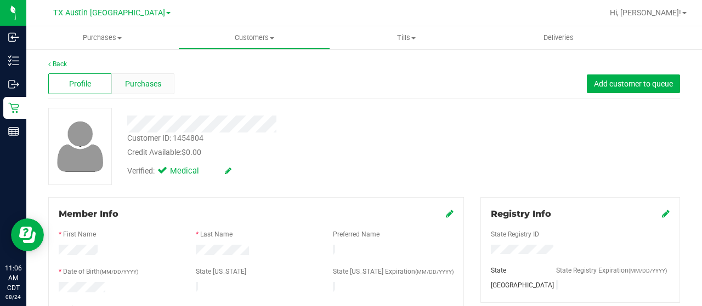
click at [157, 88] on span "Purchases" at bounding box center [143, 84] width 36 height 12
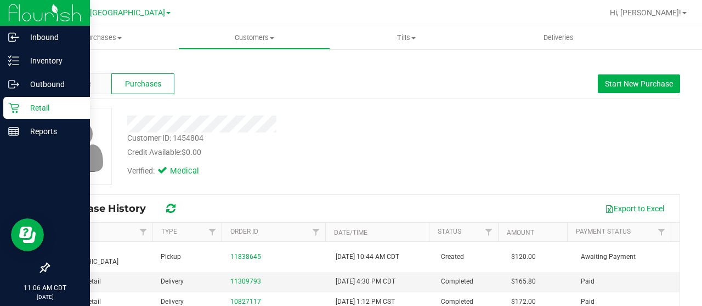
click at [15, 109] on icon at bounding box center [13, 108] width 11 height 11
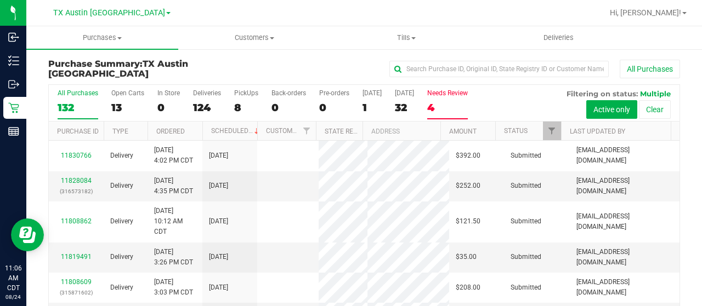
click at [440, 107] on div "4" at bounding box center [447, 107] width 41 height 13
click at [0, 0] on input "Needs Review 4" at bounding box center [0, 0] width 0 height 0
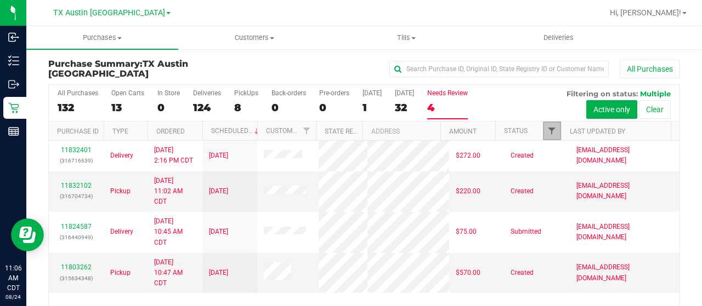
click at [547, 131] on span "Filter" at bounding box center [551, 131] width 9 height 9
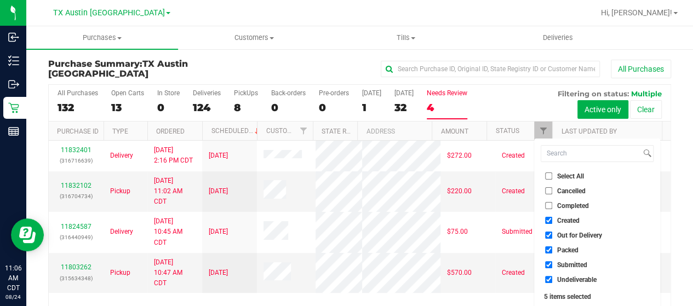
drag, startPoint x: 569, startPoint y: 236, endPoint x: 564, endPoint y: 247, distance: 11.8
click at [569, 237] on span "Out for Delivery" at bounding box center [580, 235] width 45 height 7
click at [553, 237] on input "Out for Delivery" at bounding box center [548, 235] width 7 height 7
checkbox input "false"
drag, startPoint x: 562, startPoint y: 249, endPoint x: 562, endPoint y: 263, distance: 13.2
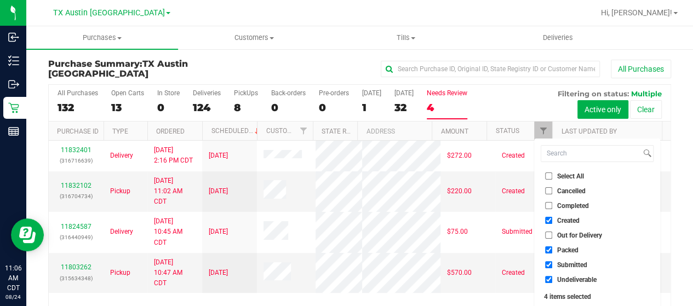
click at [562, 250] on span "Packed" at bounding box center [568, 250] width 21 height 7
click at [553, 250] on input "Packed" at bounding box center [548, 250] width 7 height 7
checkbox input "false"
drag, startPoint x: 562, startPoint y: 264, endPoint x: 561, endPoint y: 277, distance: 13.2
click at [562, 264] on span "Submitted" at bounding box center [573, 265] width 30 height 7
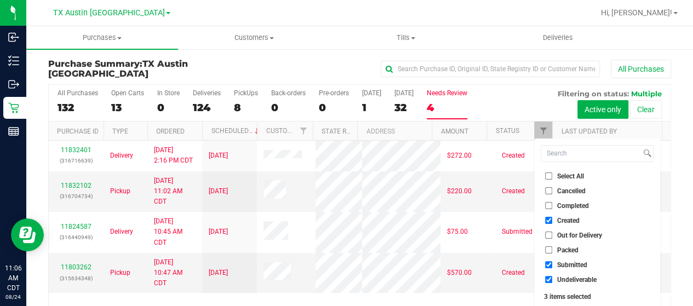
click at [553, 264] on input "Submitted" at bounding box center [548, 264] width 7 height 7
checkbox input "false"
click at [561, 277] on span "Undeliverable" at bounding box center [577, 280] width 39 height 7
click at [553, 277] on input "Undeliverable" at bounding box center [548, 279] width 7 height 7
checkbox input "false"
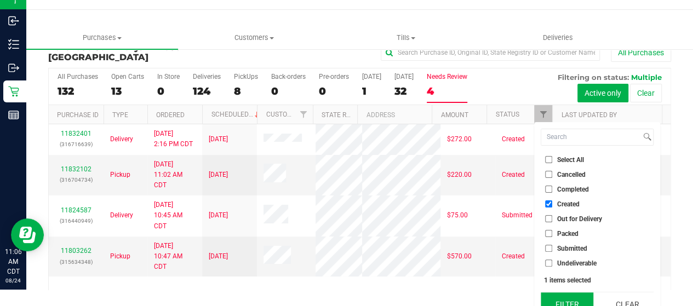
scroll to position [30, 0]
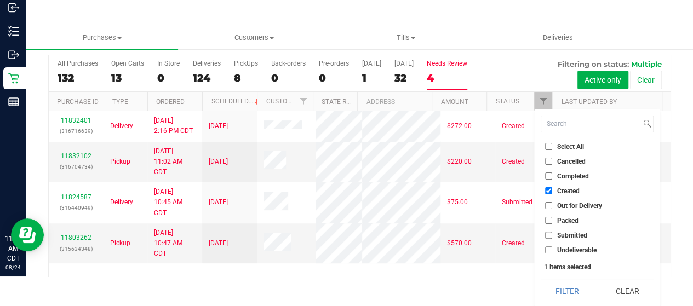
drag, startPoint x: 557, startPoint y: 287, endPoint x: 550, endPoint y: 276, distance: 12.8
click at [557, 286] on button "Filter" at bounding box center [567, 292] width 53 height 24
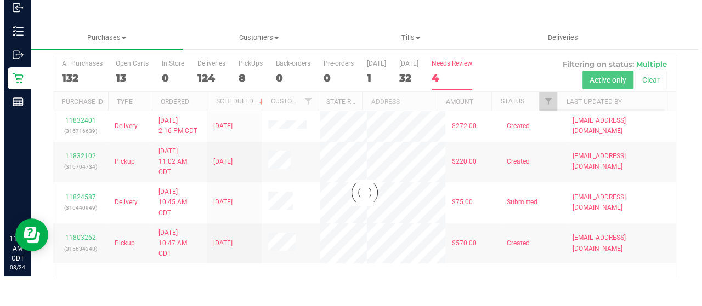
scroll to position [0, 0]
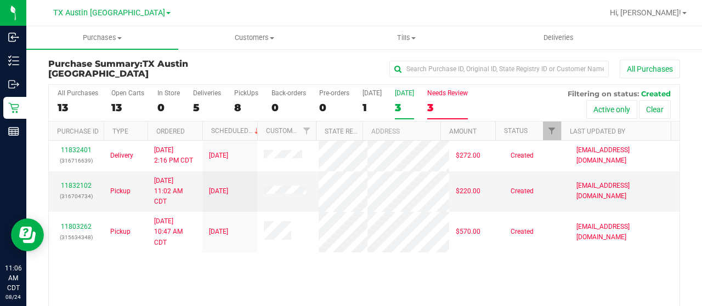
click at [398, 107] on div "3" at bounding box center [404, 107] width 19 height 13
click at [0, 0] on input "[DATE] 3" at bounding box center [0, 0] width 0 height 0
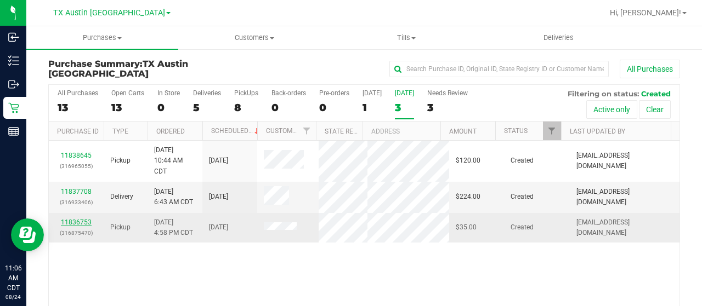
click at [69, 219] on link "11836753" at bounding box center [76, 223] width 31 height 8
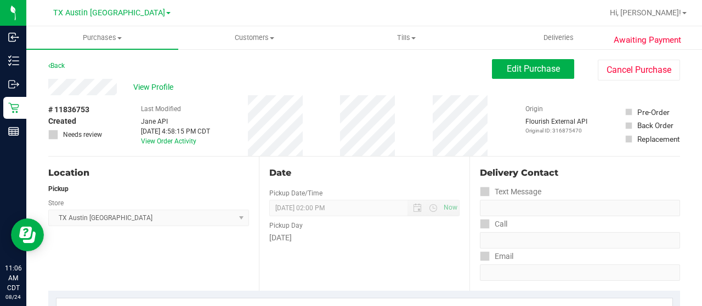
click at [117, 89] on div "View Profile" at bounding box center [269, 87] width 443 height 16
click at [153, 81] on div "View Profile" at bounding box center [269, 87] width 443 height 16
click at [153, 88] on span "View Profile" at bounding box center [155, 88] width 44 height 12
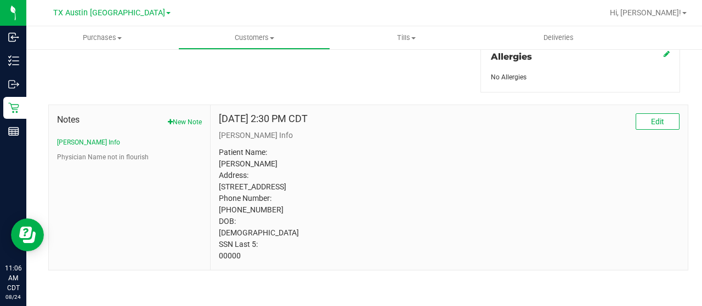
scroll to position [513, 0]
drag, startPoint x: 243, startPoint y: 259, endPoint x: 212, endPoint y: 258, distance: 31.8
click at [212, 258] on div "[DATE] 2:30 PM CDT Edit [PERSON_NAME] Info Patient Name: [PERSON_NAME] Address:…" at bounding box center [449, 187] width 477 height 165
copy p "00000"
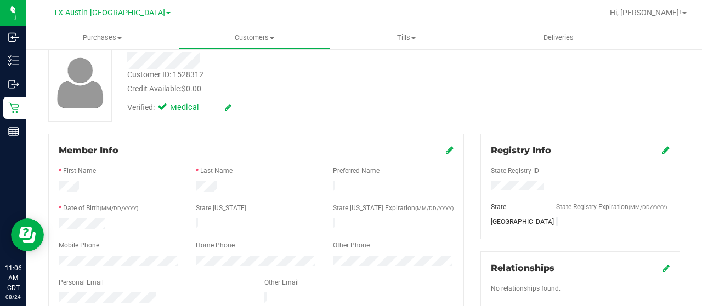
scroll to position [0, 0]
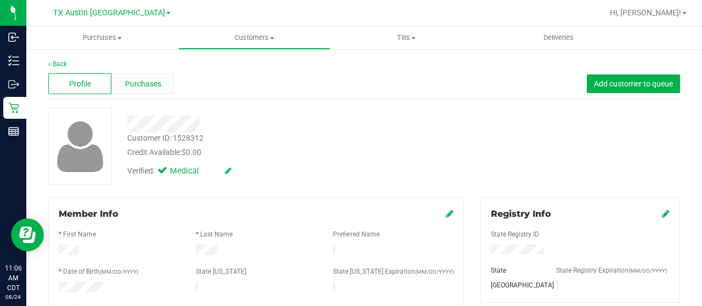
click at [146, 81] on span "Purchases" at bounding box center [143, 84] width 36 height 12
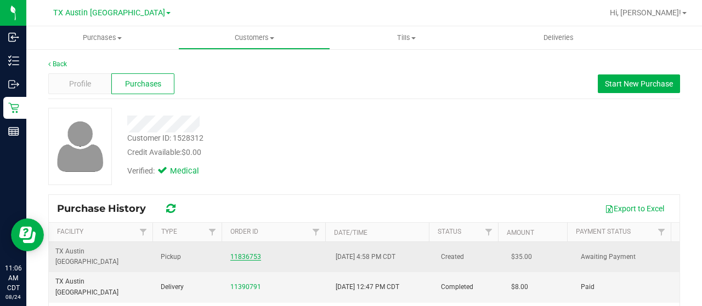
click at [244, 253] on link "11836753" at bounding box center [245, 257] width 31 height 8
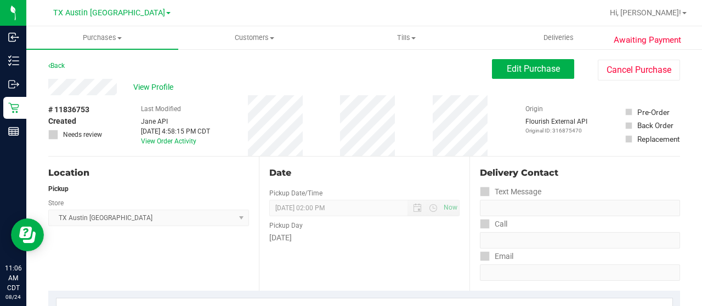
drag, startPoint x: 117, startPoint y: 88, endPoint x: 48, endPoint y: 89, distance: 69.6
click at [507, 75] on button "Edit Purchase" at bounding box center [533, 69] width 82 height 20
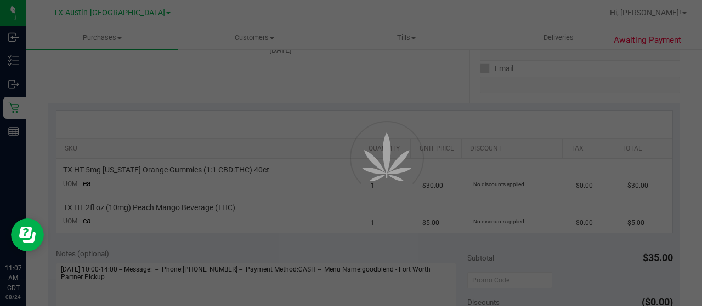
scroll to position [219, 0]
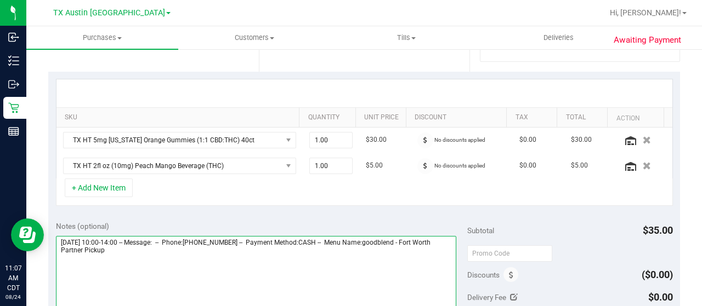
drag, startPoint x: 419, startPoint y: 240, endPoint x: 436, endPoint y: 254, distance: 21.8
click at [436, 254] on textarea at bounding box center [256, 288] width 400 height 105
click at [139, 257] on textarea at bounding box center [256, 288] width 400 height 105
paste textarea "Fort Worth Partner Pickup"
drag, startPoint x: 57, startPoint y: 238, endPoint x: 120, endPoint y: 238, distance: 63.0
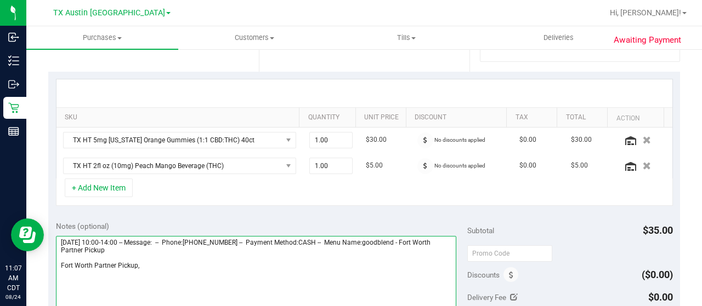
click at [120, 238] on textarea at bounding box center [256, 288] width 400 height 105
click at [218, 269] on textarea at bounding box center [256, 288] width 400 height 105
paste textarea "[DATE]"
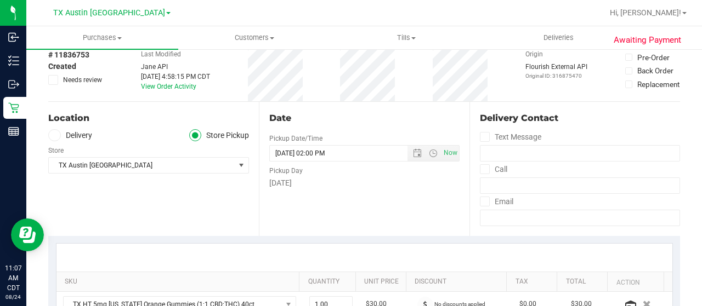
type textarea "[DATE] 10:00-14:00 -- Message: -- Phone:[PHONE_NUMBER] -- Payment Method:CASH -…"
click at [82, 136] on label "Delivery" at bounding box center [70, 135] width 44 height 13
click at [0, 0] on input "Delivery" at bounding box center [0, 0] width 0 height 0
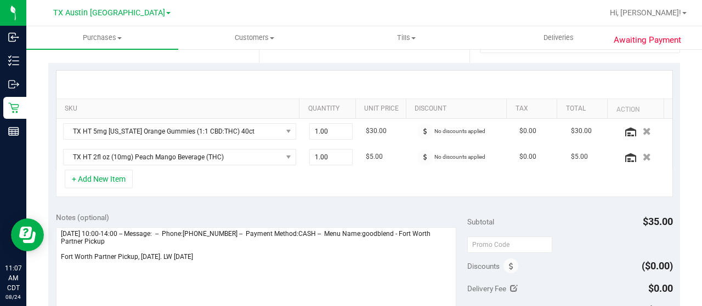
scroll to position [384, 0]
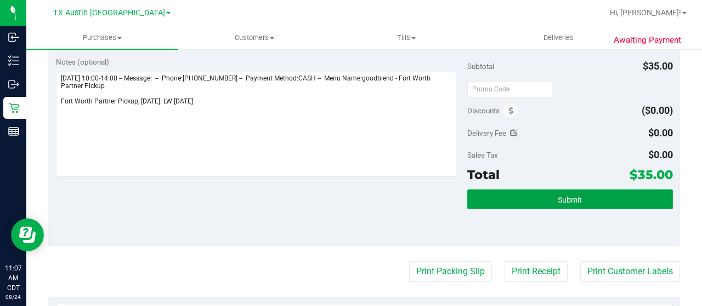
click at [561, 199] on span "Submit" at bounding box center [570, 200] width 24 height 9
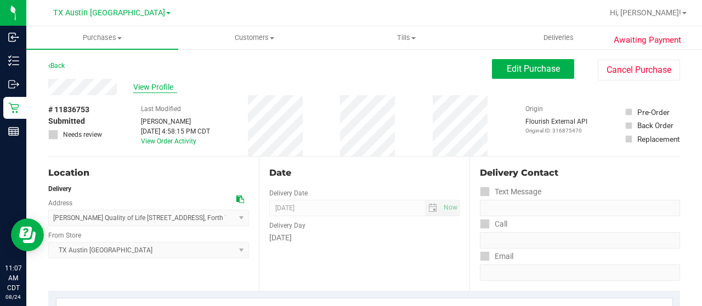
click at [141, 89] on span "View Profile" at bounding box center [155, 88] width 44 height 12
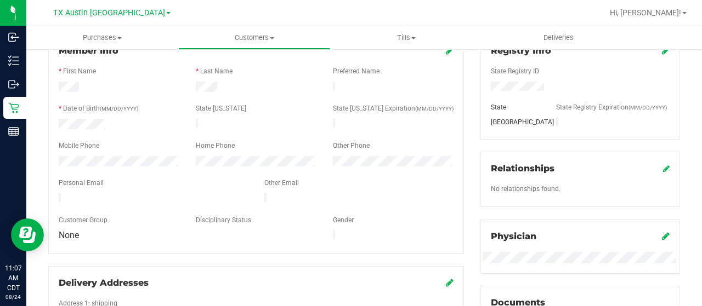
scroll to position [164, 0]
drag, startPoint x: 157, startPoint y: 194, endPoint x: 58, endPoint y: 195, distance: 98.7
click at [58, 195] on div at bounding box center [153, 198] width 206 height 13
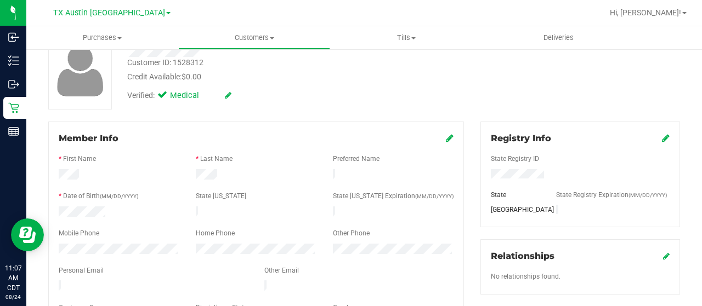
scroll to position [0, 0]
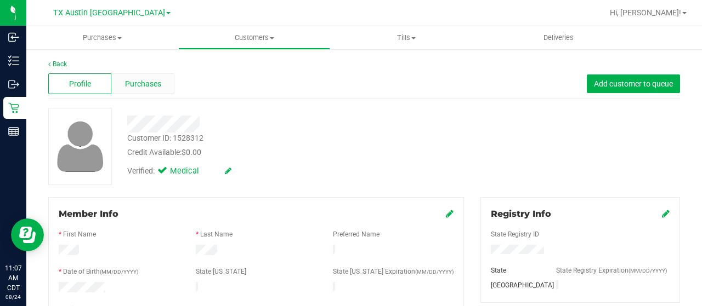
click at [141, 88] on span "Purchases" at bounding box center [143, 84] width 36 height 12
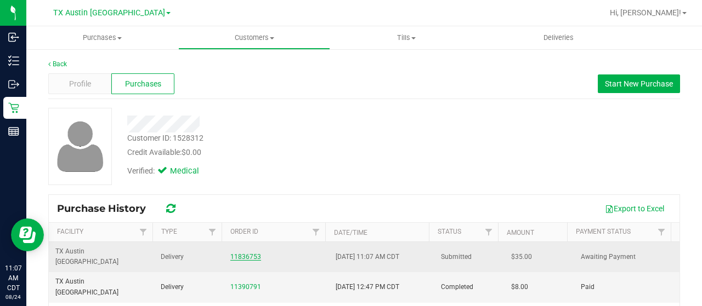
click at [240, 253] on link "11836753" at bounding box center [245, 257] width 31 height 8
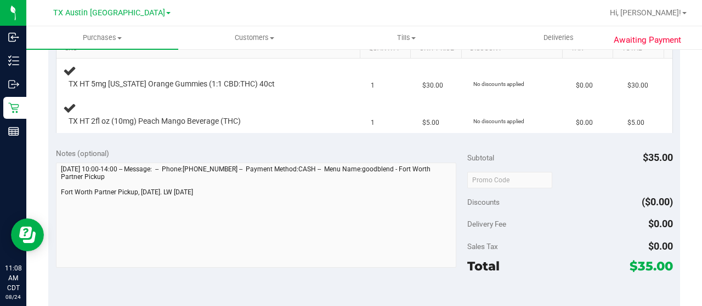
scroll to position [329, 0]
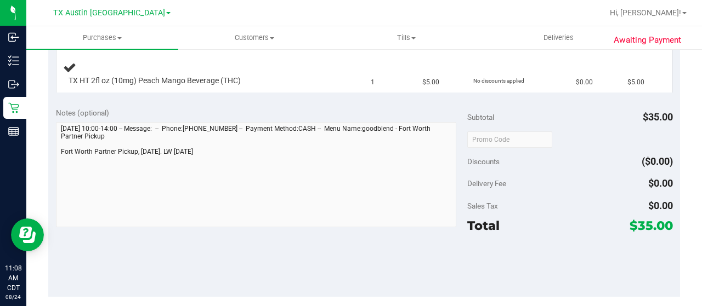
drag, startPoint x: 630, startPoint y: 223, endPoint x: 643, endPoint y: 224, distance: 12.7
click at [643, 224] on span "$35.00" at bounding box center [650, 225] width 43 height 15
copy span "35"
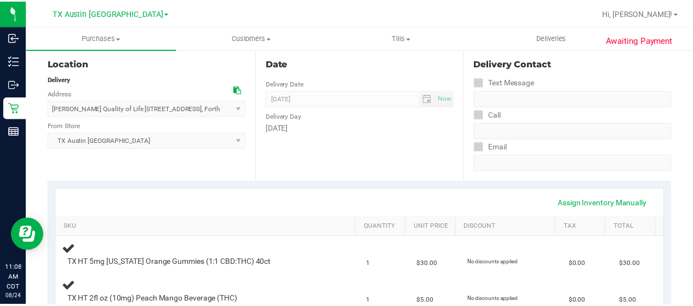
scroll to position [0, 0]
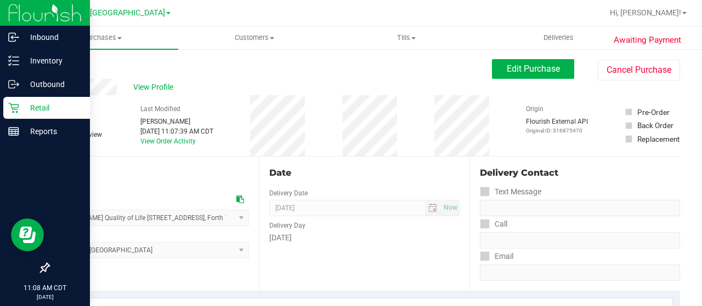
click at [23, 106] on p "Retail" at bounding box center [52, 107] width 66 height 13
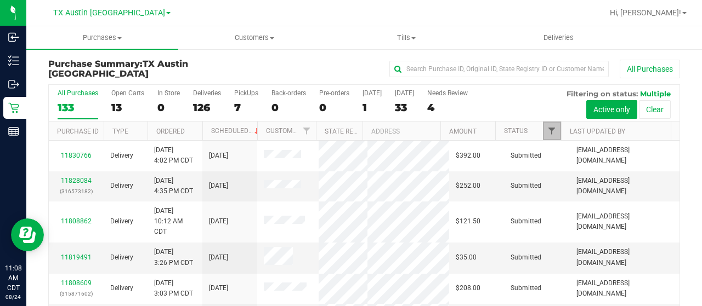
click at [547, 130] on span "Filter" at bounding box center [551, 131] width 9 height 9
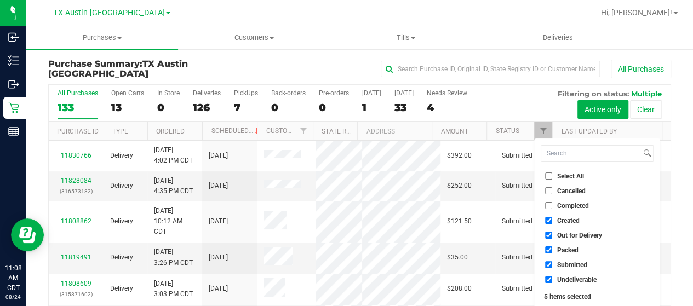
click at [575, 236] on span "Out for Delivery" at bounding box center [580, 235] width 45 height 7
click at [553, 236] on input "Out for Delivery" at bounding box center [548, 235] width 7 height 7
checkbox input "false"
click at [571, 252] on span "Packed" at bounding box center [568, 250] width 21 height 7
click at [553, 252] on input "Packed" at bounding box center [548, 250] width 7 height 7
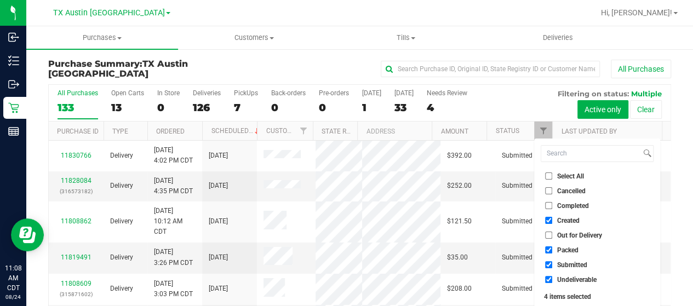
checkbox input "false"
click at [570, 266] on span "Submitted" at bounding box center [573, 265] width 30 height 7
click at [553, 266] on input "Submitted" at bounding box center [548, 264] width 7 height 7
checkbox input "false"
click at [568, 278] on span "Undeliverable" at bounding box center [577, 280] width 39 height 7
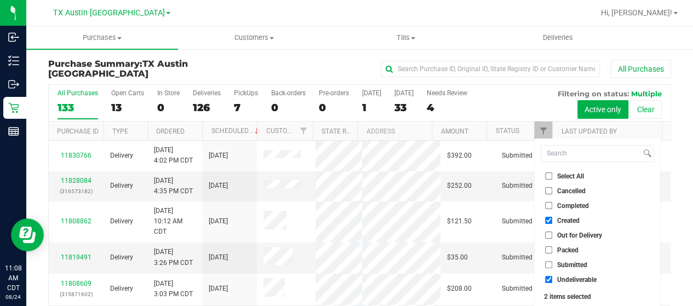
click at [553, 278] on input "Undeliverable" at bounding box center [548, 279] width 7 height 7
checkbox input "false"
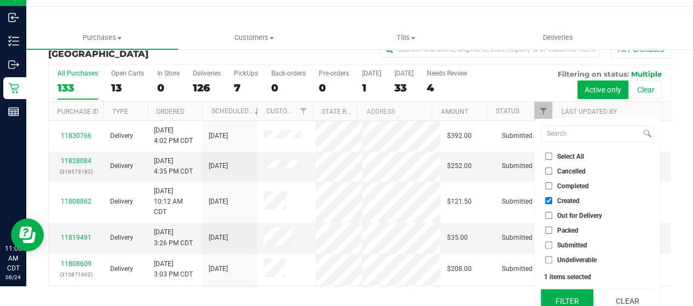
scroll to position [30, 0]
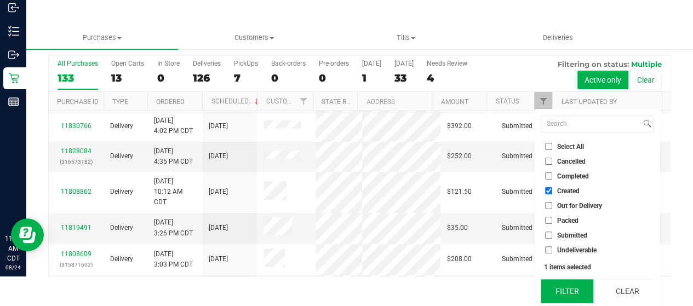
click at [566, 293] on button "Filter" at bounding box center [567, 292] width 53 height 24
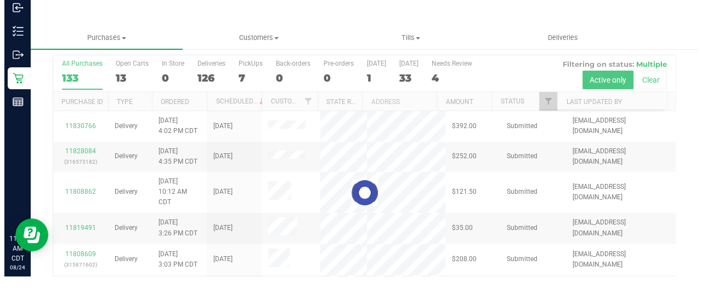
scroll to position [0, 0]
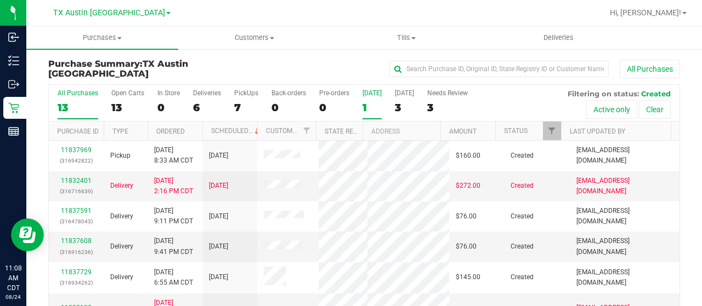
click at [367, 107] on div "1" at bounding box center [371, 107] width 19 height 13
click at [0, 0] on input "[DATE] 1" at bounding box center [0, 0] width 0 height 0
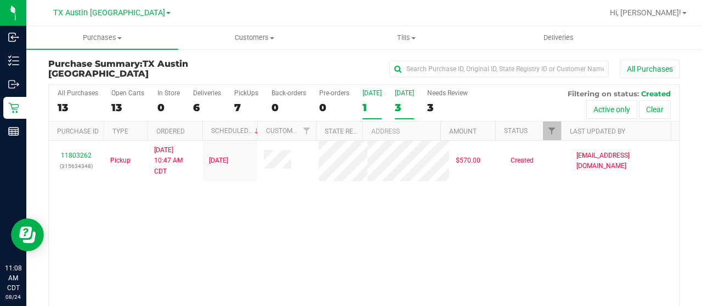
click at [401, 107] on div "3" at bounding box center [404, 107] width 19 height 13
click at [0, 0] on input "[DATE] 3" at bounding box center [0, 0] width 0 height 0
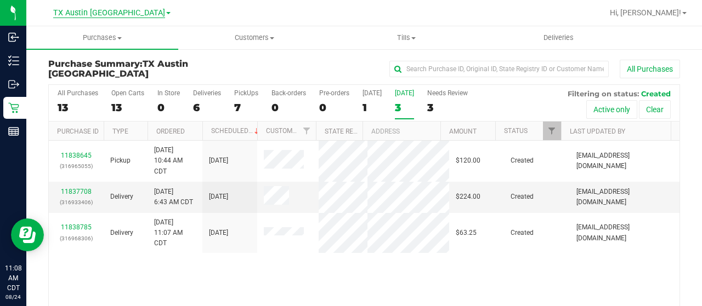
click at [105, 15] on span "TX Austin [GEOGRAPHIC_DATA]" at bounding box center [109, 13] width 112 height 10
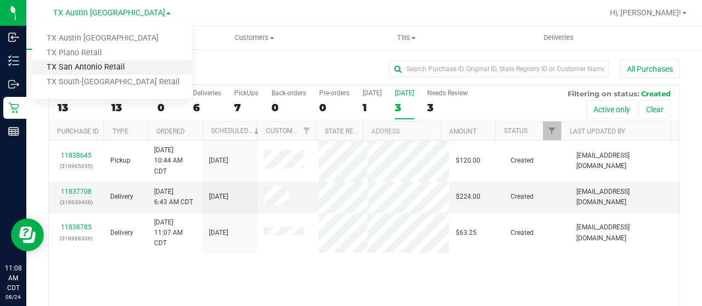
click at [105, 65] on link "TX San Antonio Retail" at bounding box center [112, 67] width 160 height 15
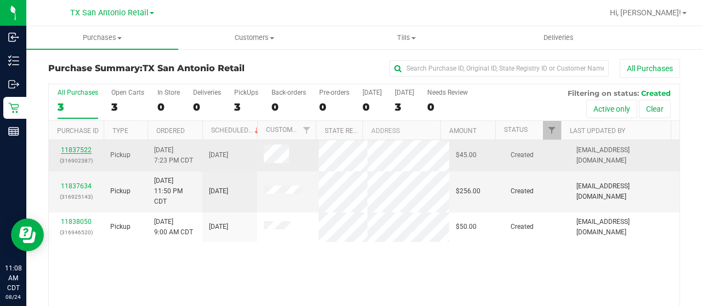
click at [81, 146] on link "11837522" at bounding box center [76, 150] width 31 height 8
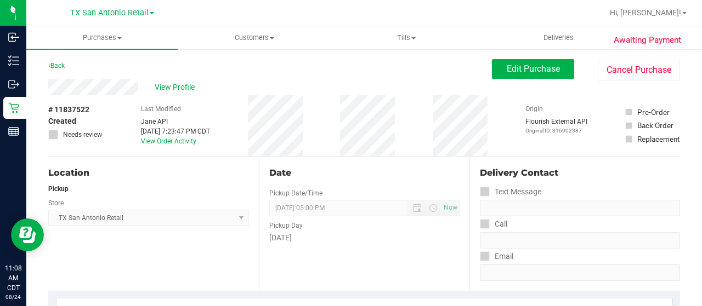
click at [138, 88] on div "View Profile" at bounding box center [269, 87] width 443 height 16
click at [111, 63] on div "Back Edit Purchase Cancel Purchase" at bounding box center [364, 69] width 632 height 20
drag, startPoint x: 138, startPoint y: 88, endPoint x: 47, endPoint y: 90, distance: 91.0
click at [526, 66] on span "Edit Purchase" at bounding box center [533, 69] width 53 height 10
